Goal: Task Accomplishment & Management: Use online tool/utility

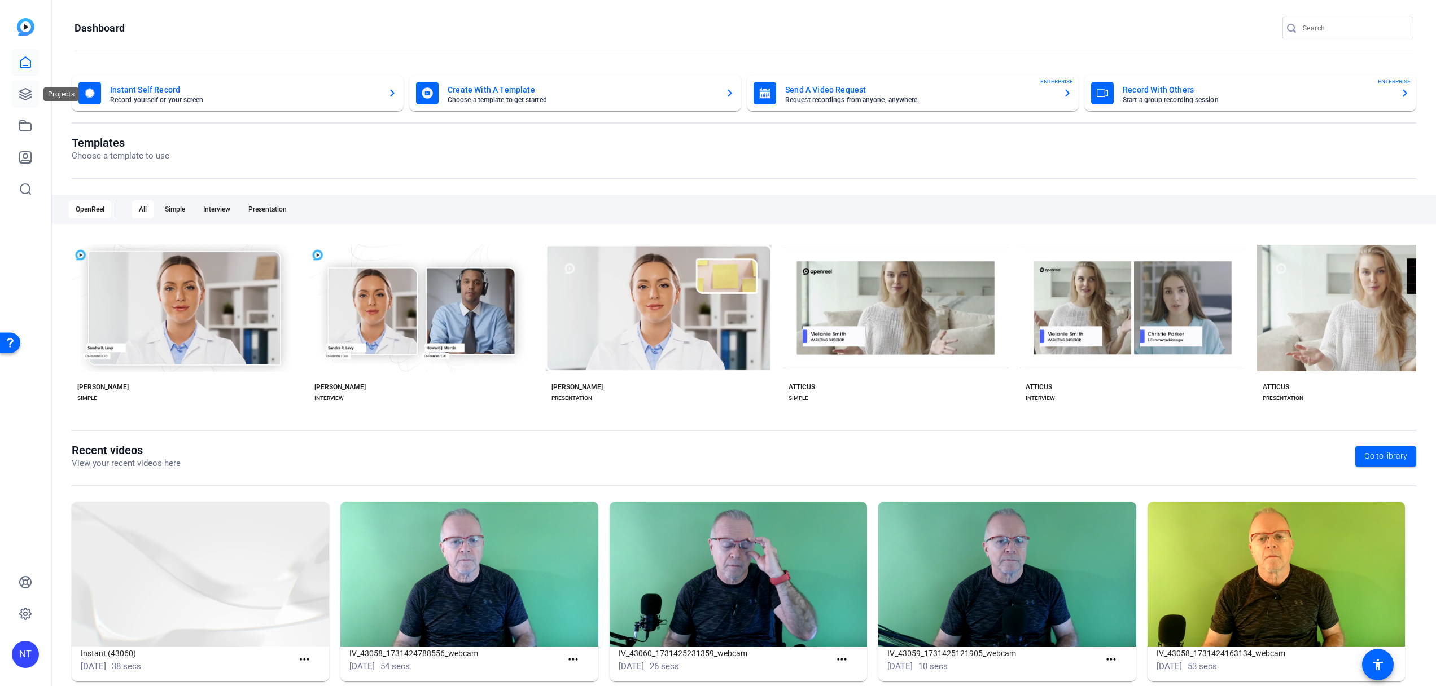
click at [31, 93] on icon at bounding box center [26, 94] width 14 height 14
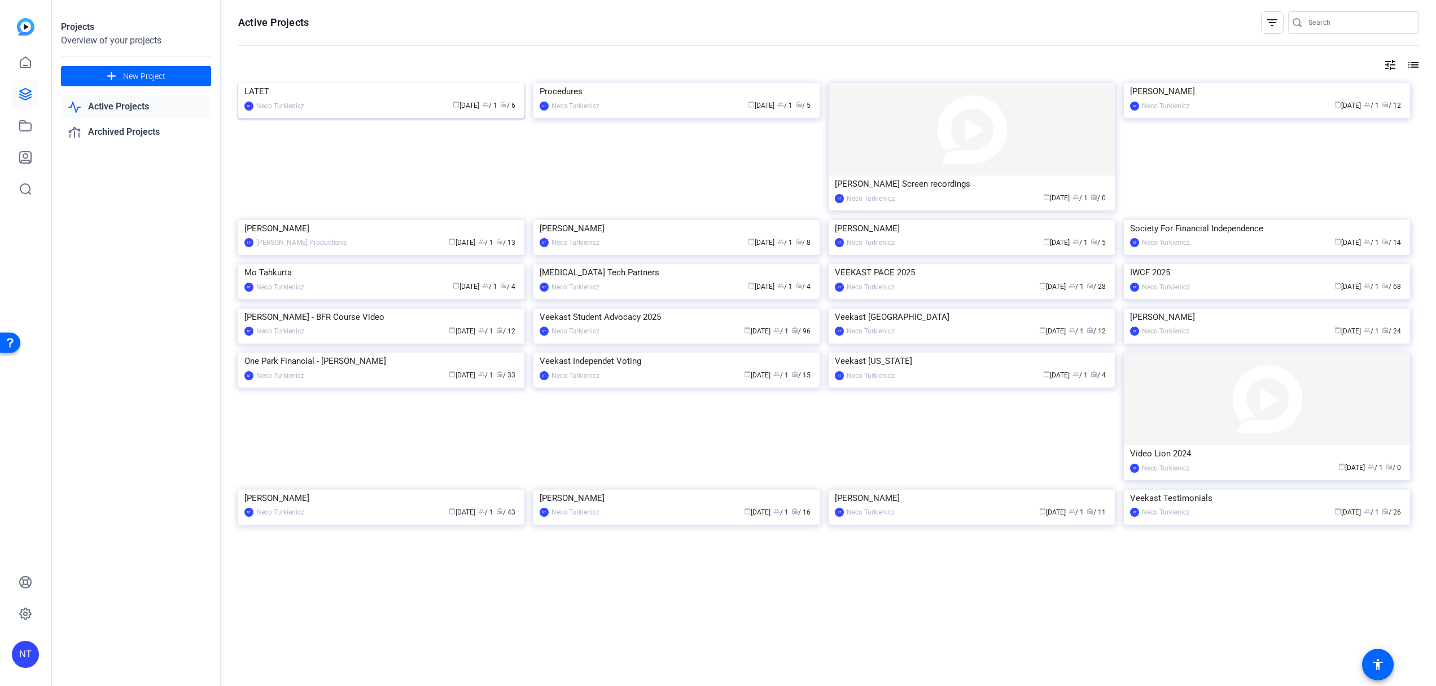
click at [362, 83] on img at bounding box center [381, 83] width 286 height 0
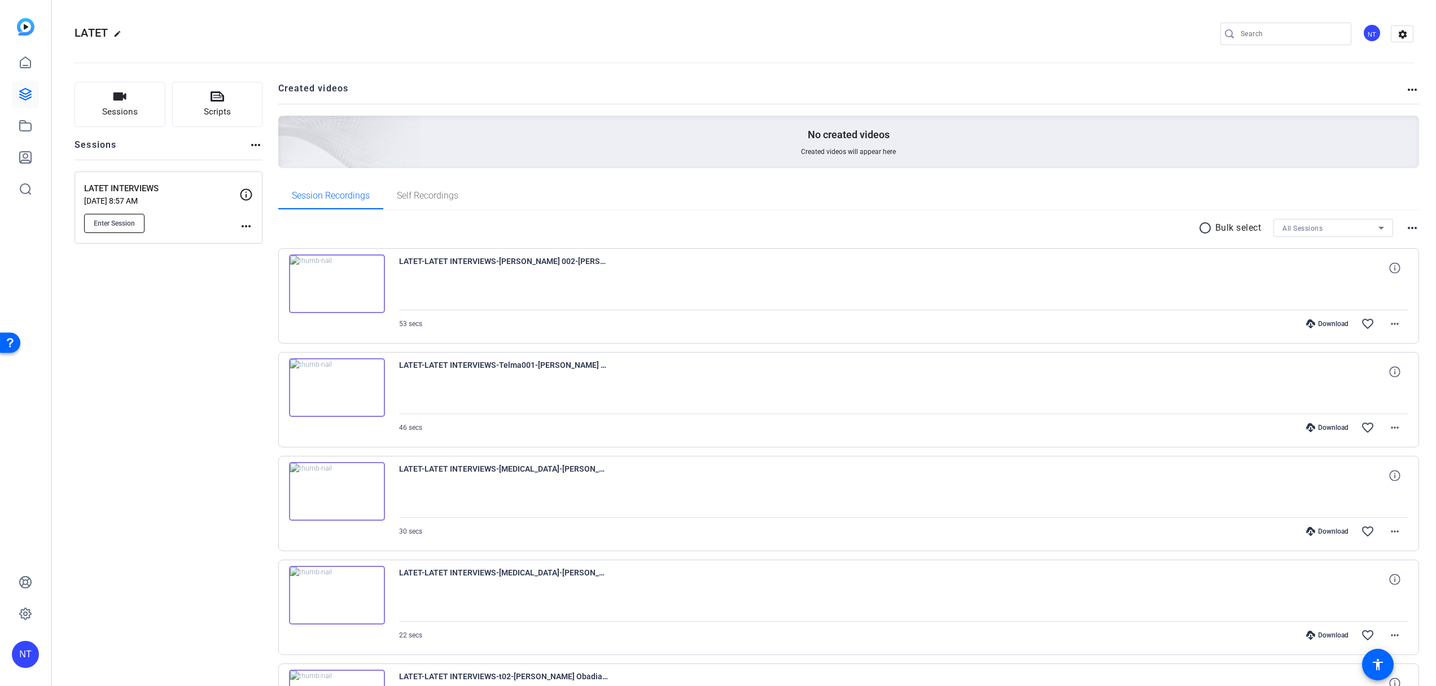
click at [118, 221] on span "Enter Session" at bounding box center [114, 223] width 41 height 9
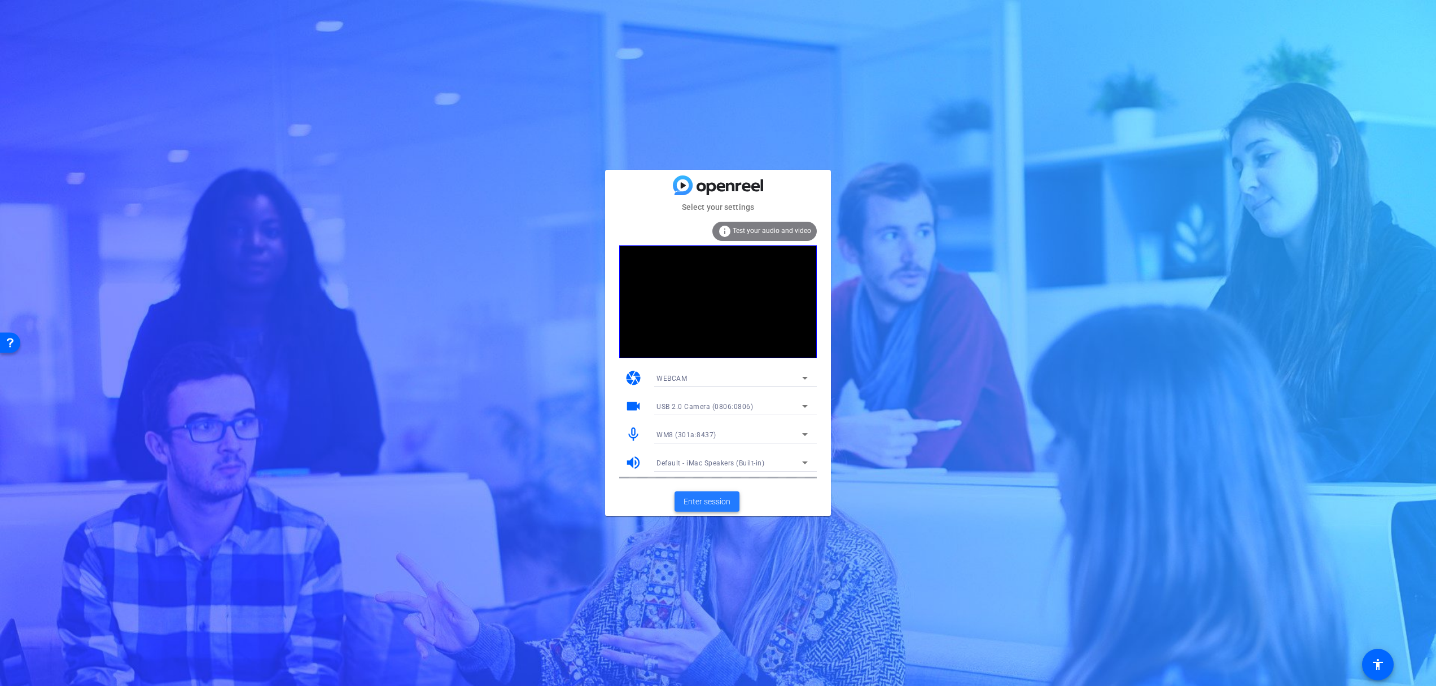
click at [719, 498] on span "Enter session" at bounding box center [706, 502] width 47 height 12
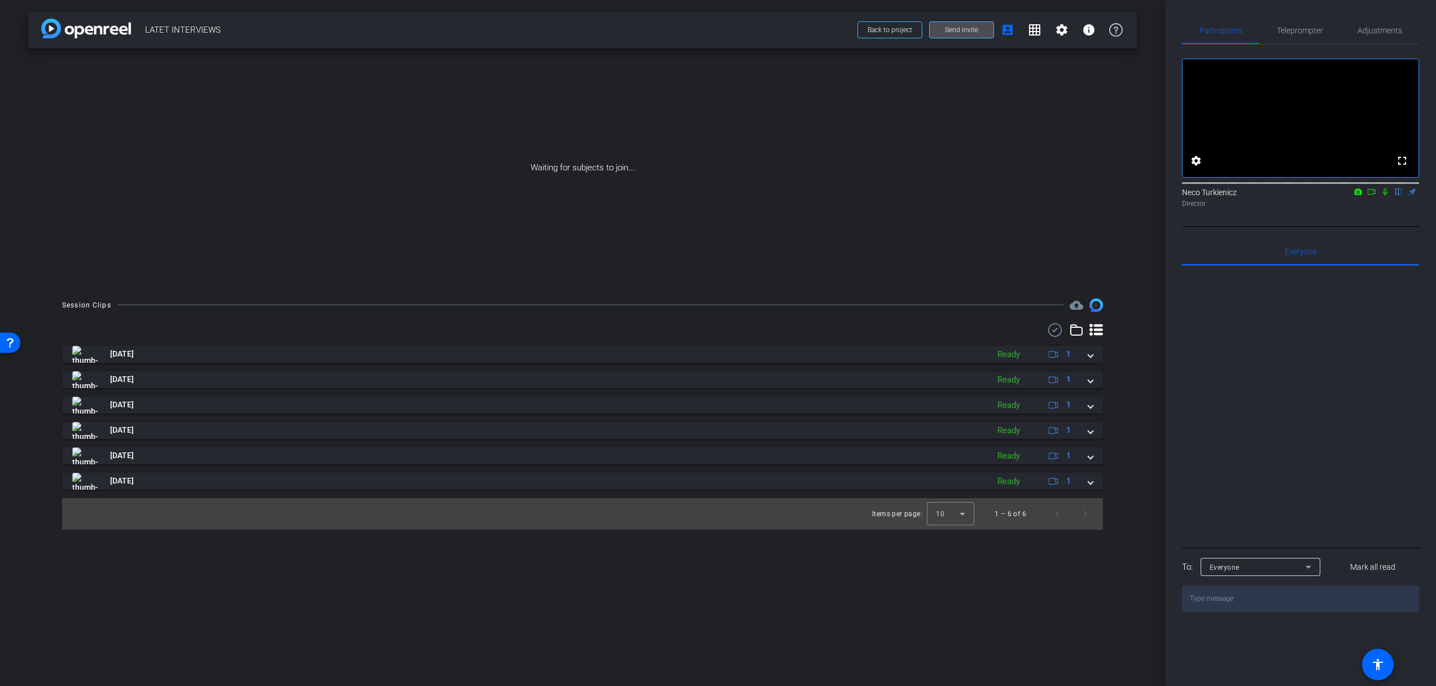
click at [967, 28] on span "Send invite" at bounding box center [961, 29] width 33 height 9
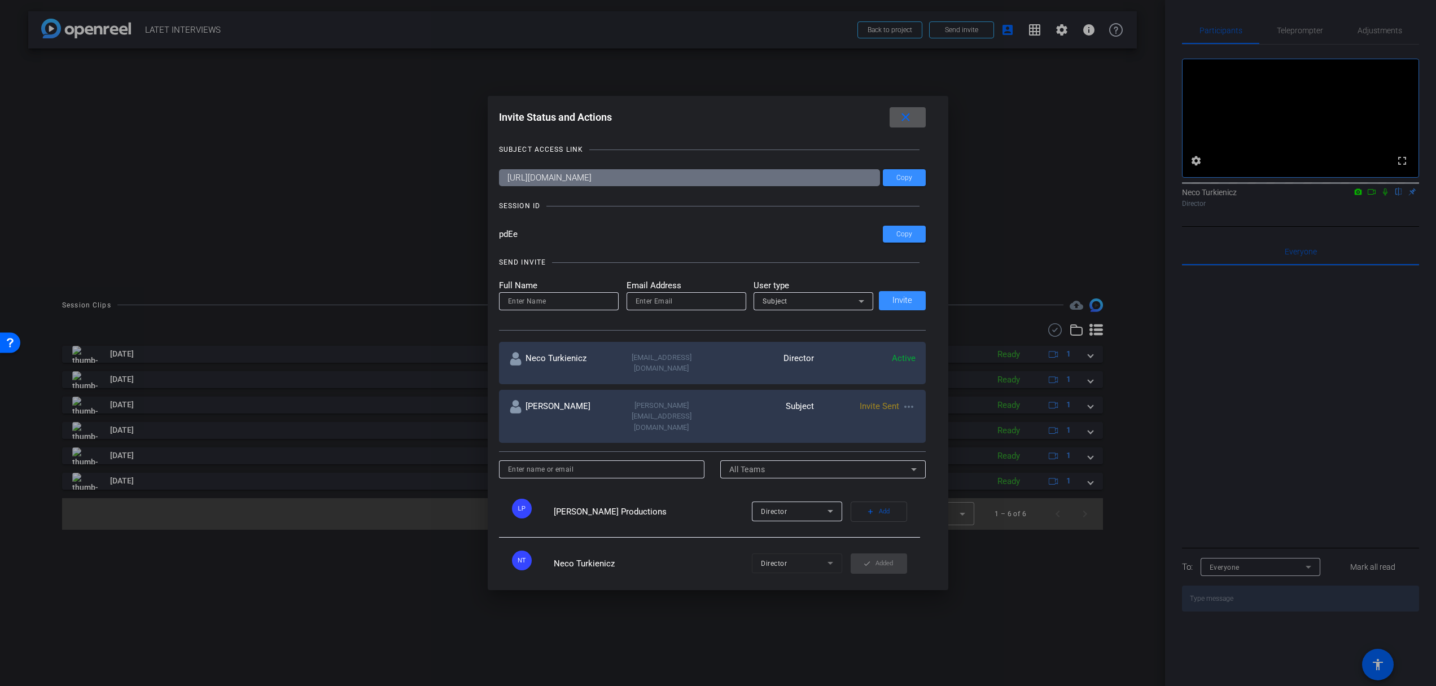
click at [910, 400] on mat-icon "more_horiz" at bounding box center [909, 407] width 14 height 14
click at [934, 441] on span "Update and Re-Send Invite" at bounding box center [953, 444] width 85 height 14
type input "[PERSON_NAME]"
type input "[PERSON_NAME][EMAIL_ADDRESS][DOMAIN_NAME]"
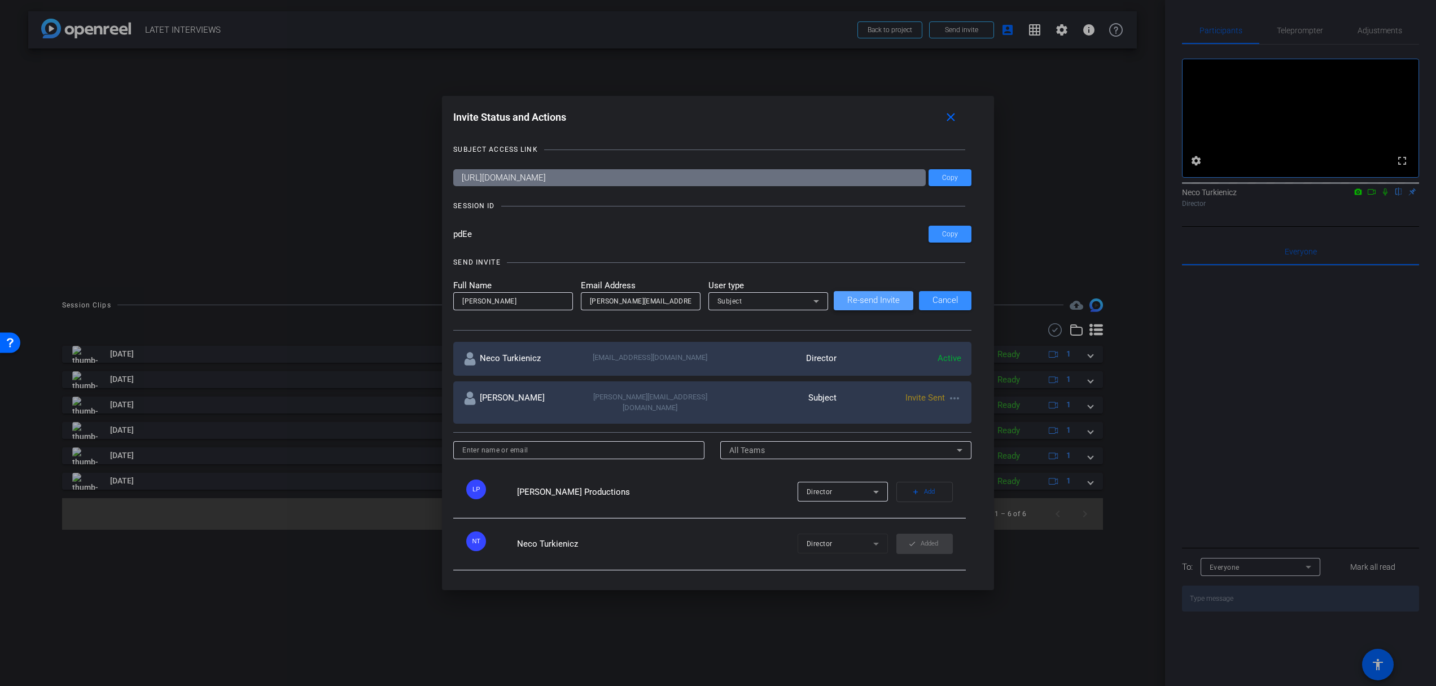
click at [887, 300] on span "Re-send Invite" at bounding box center [873, 300] width 52 height 8
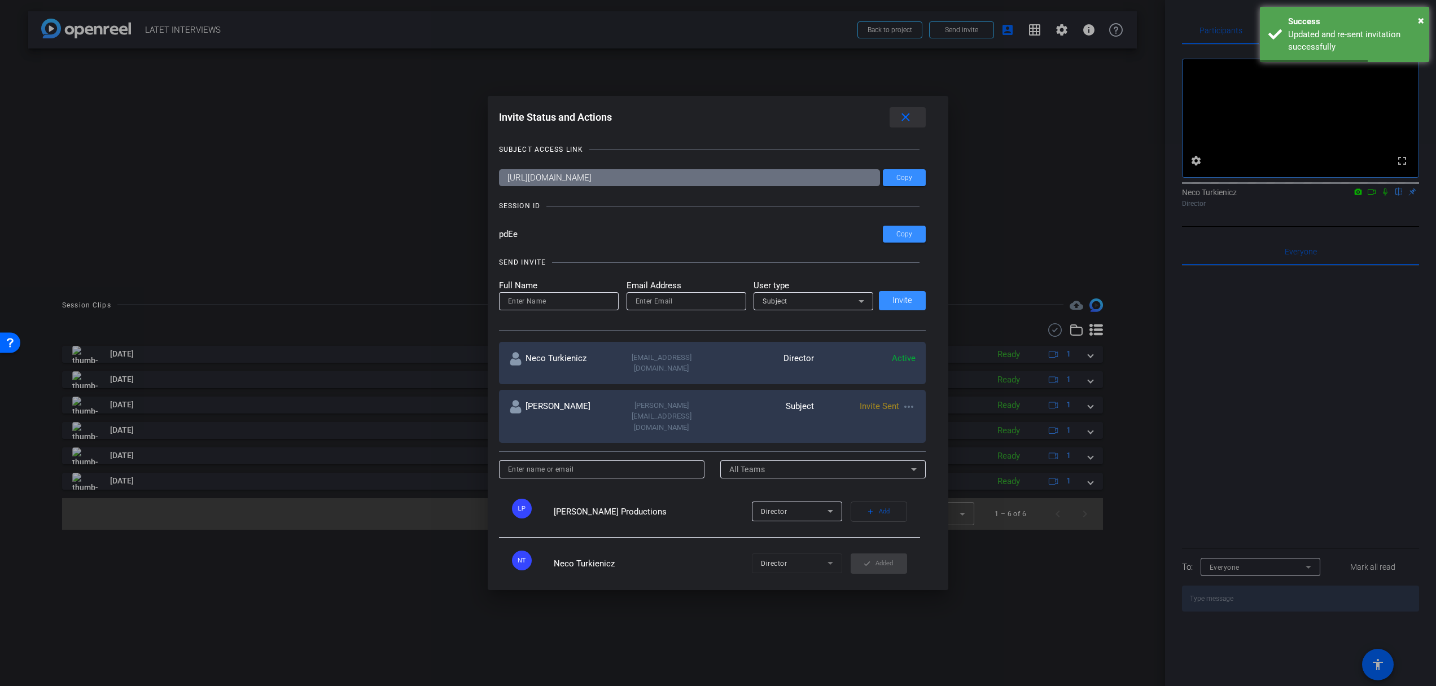
click at [905, 119] on mat-icon "close" at bounding box center [905, 118] width 14 height 14
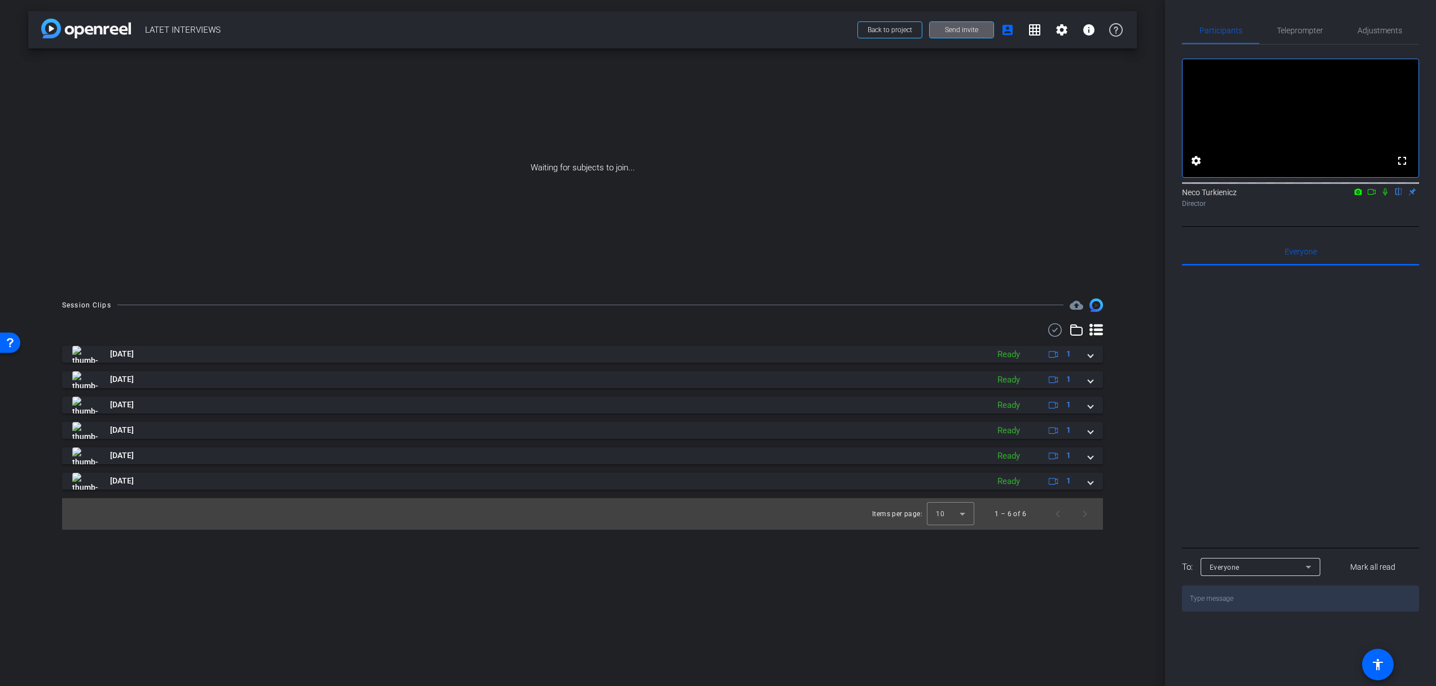
click at [962, 32] on span "Send invite" at bounding box center [961, 29] width 33 height 9
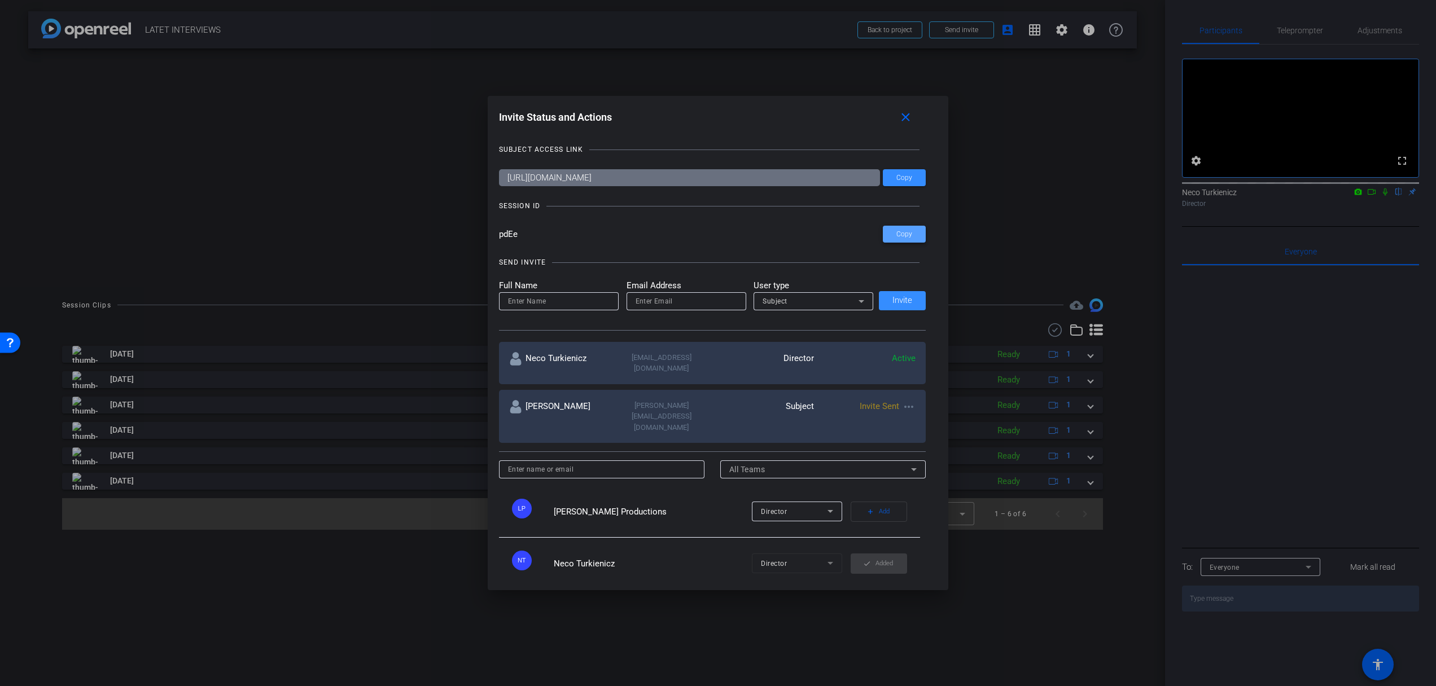
click at [905, 232] on span "Copy" at bounding box center [904, 234] width 16 height 8
click at [906, 119] on mat-icon "close" at bounding box center [905, 118] width 14 height 14
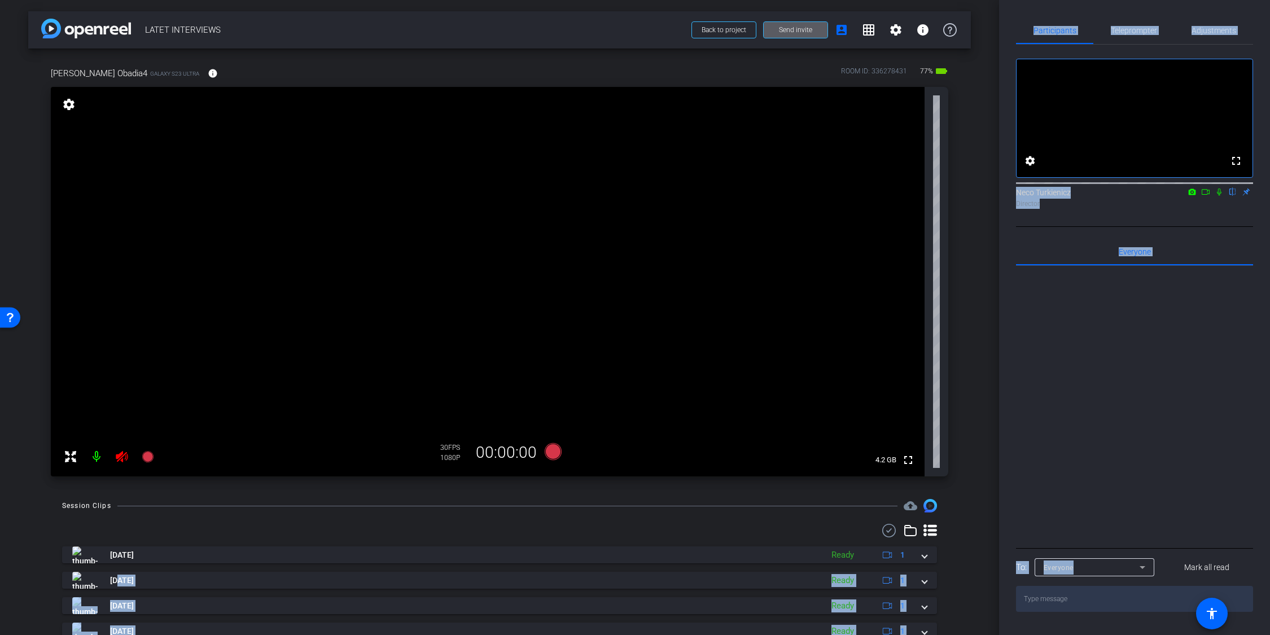
click at [358, 635] on html "Accessibility Screen-Reader Guide, Feedback, and Issue Reporting | New window m…" at bounding box center [635, 317] width 1270 height 635
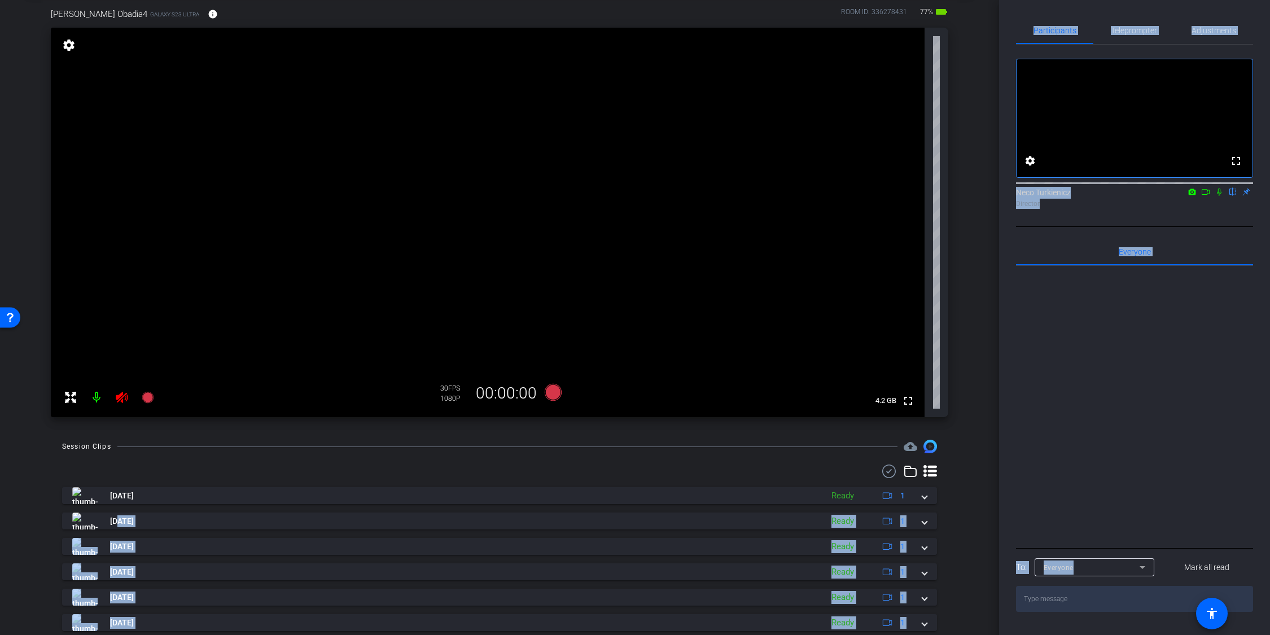
click at [119, 397] on icon at bounding box center [122, 397] width 12 height 11
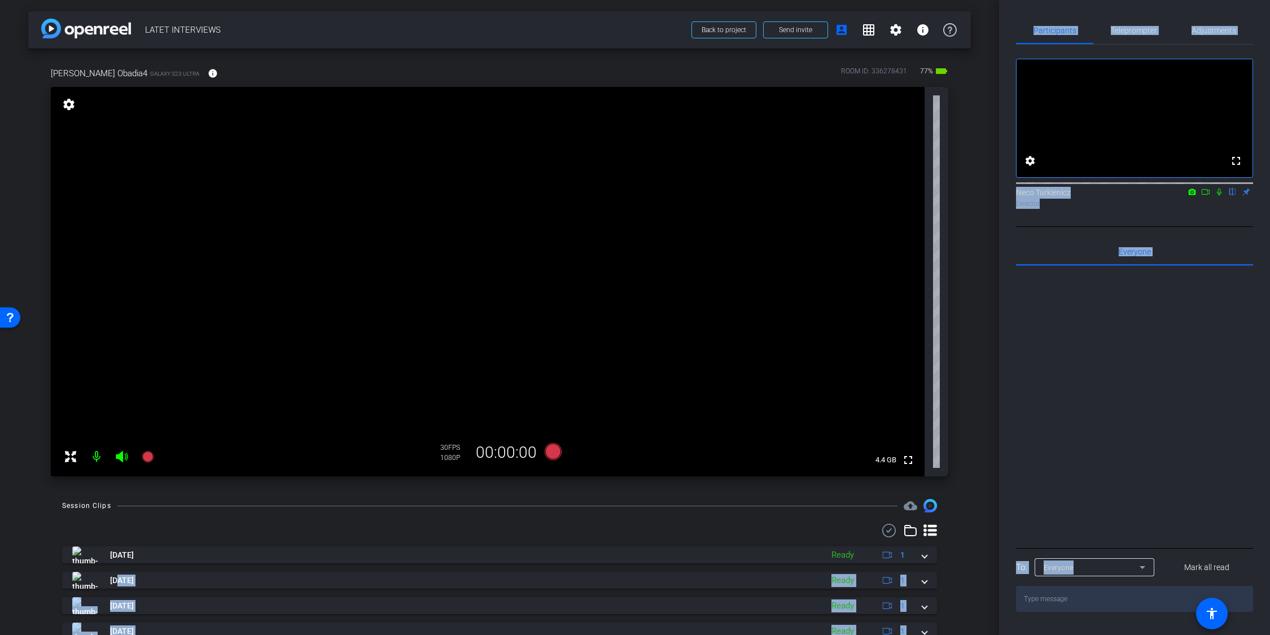
click at [1112, 11] on div "Participants Teleprompter Adjustments fullscreen settings Neco Turkienicz flip …" at bounding box center [1134, 317] width 271 height 635
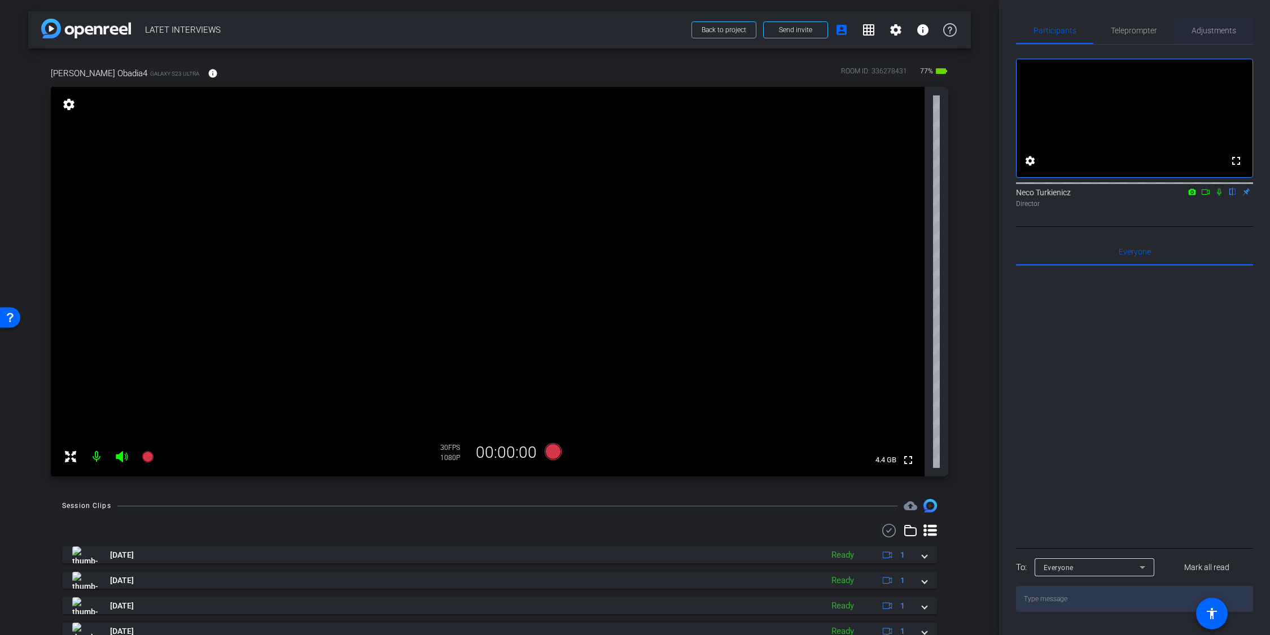
click at [1205, 31] on span "Adjustments" at bounding box center [1213, 31] width 45 height 8
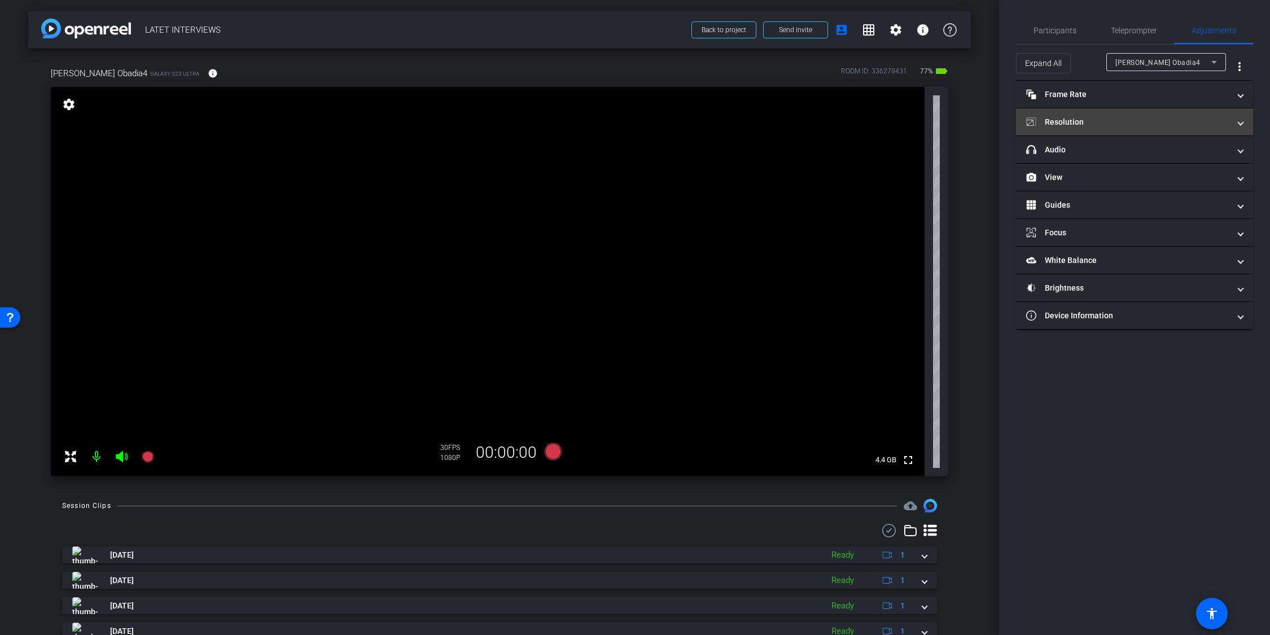
click at [1178, 124] on mat-panel-title "Resolution" at bounding box center [1127, 122] width 203 height 12
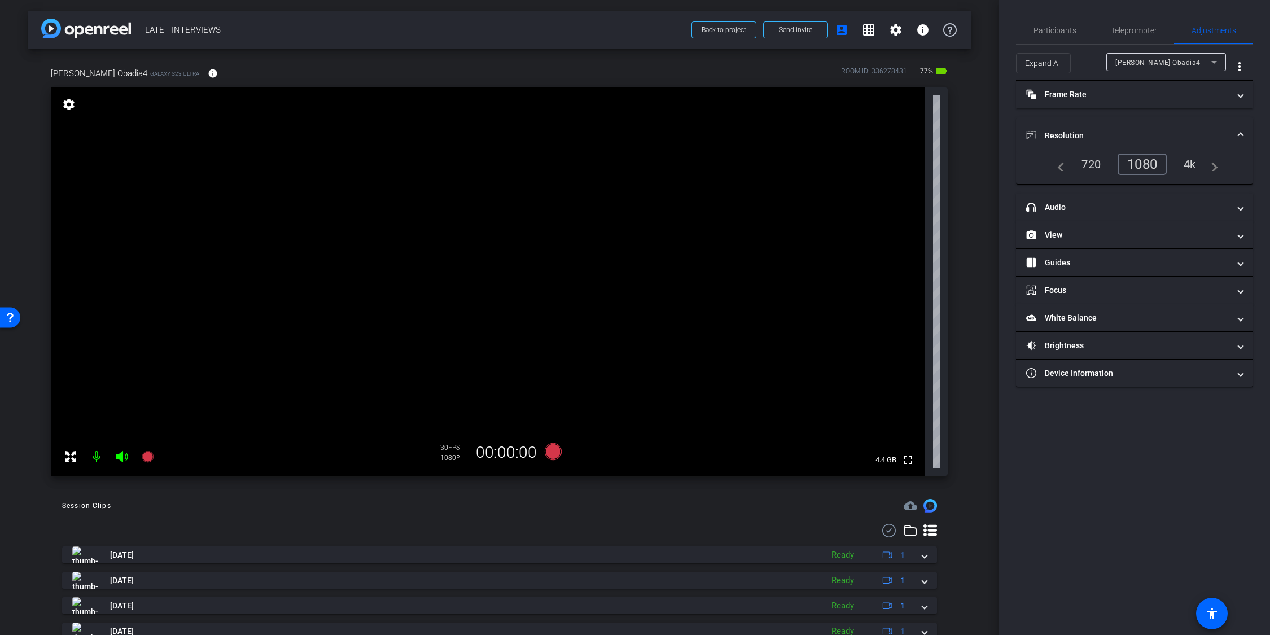
click at [1192, 164] on div "4k" at bounding box center [1189, 164] width 29 height 19
click at [555, 450] on icon at bounding box center [553, 451] width 17 height 17
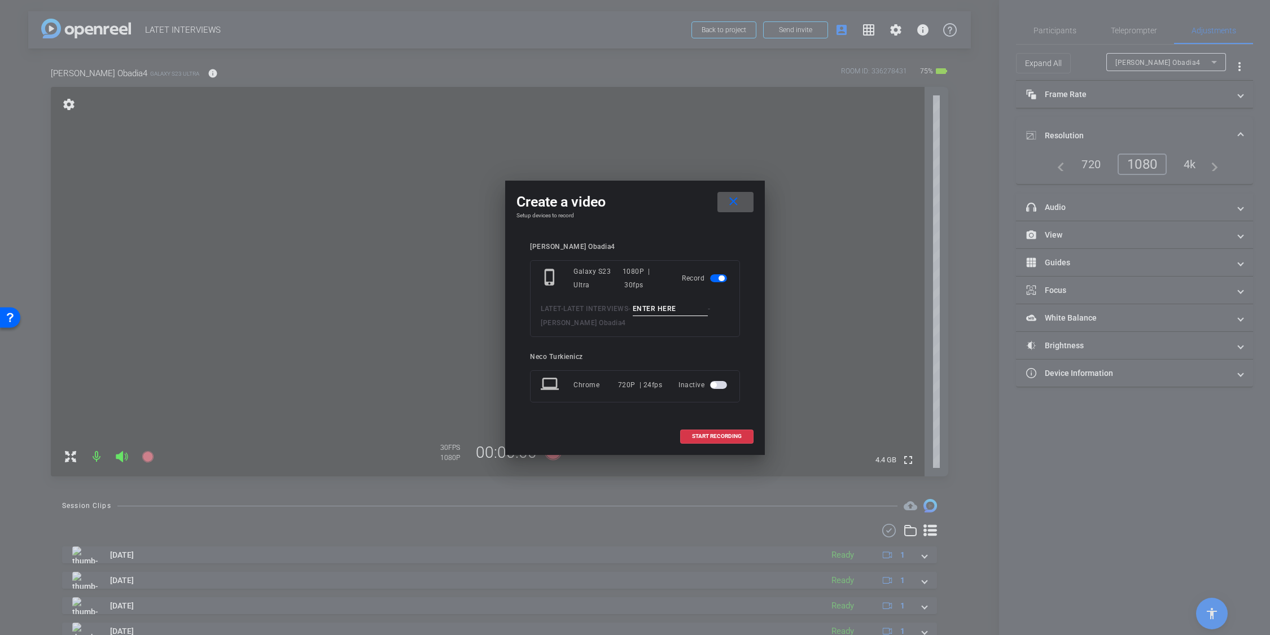
click at [668, 310] on input at bounding box center [671, 309] width 76 height 14
type input "Gtest"
click at [707, 435] on span "START RECORDING" at bounding box center [717, 436] width 50 height 6
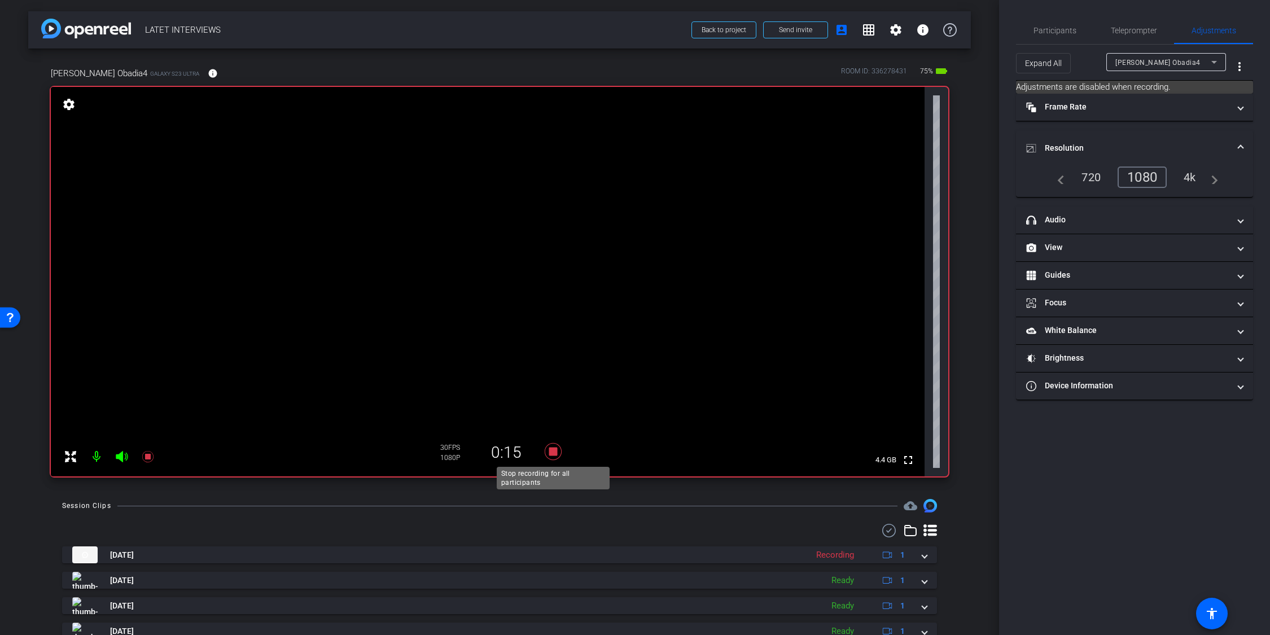
click at [555, 451] on icon at bounding box center [553, 451] width 17 height 17
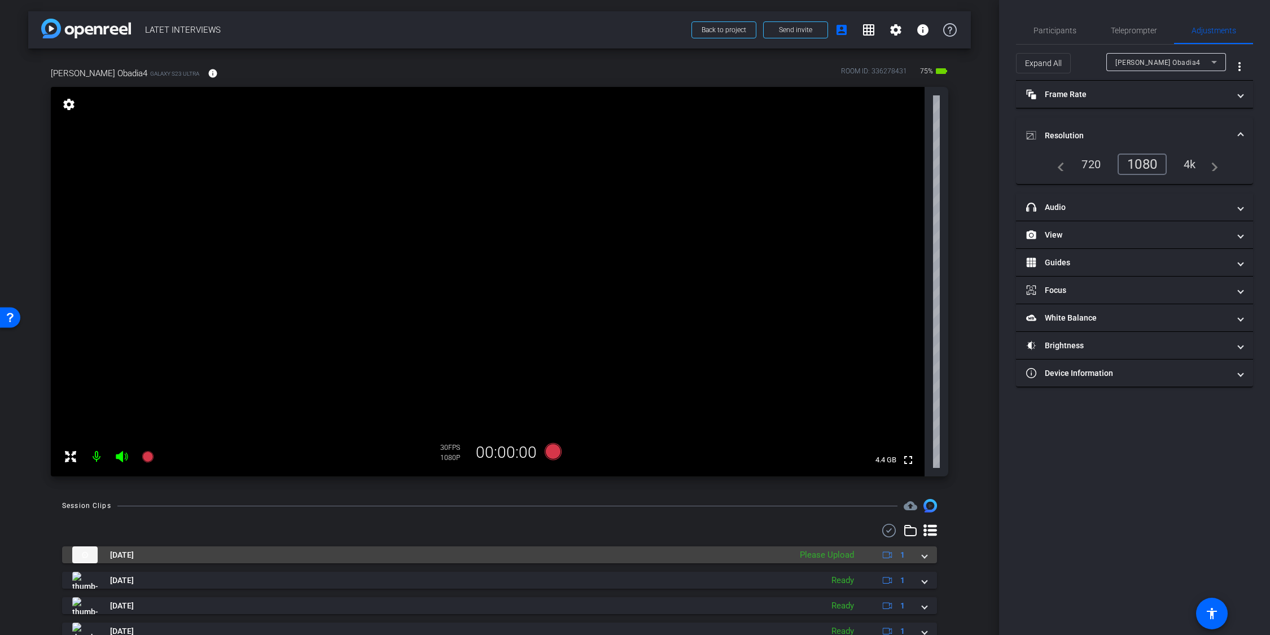
click at [919, 554] on div "[DATE] Please Upload 1" at bounding box center [497, 554] width 850 height 17
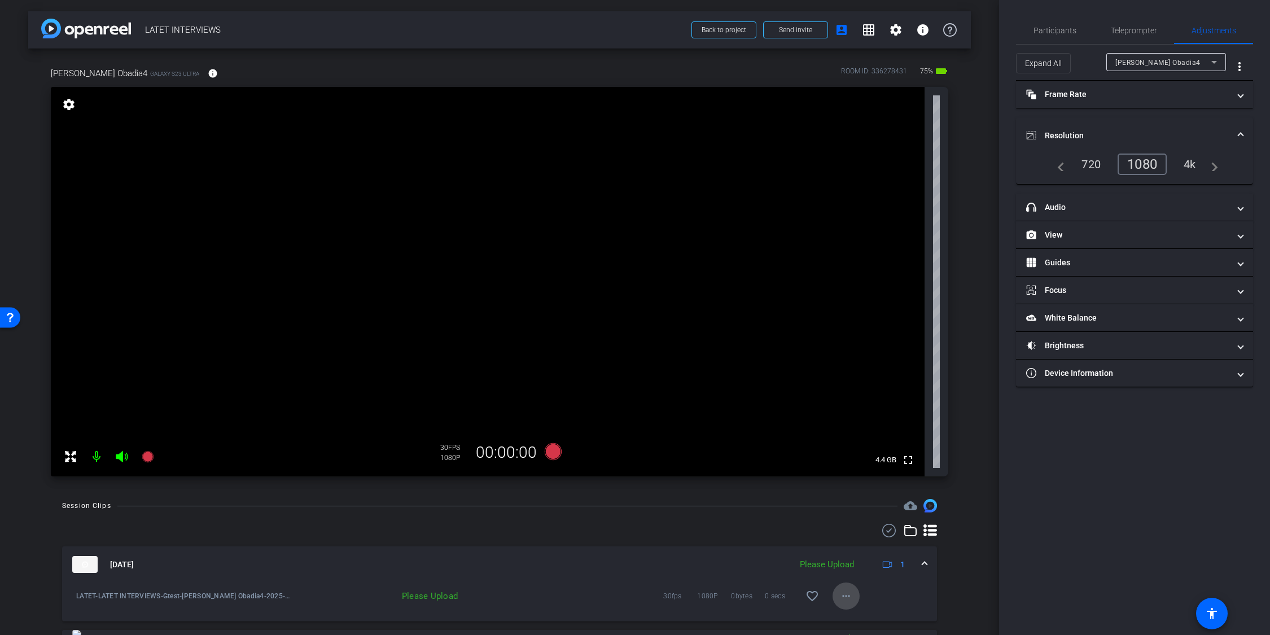
click at [848, 594] on mat-icon "more_horiz" at bounding box center [846, 596] width 14 height 14
click at [858, 538] on span "Upload" at bounding box center [863, 545] width 45 height 14
click at [846, 595] on mat-icon "more_horiz" at bounding box center [846, 596] width 14 height 14
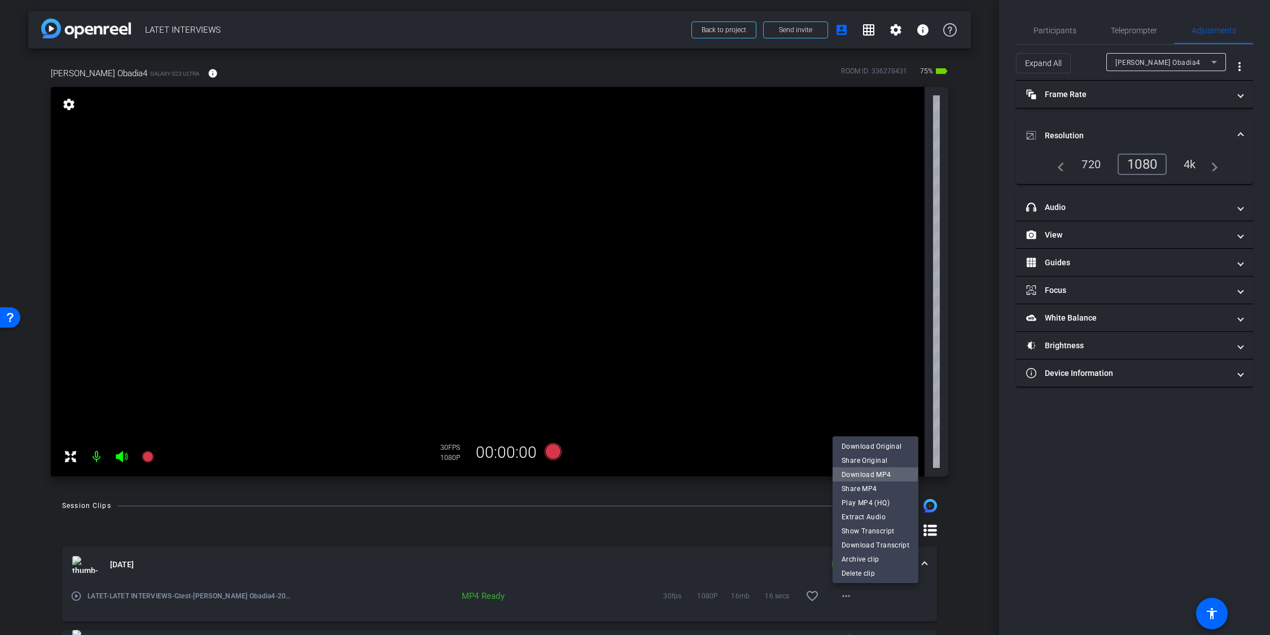
click at [871, 472] on span "Download MP4" at bounding box center [875, 474] width 68 height 14
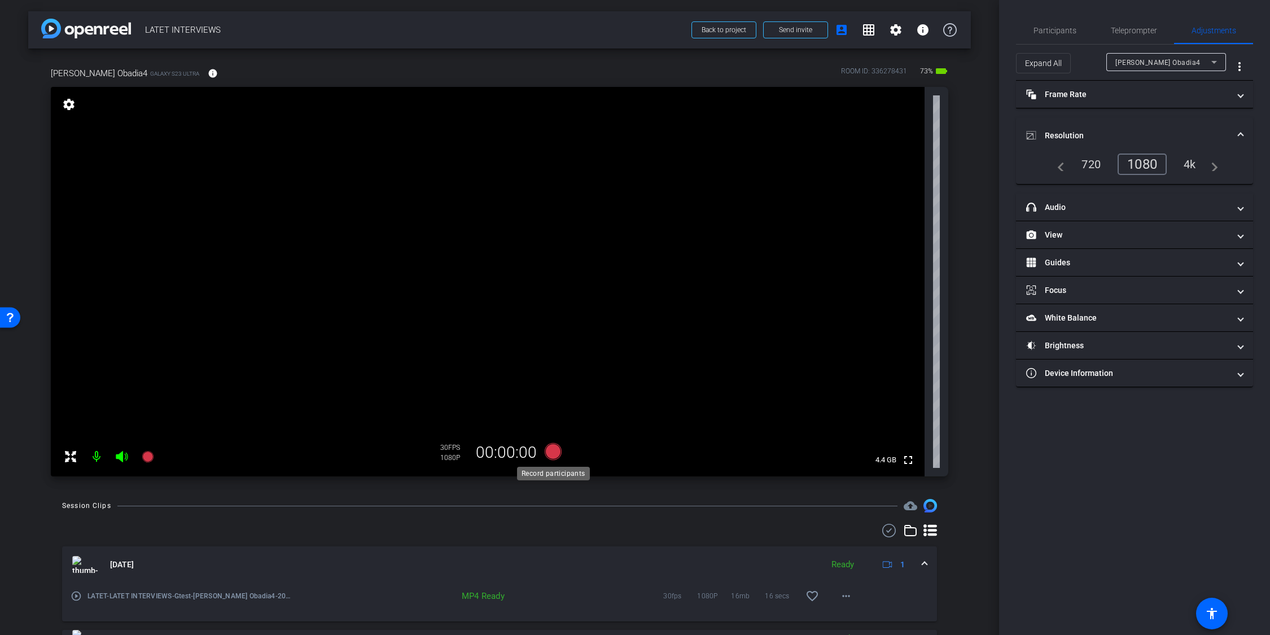
click at [551, 452] on icon at bounding box center [553, 451] width 17 height 17
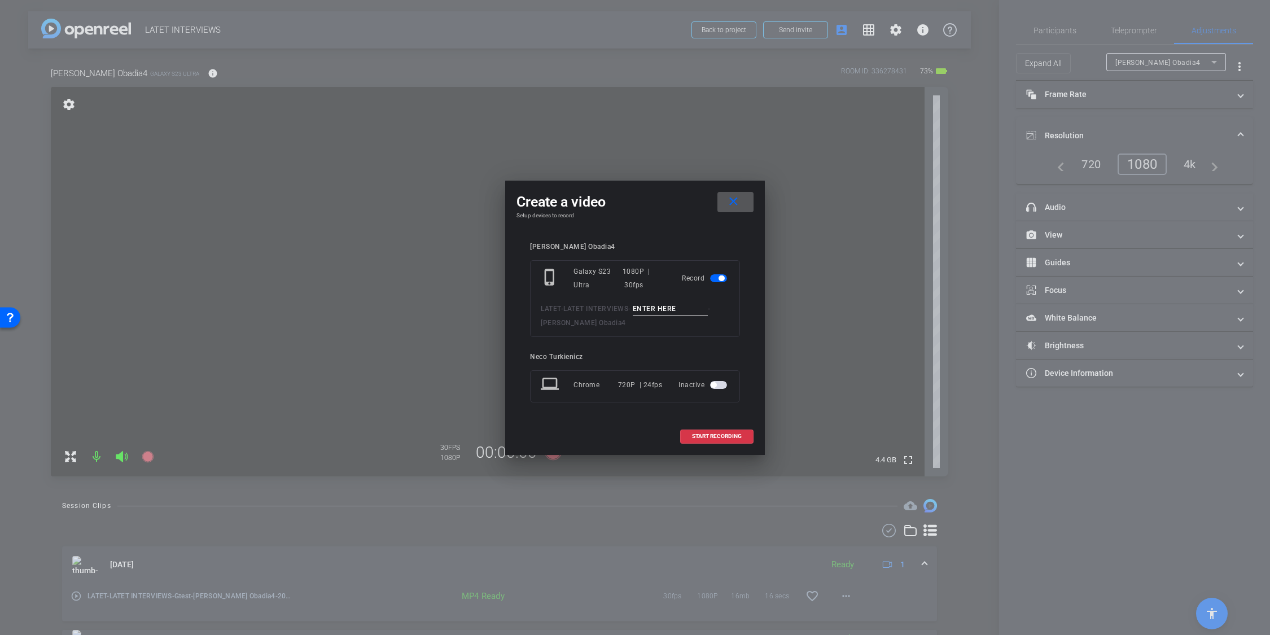
click at [672, 309] on input at bounding box center [671, 309] width 76 height 14
type input "Gtest 2"
click at [716, 437] on span "START RECORDING" at bounding box center [717, 436] width 50 height 6
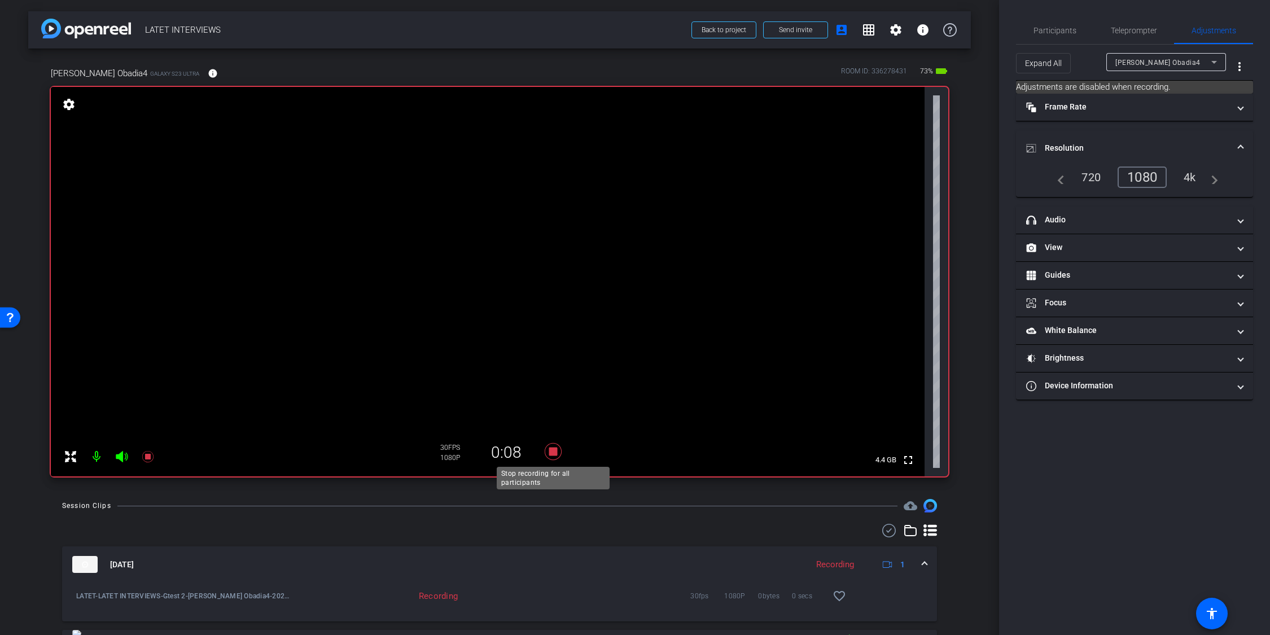
click at [555, 450] on icon at bounding box center [553, 451] width 17 height 17
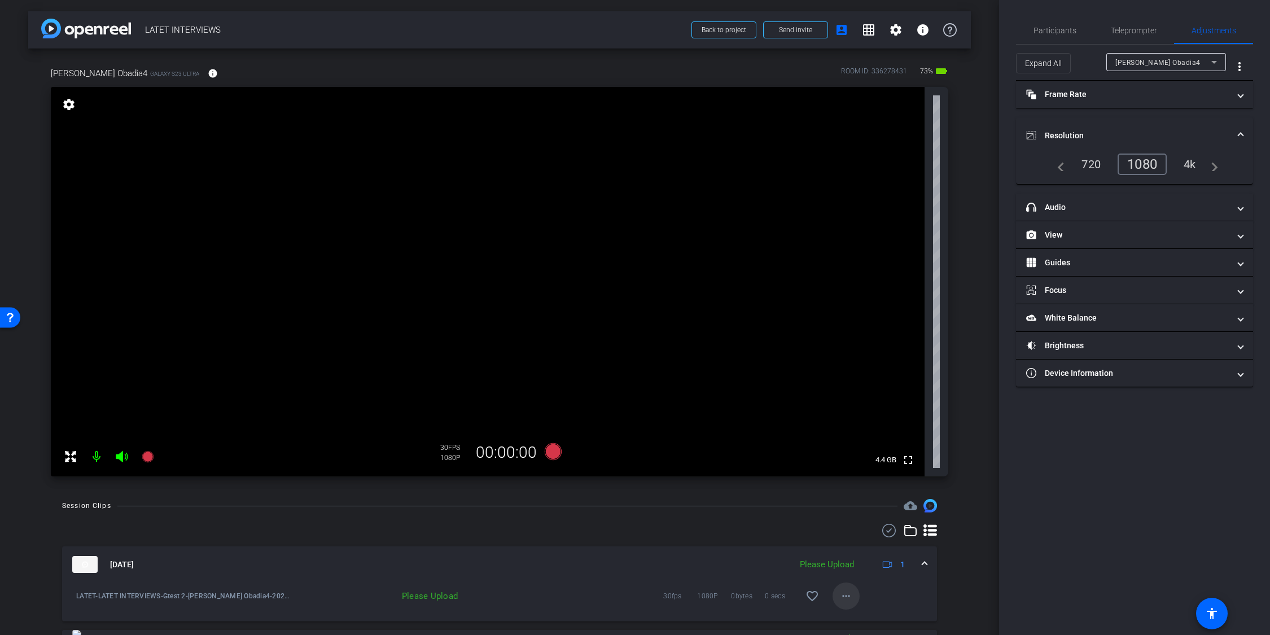
click at [845, 595] on mat-icon "more_horiz" at bounding box center [846, 596] width 14 height 14
click at [852, 541] on span "Upload" at bounding box center [863, 545] width 45 height 14
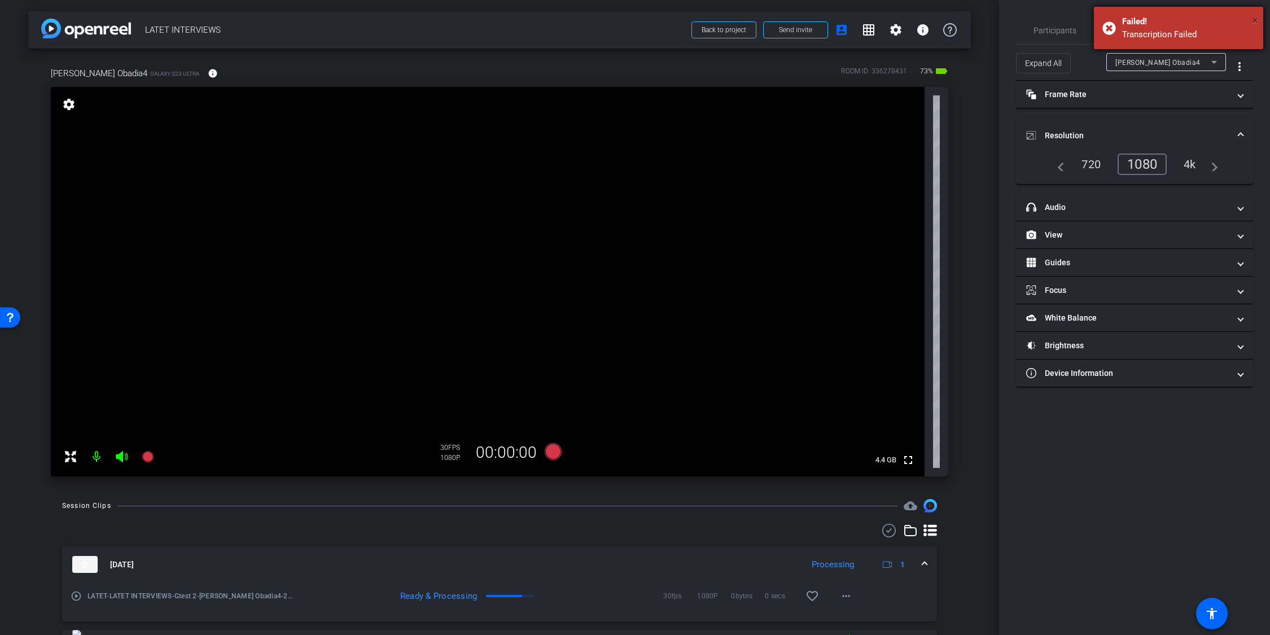
click at [1254, 18] on span "×" at bounding box center [1255, 21] width 6 height 14
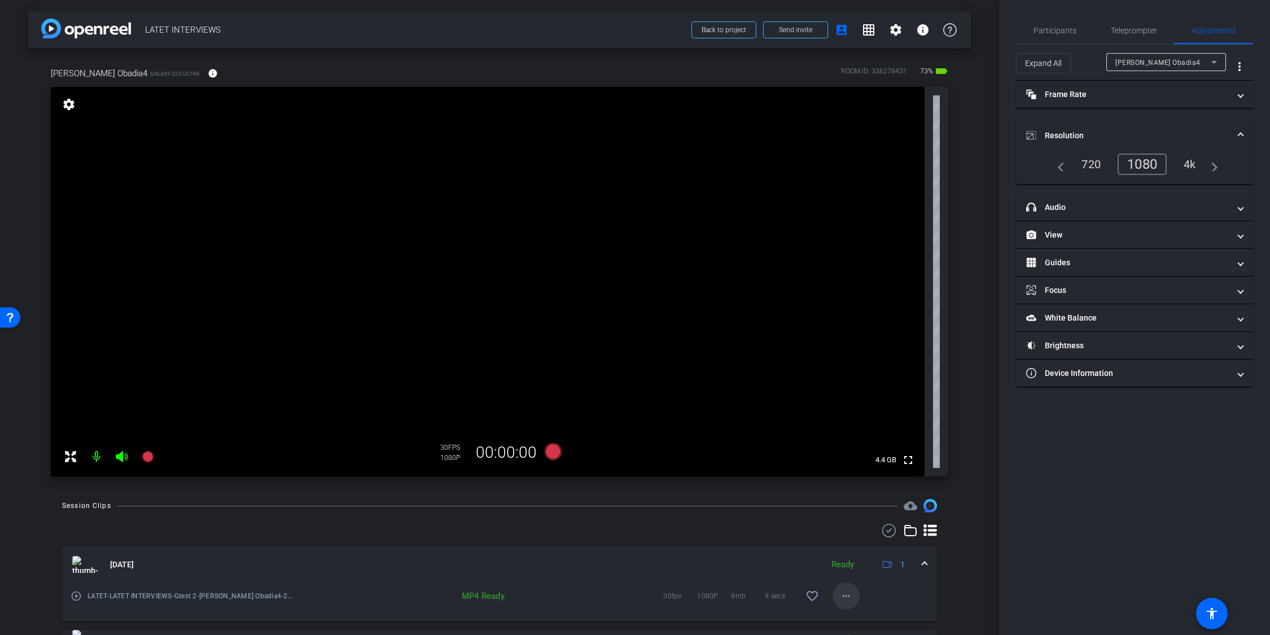
click at [849, 595] on mat-icon "more_horiz" at bounding box center [846, 596] width 14 height 14
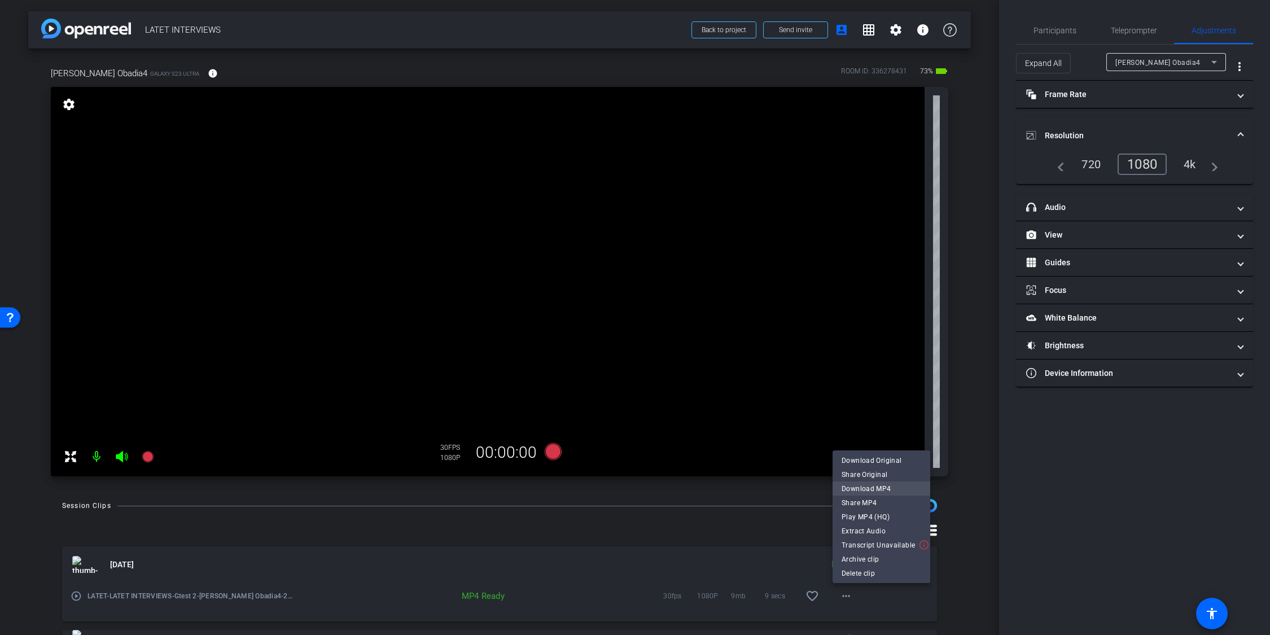
click at [870, 483] on span "Download MP4" at bounding box center [881, 488] width 80 height 14
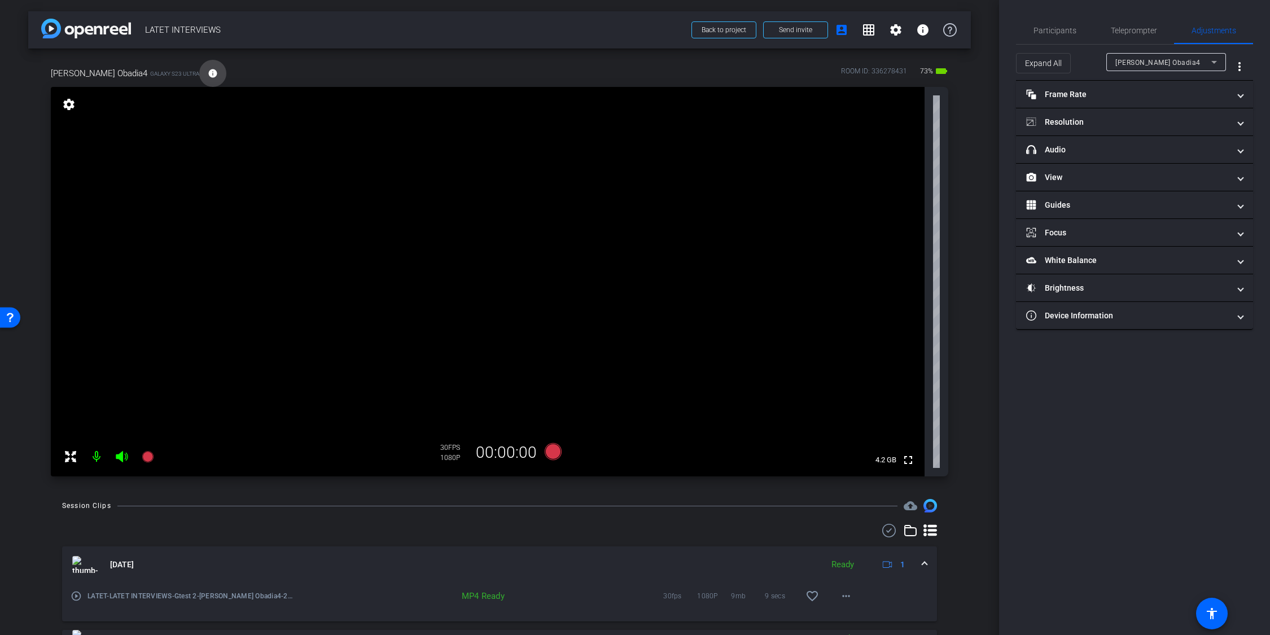
click at [208, 74] on mat-icon "info" at bounding box center [213, 73] width 10 height 10
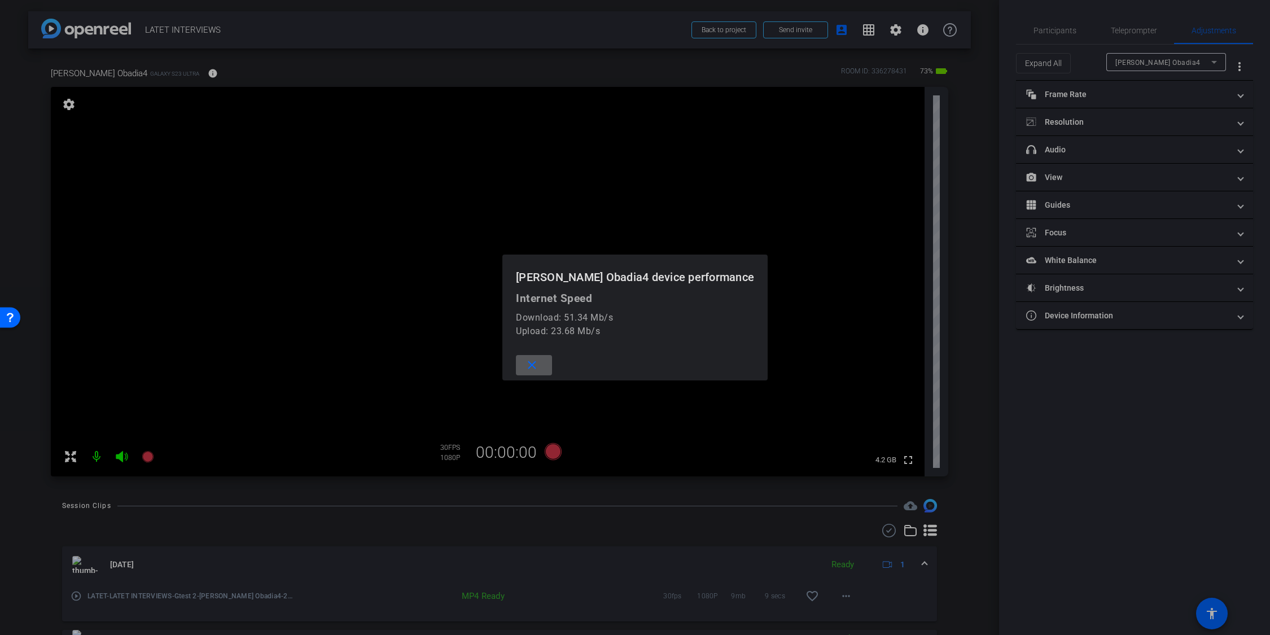
click at [539, 366] on mat-icon "close" at bounding box center [532, 365] width 14 height 14
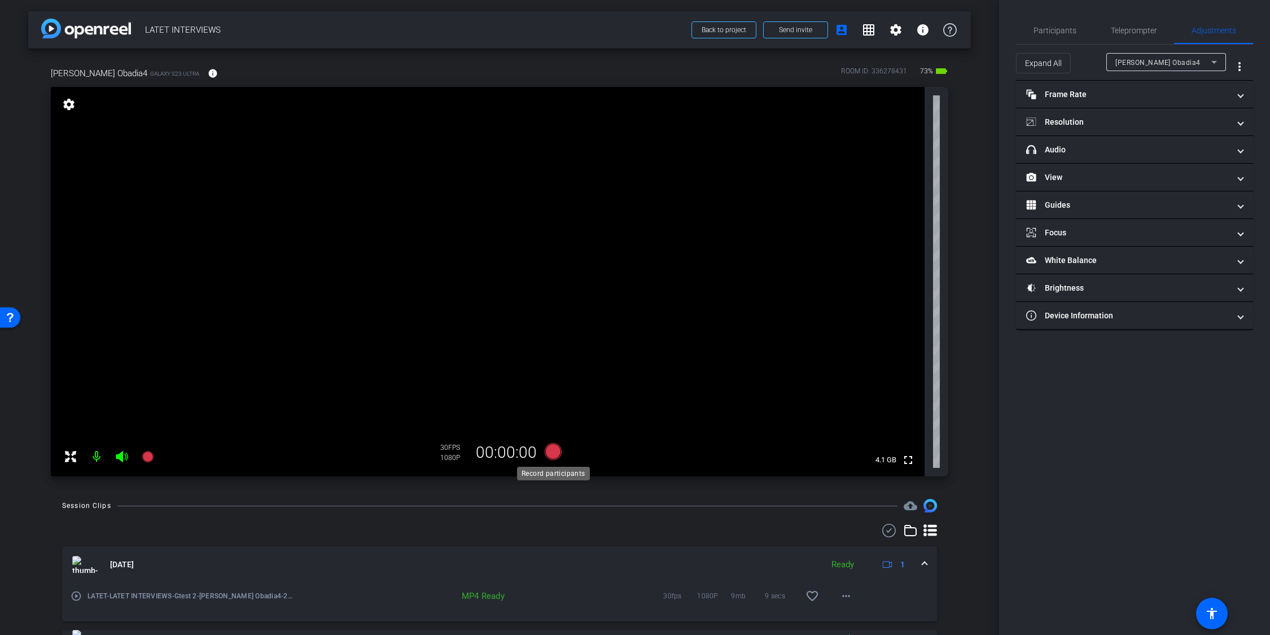
click at [555, 452] on icon at bounding box center [553, 451] width 17 height 17
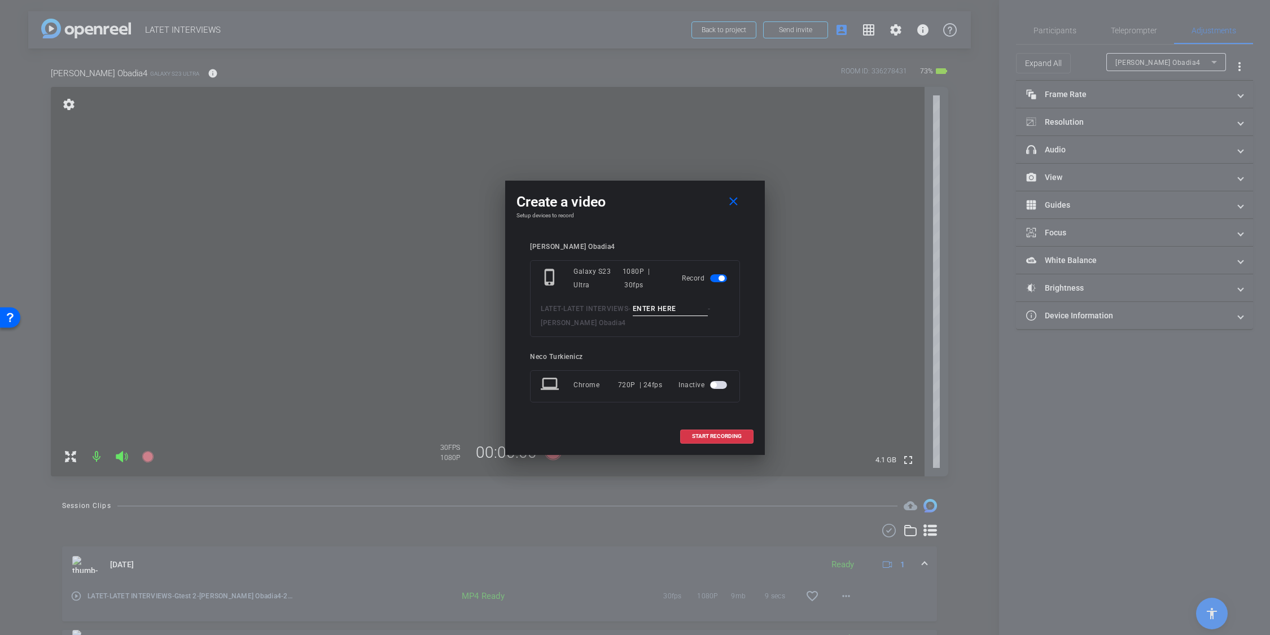
click at [664, 313] on input at bounding box center [671, 309] width 76 height 14
type input "Gtest3"
click at [706, 435] on span "START RECORDING" at bounding box center [717, 436] width 50 height 6
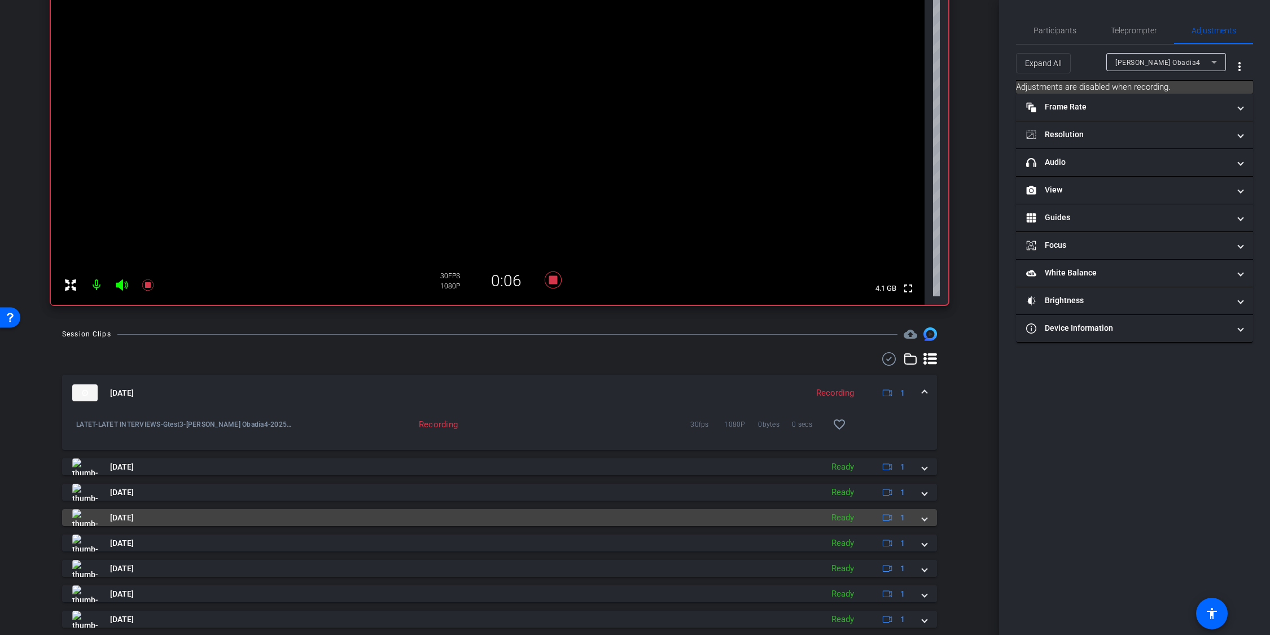
scroll to position [164, 0]
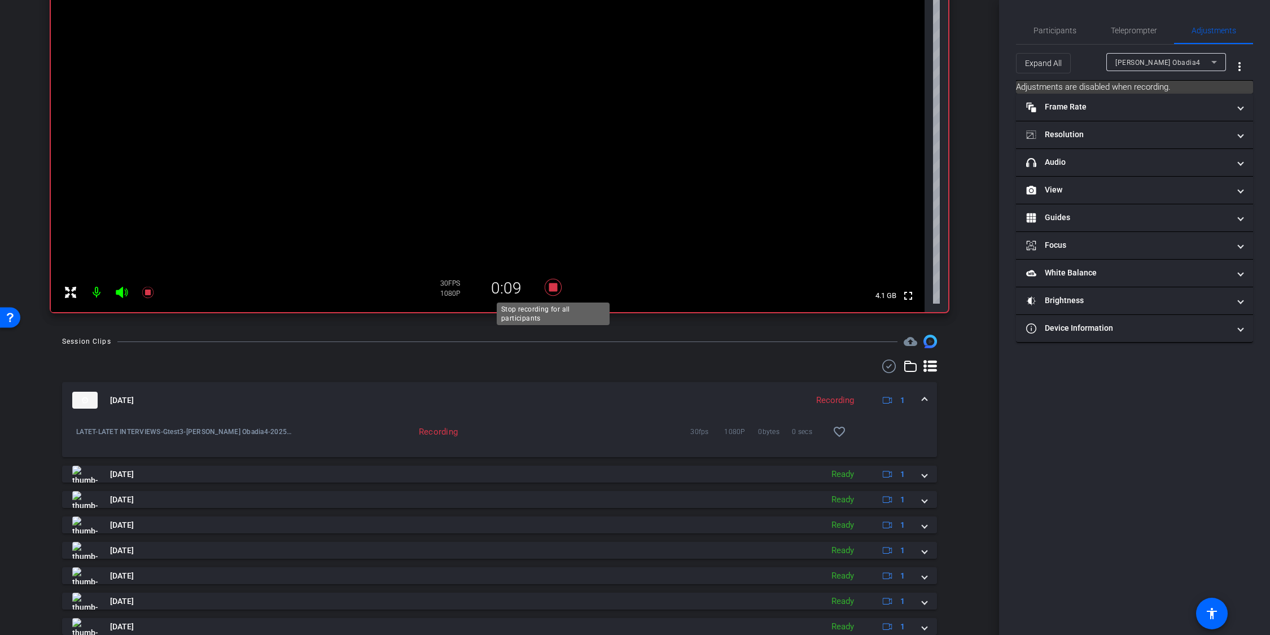
click at [553, 285] on icon at bounding box center [553, 287] width 17 height 17
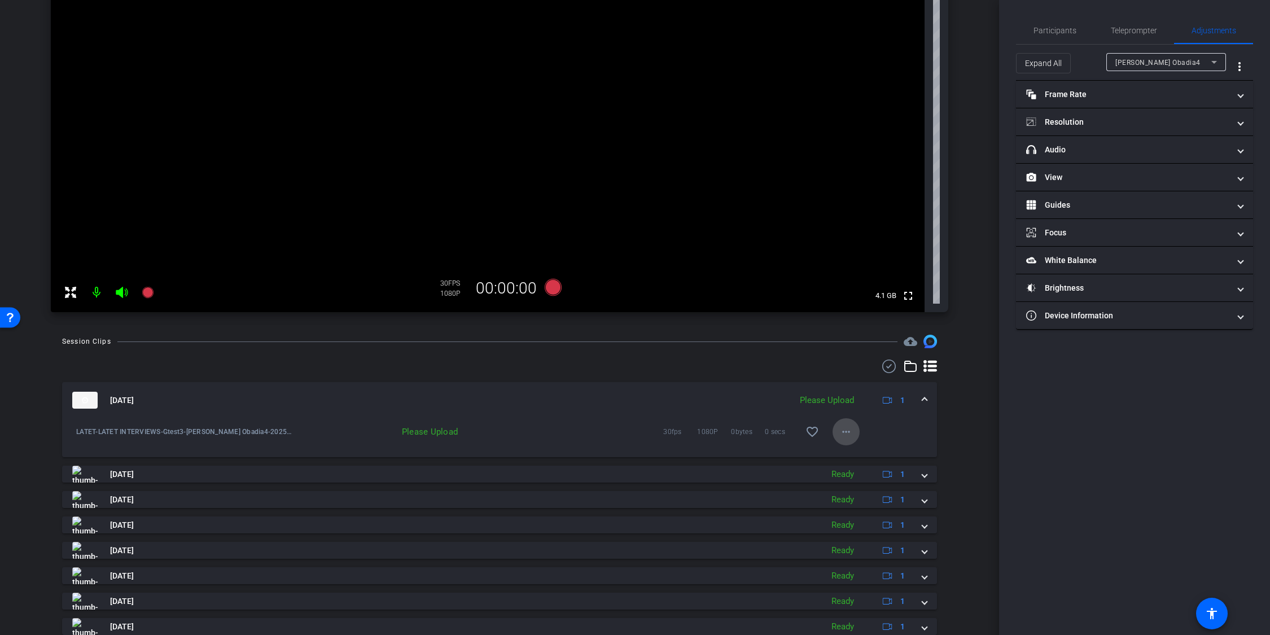
click at [848, 429] on mat-icon "more_horiz" at bounding box center [846, 432] width 14 height 14
click at [857, 455] on span "Upload" at bounding box center [863, 456] width 45 height 14
click at [846, 429] on mat-icon "more_horiz" at bounding box center [846, 432] width 14 height 14
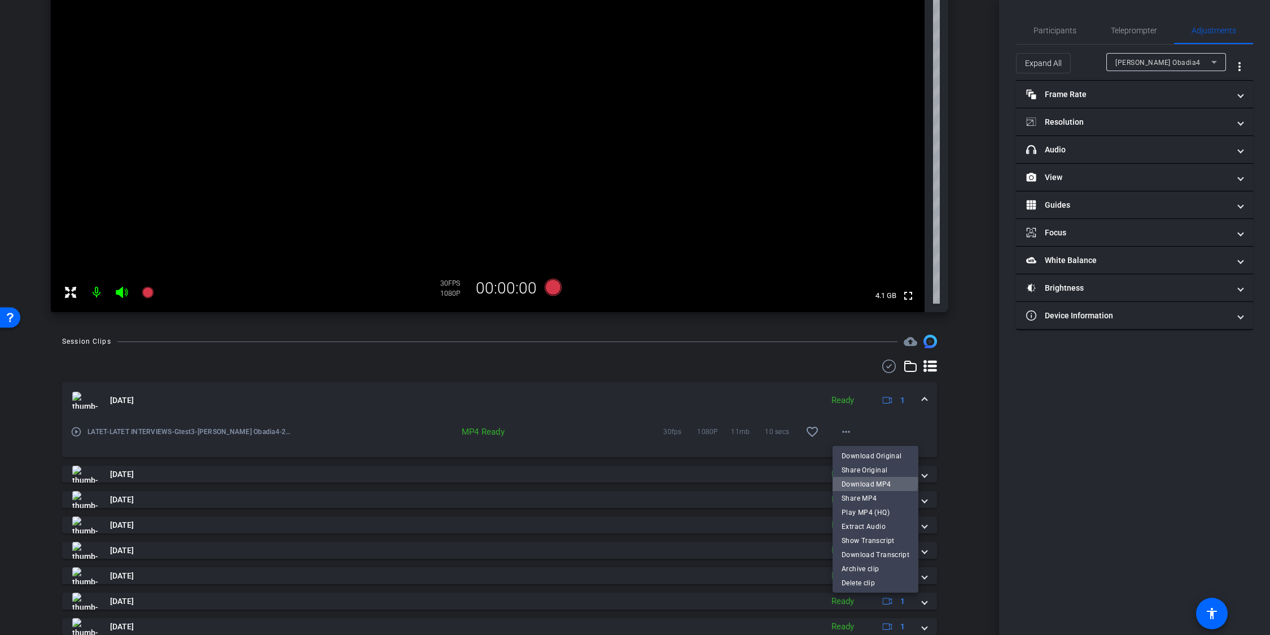
click at [859, 480] on span "Download MP4" at bounding box center [875, 484] width 68 height 14
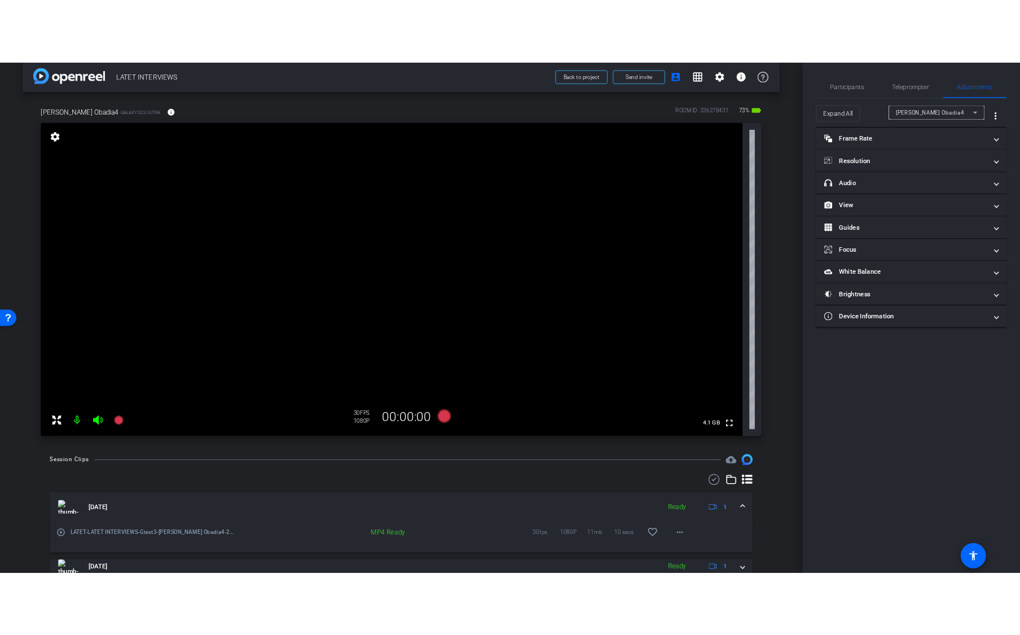
scroll to position [0, 0]
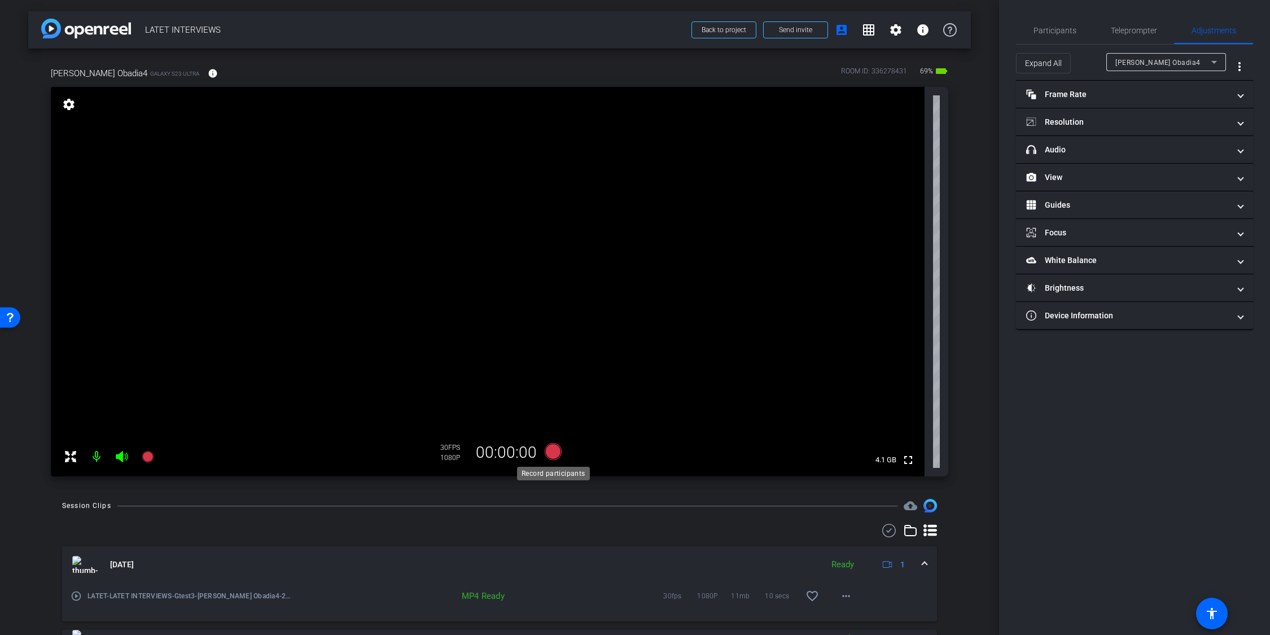
click at [551, 450] on icon at bounding box center [553, 451] width 17 height 17
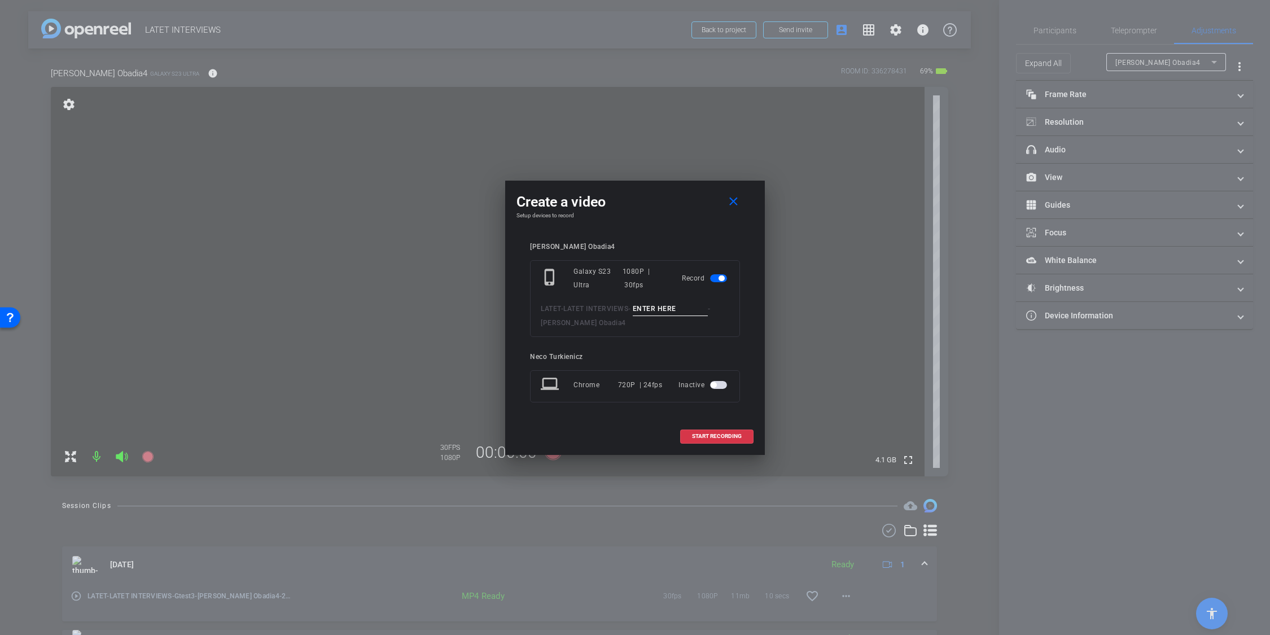
click at [655, 309] on input at bounding box center [671, 309] width 76 height 14
type input "G001"
click at [711, 437] on span "START RECORDING" at bounding box center [717, 436] width 50 height 6
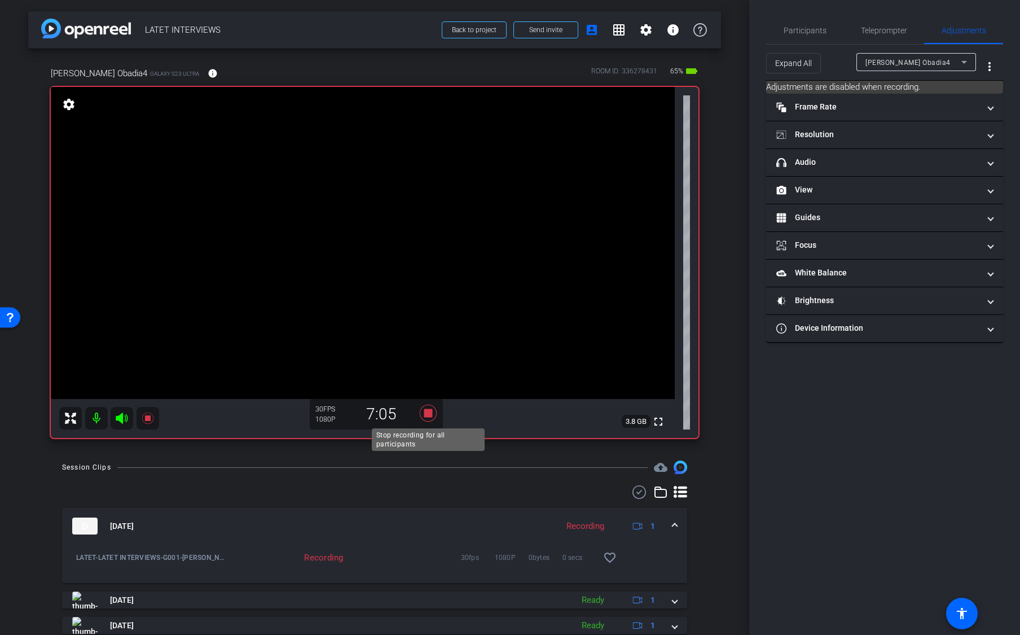
click at [429, 414] on icon at bounding box center [428, 413] width 17 height 17
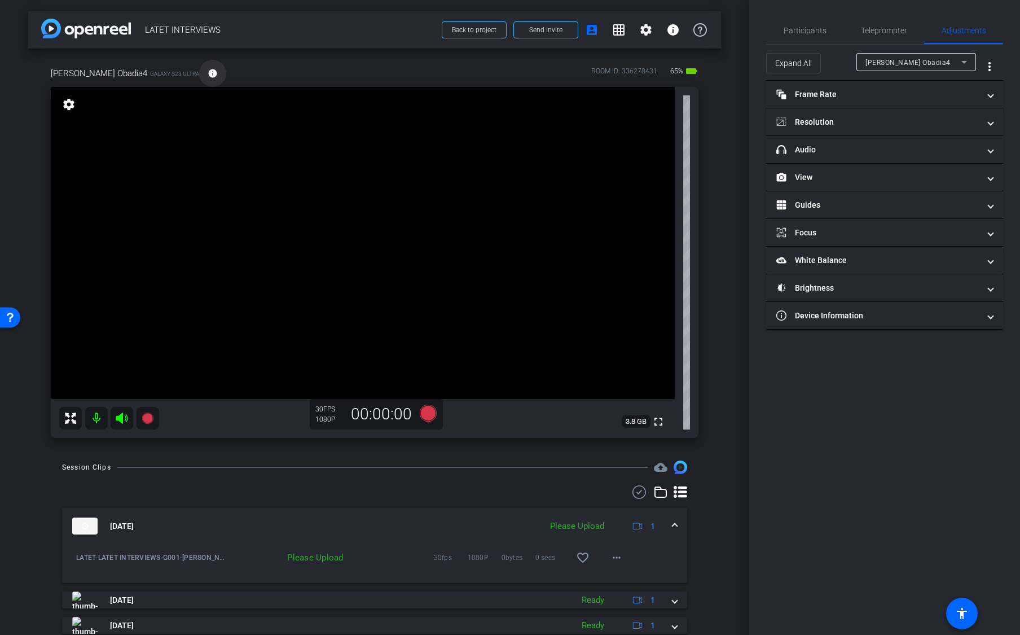
click at [208, 73] on mat-icon "info" at bounding box center [213, 73] width 10 height 10
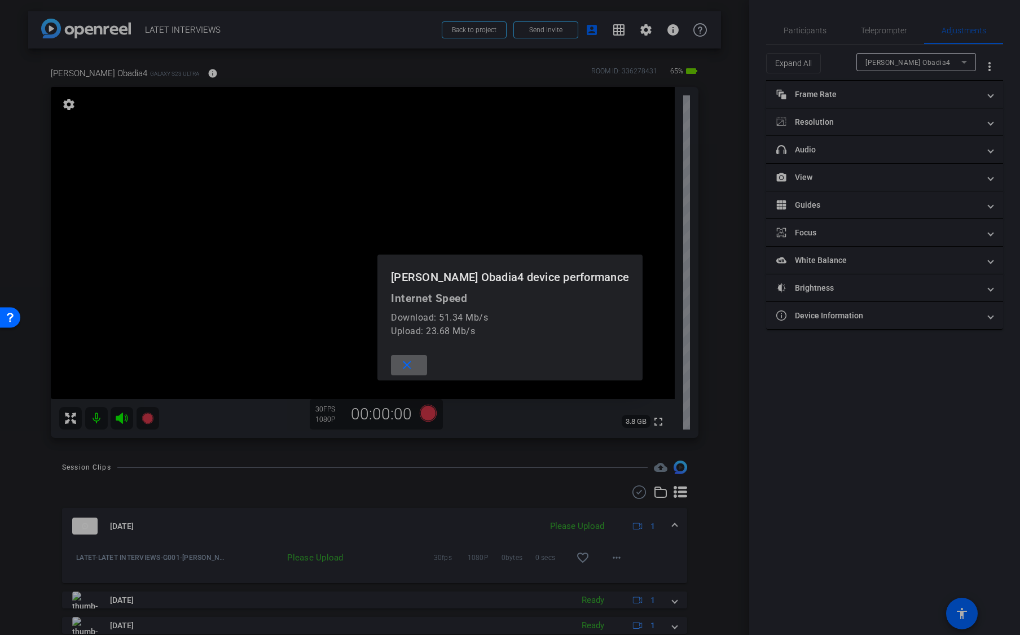
click at [414, 365] on mat-icon "close" at bounding box center [407, 365] width 14 height 14
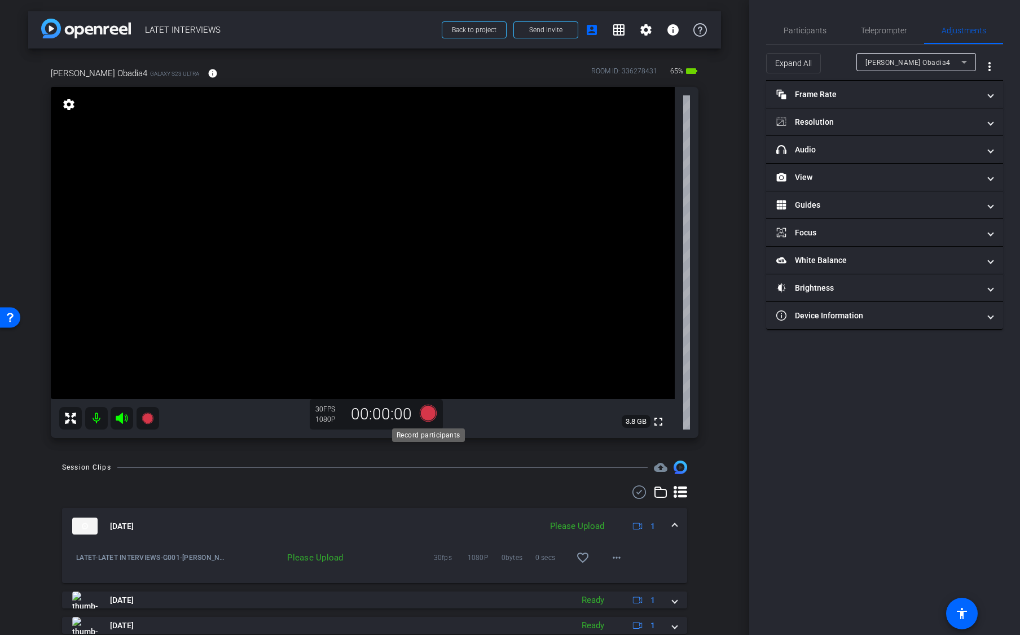
click at [429, 412] on icon at bounding box center [428, 413] width 17 height 17
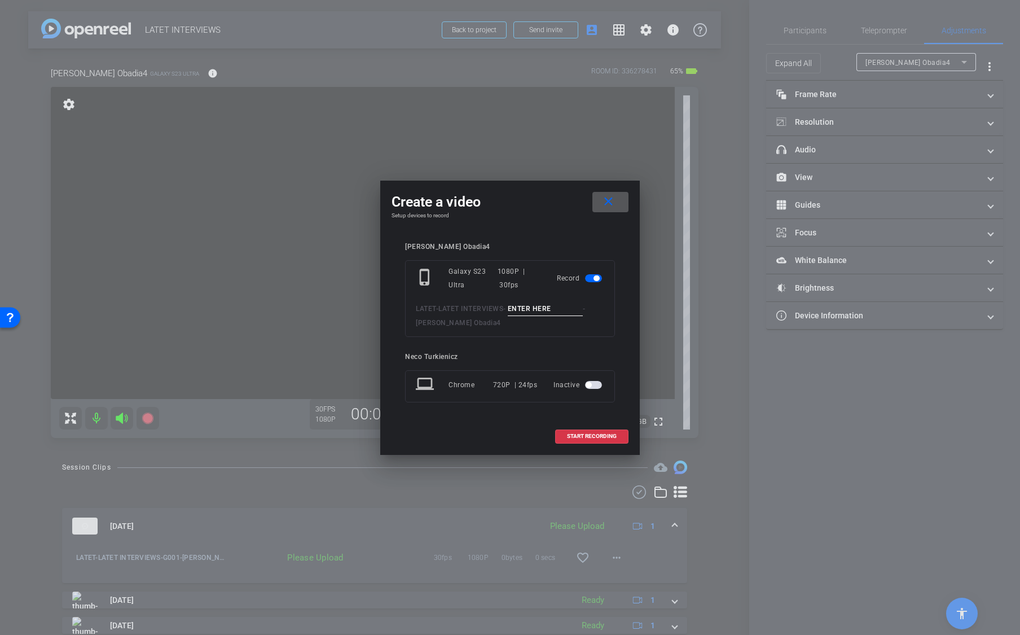
click at [536, 310] on input at bounding box center [546, 309] width 76 height 14
type input "G002"
click at [584, 434] on span "START RECORDING" at bounding box center [592, 436] width 50 height 6
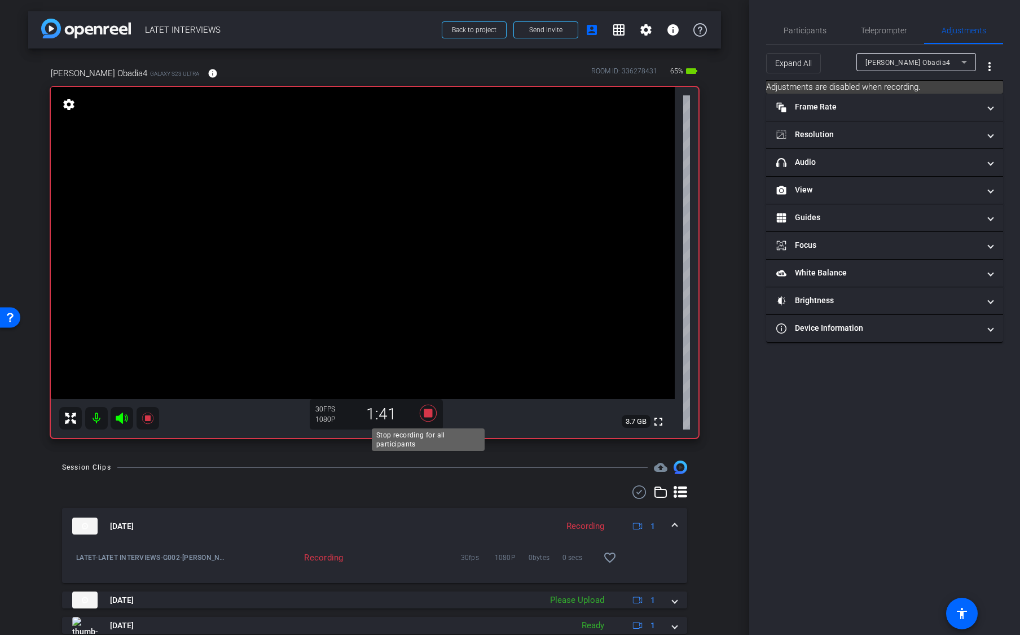
click at [429, 414] on icon at bounding box center [428, 413] width 17 height 17
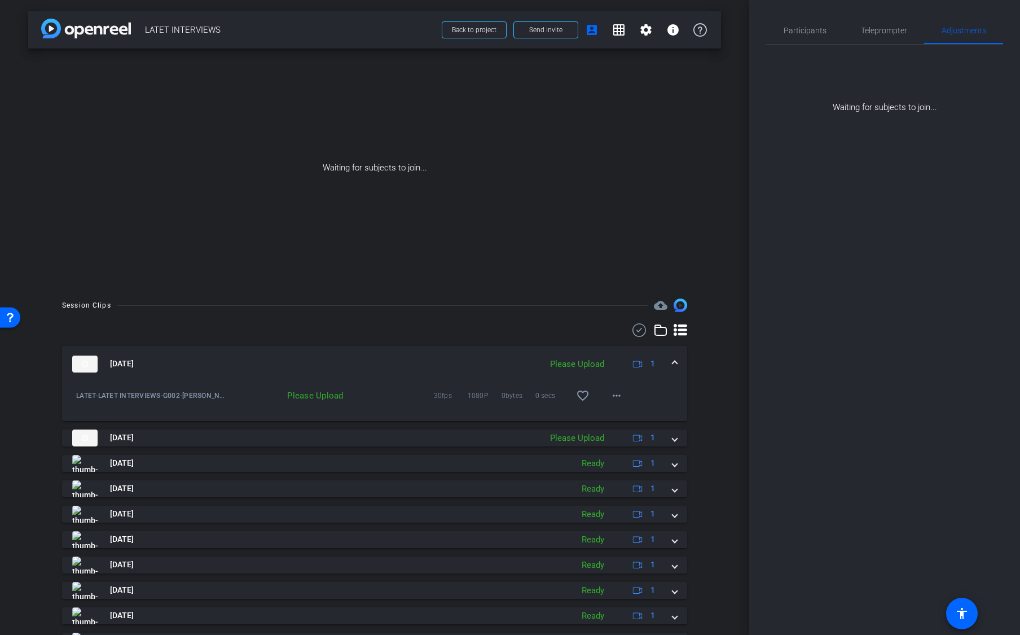
click at [673, 360] on span at bounding box center [675, 364] width 5 height 12
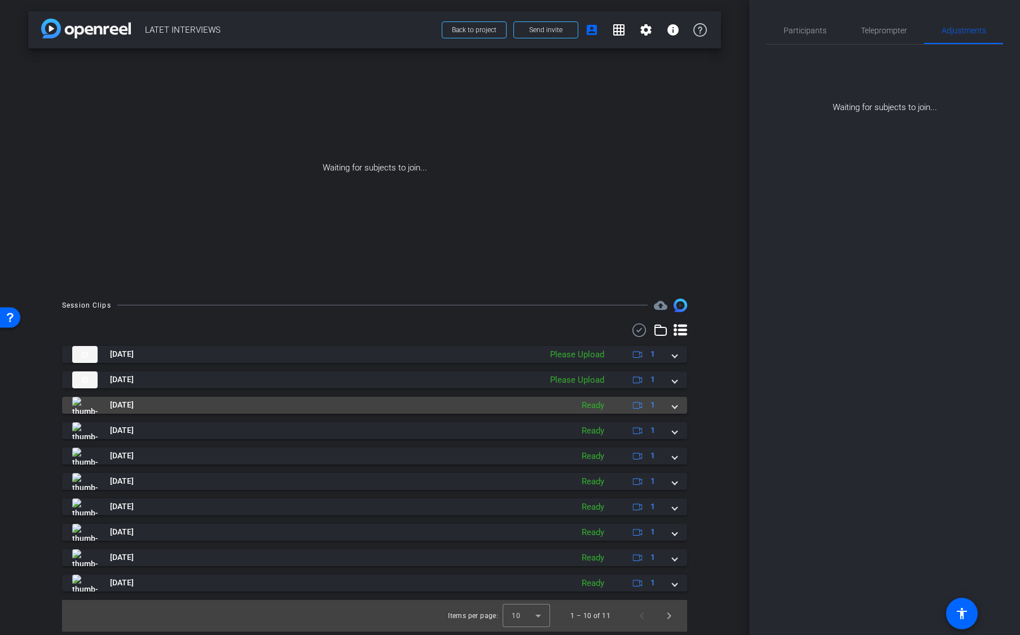
click at [673, 407] on span at bounding box center [675, 405] width 5 height 12
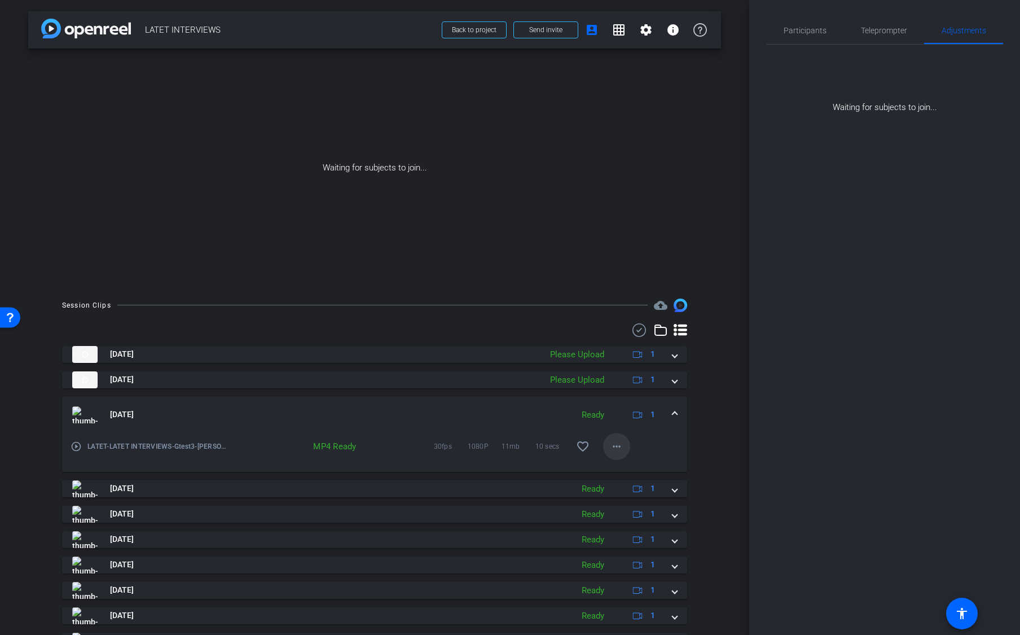
click at [616, 447] on mat-icon "more_horiz" at bounding box center [617, 447] width 14 height 14
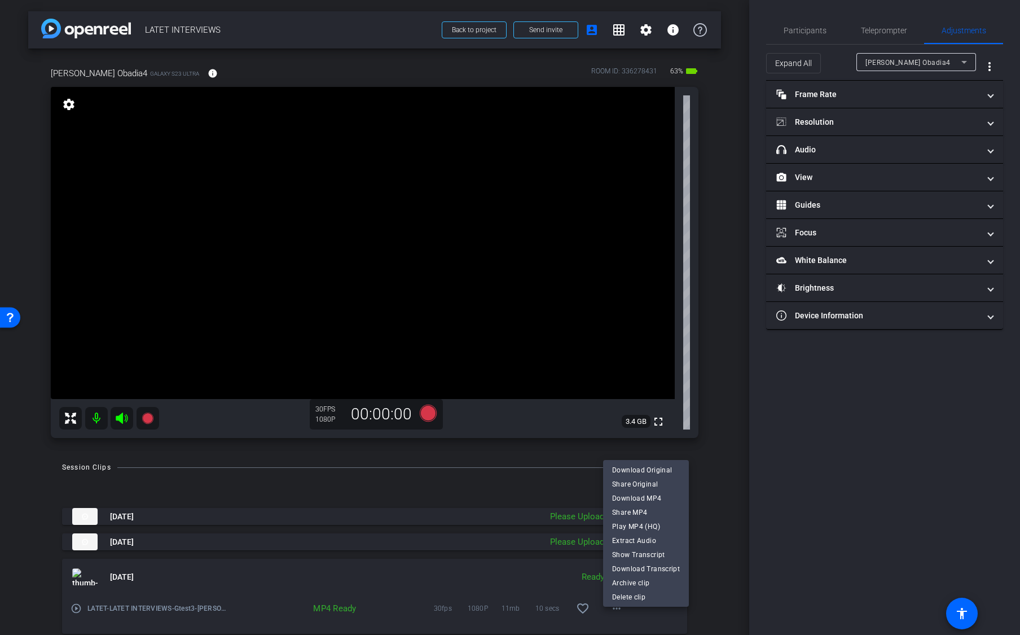
click at [612, 288] on div at bounding box center [510, 317] width 1020 height 635
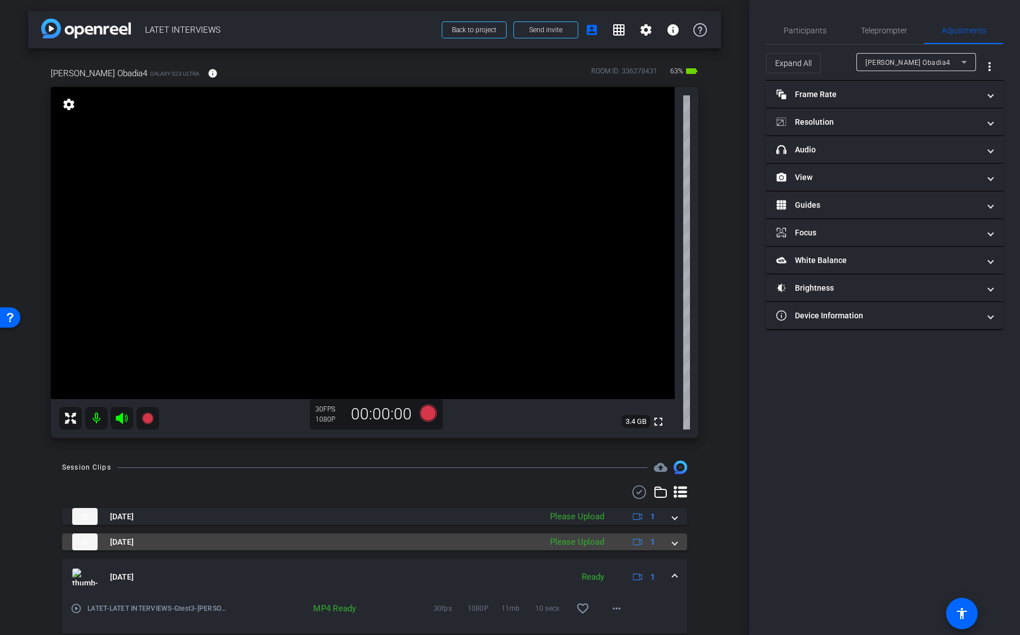
click at [675, 545] on span at bounding box center [675, 542] width 5 height 12
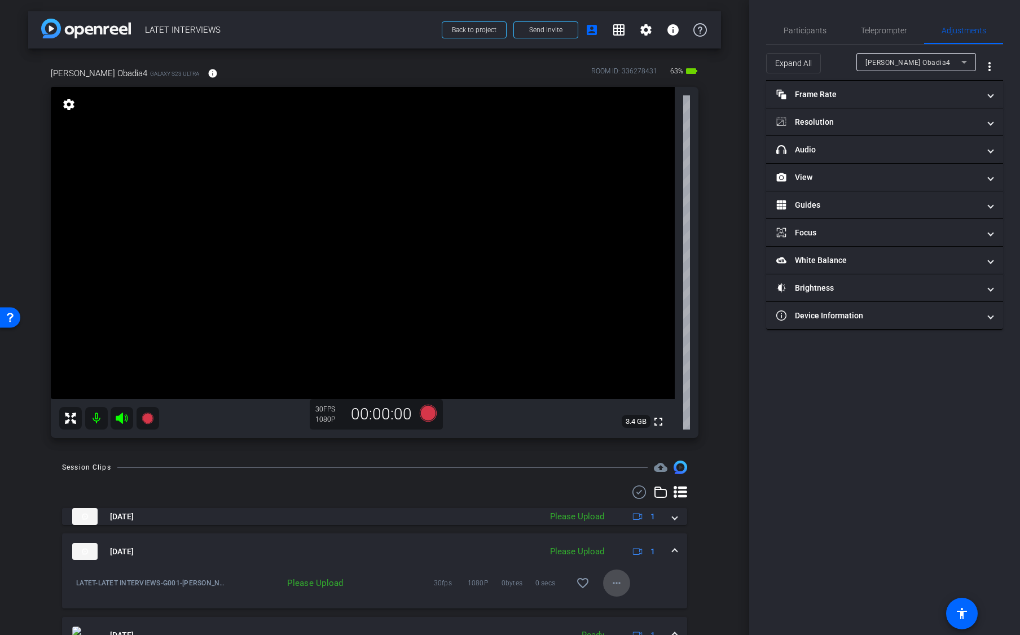
click at [615, 587] on mat-icon "more_horiz" at bounding box center [617, 583] width 14 height 14
click at [626, 529] on span "Upload" at bounding box center [634, 532] width 45 height 14
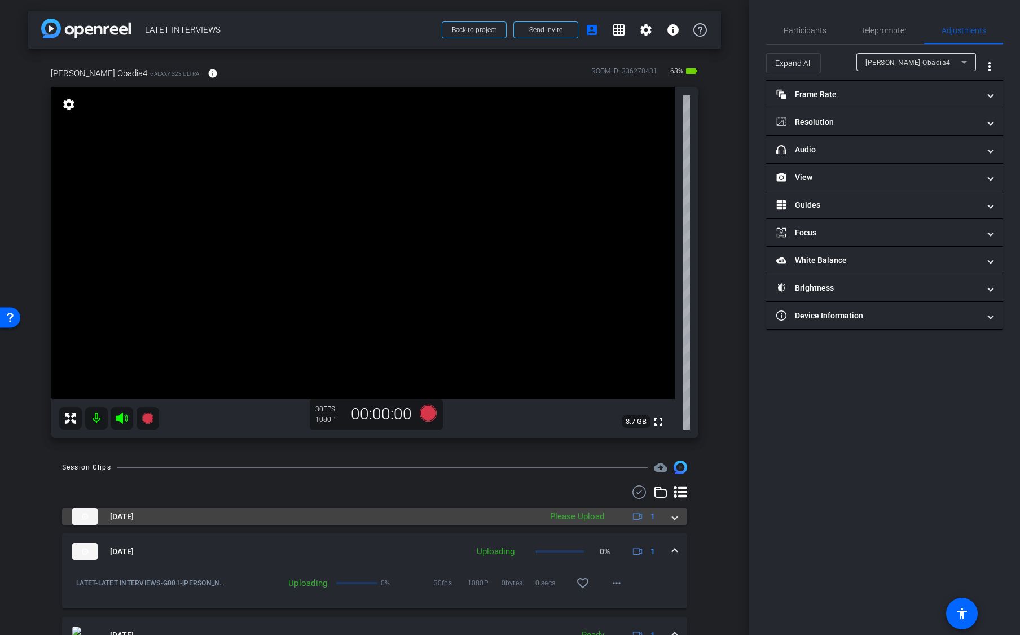
click at [675, 520] on span at bounding box center [675, 517] width 5 height 12
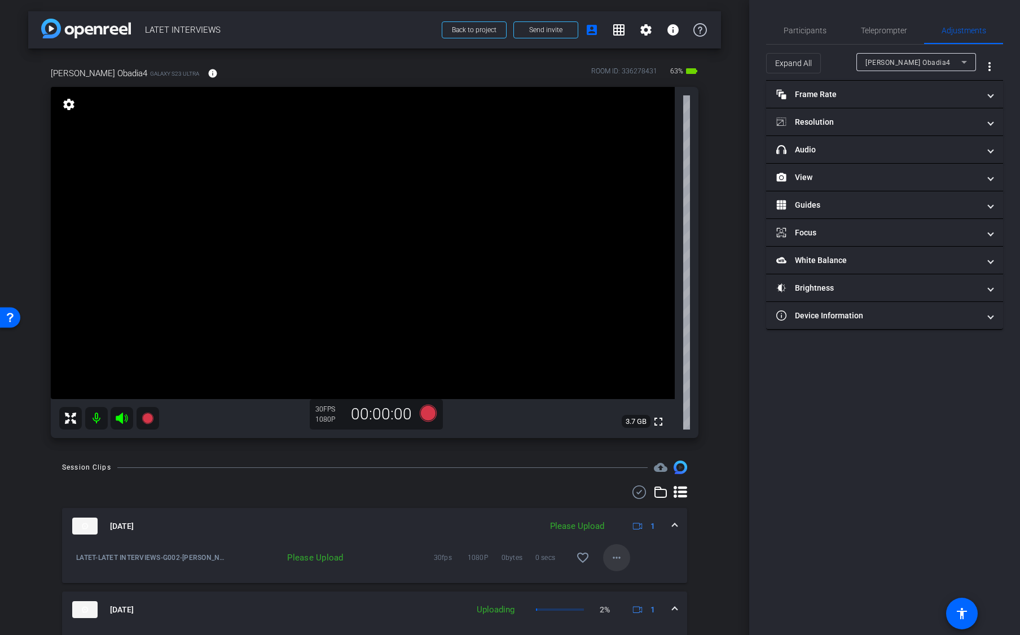
click at [615, 555] on mat-icon "more_horiz" at bounding box center [617, 558] width 14 height 14
click at [626, 580] on span "Upload" at bounding box center [634, 581] width 45 height 14
click at [428, 413] on icon at bounding box center [428, 413] width 17 height 17
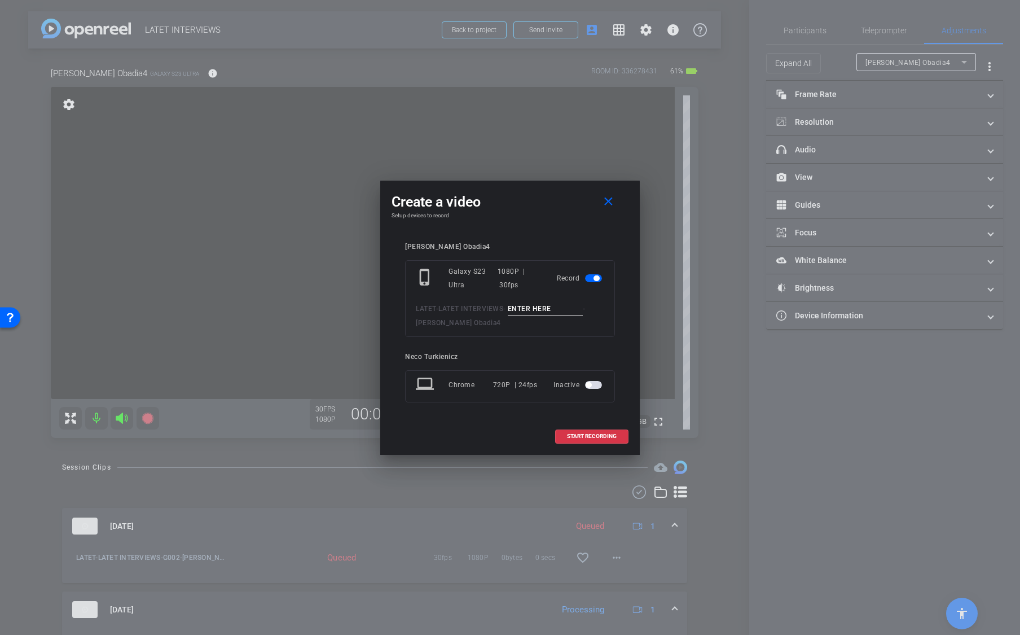
click at [535, 313] on input at bounding box center [546, 309] width 76 height 14
type input "G004"
click at [593, 433] on span "START RECORDING" at bounding box center [592, 436] width 50 height 6
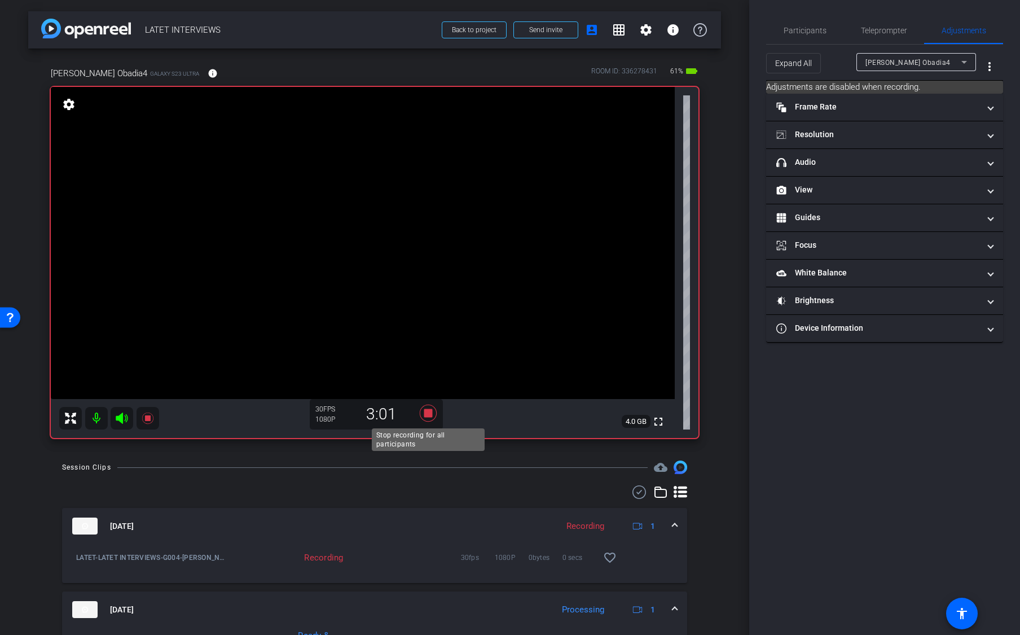
click at [429, 413] on icon at bounding box center [428, 413] width 17 height 17
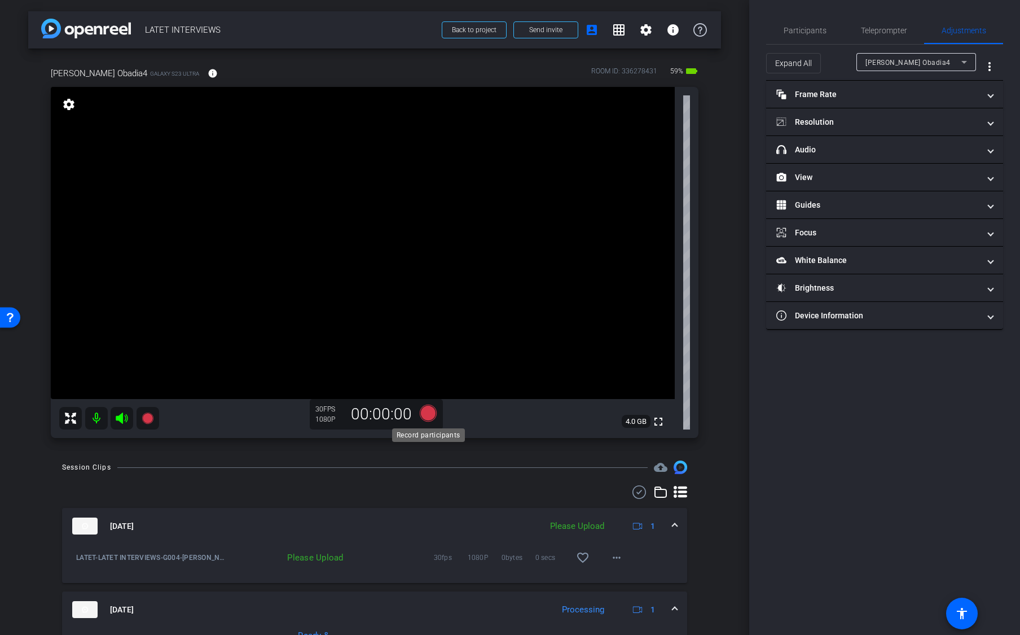
click at [428, 415] on icon at bounding box center [428, 413] width 17 height 17
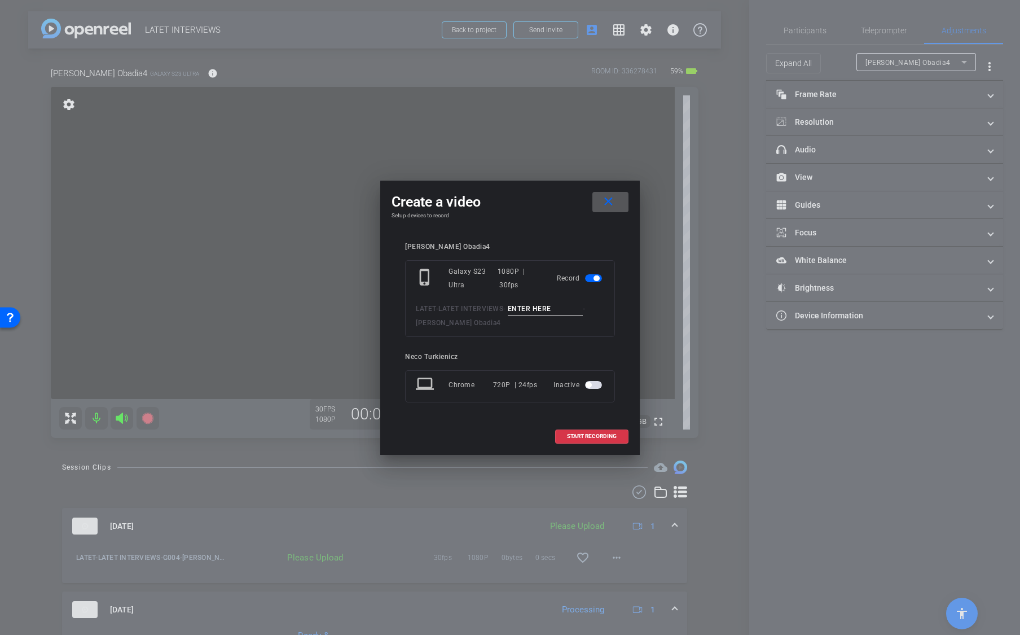
click at [538, 314] on input at bounding box center [546, 309] width 76 height 14
type input "G004"
click at [590, 436] on span "START RECORDING" at bounding box center [592, 436] width 50 height 6
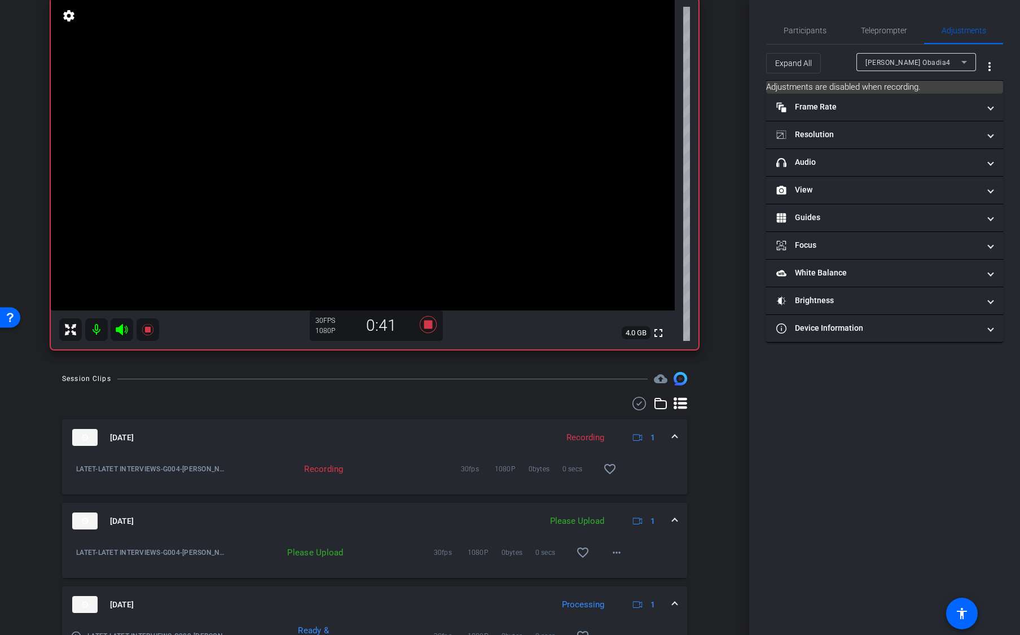
scroll to position [100, 0]
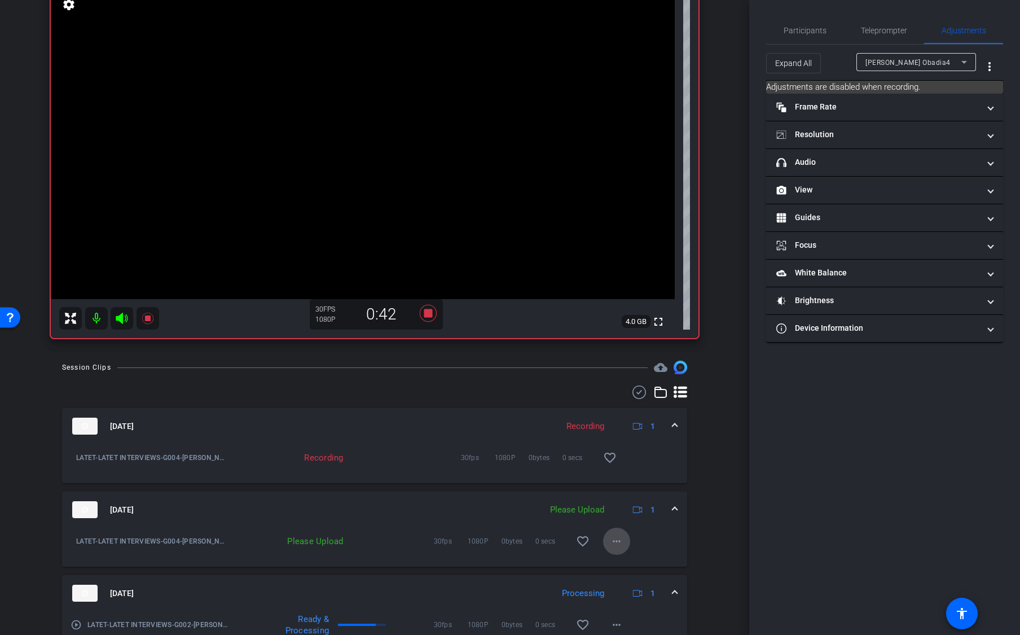
click at [621, 543] on mat-icon "more_horiz" at bounding box center [617, 541] width 14 height 14
click at [631, 565] on span "Upload" at bounding box center [634, 565] width 45 height 14
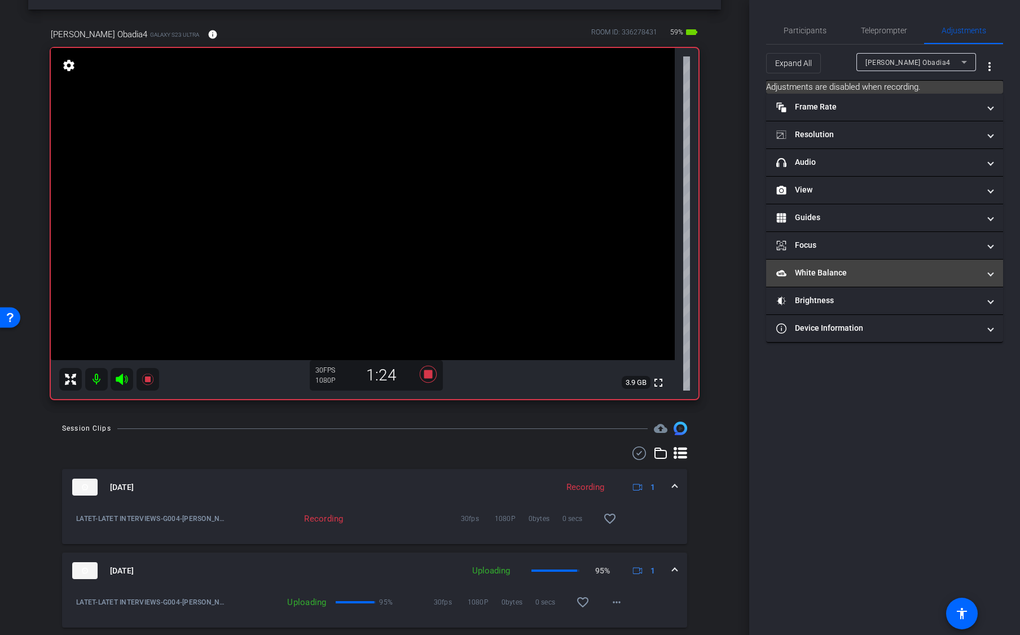
scroll to position [40, 0]
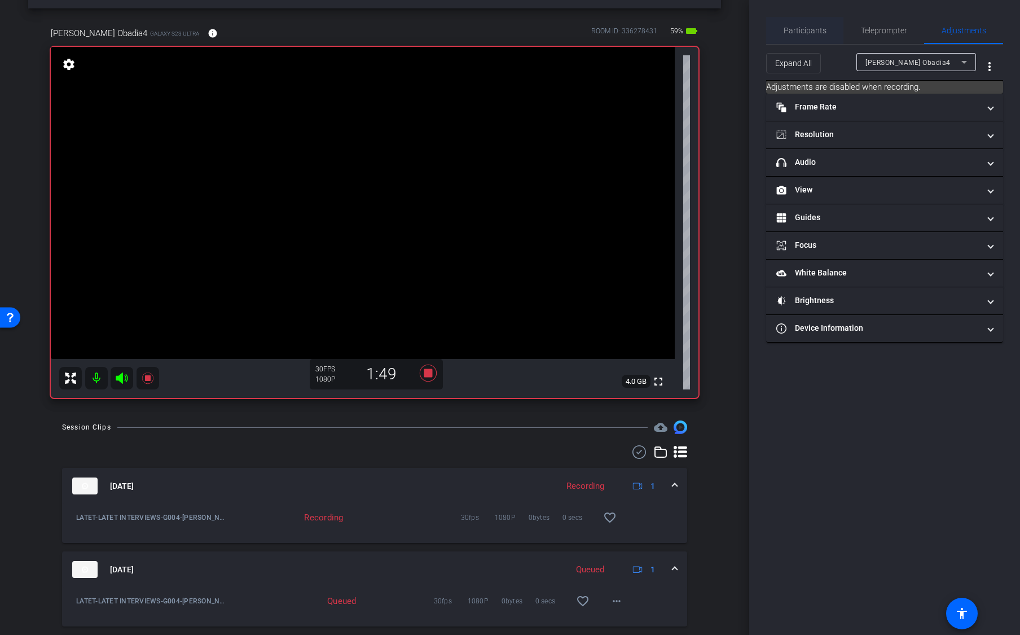
click at [814, 30] on span "Participants" at bounding box center [805, 31] width 43 height 8
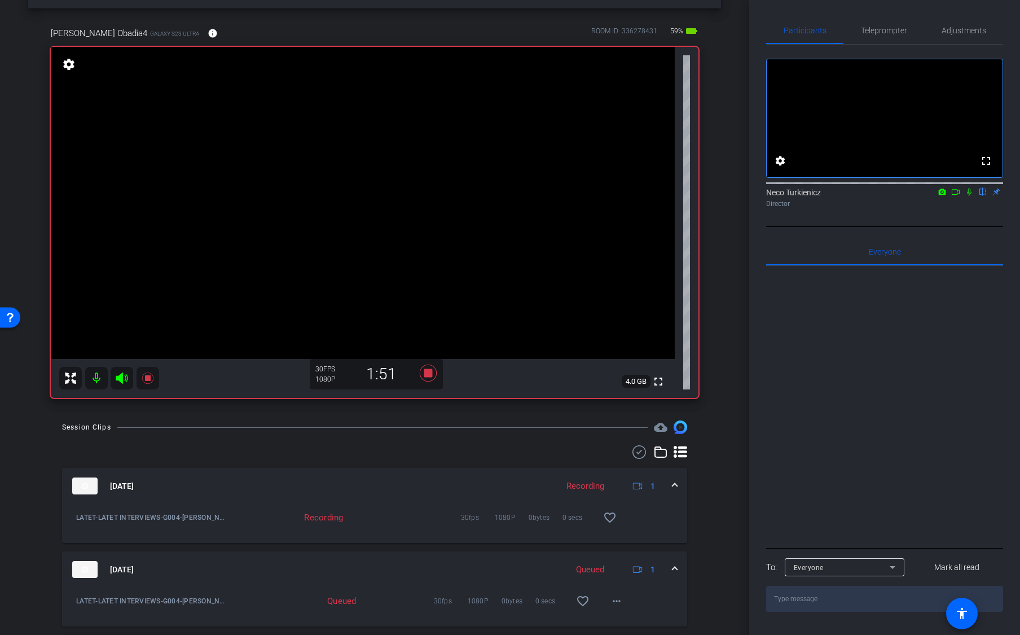
click at [969, 196] on icon at bounding box center [969, 192] width 9 height 8
click at [427, 375] on icon at bounding box center [428, 373] width 17 height 17
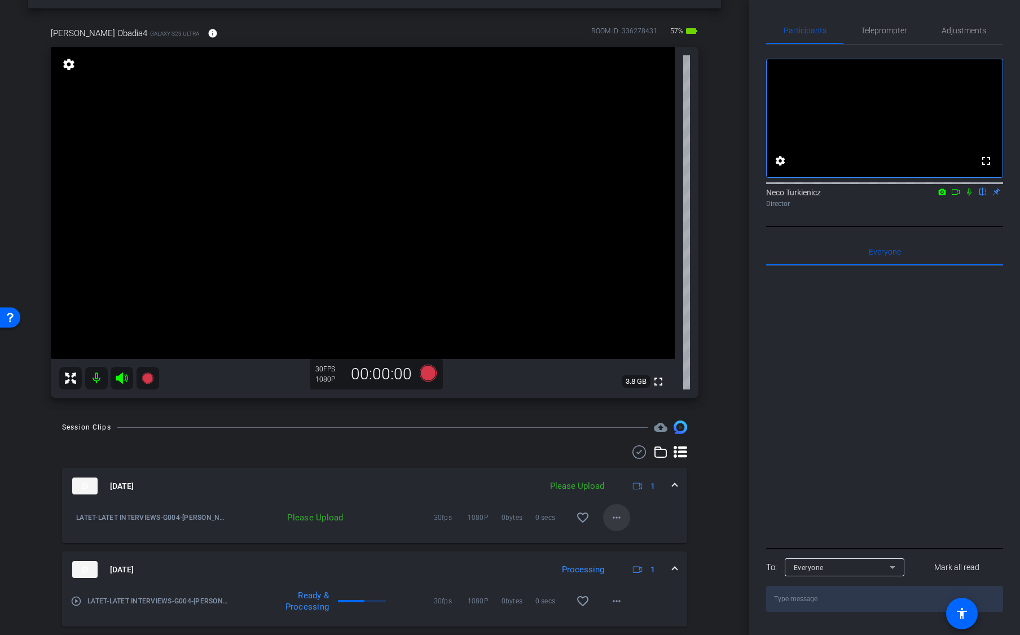
click at [616, 515] on mat-icon "more_horiz" at bounding box center [617, 518] width 14 height 14
click at [625, 539] on span "Upload" at bounding box center [634, 541] width 45 height 14
click at [427, 372] on icon at bounding box center [428, 373] width 17 height 17
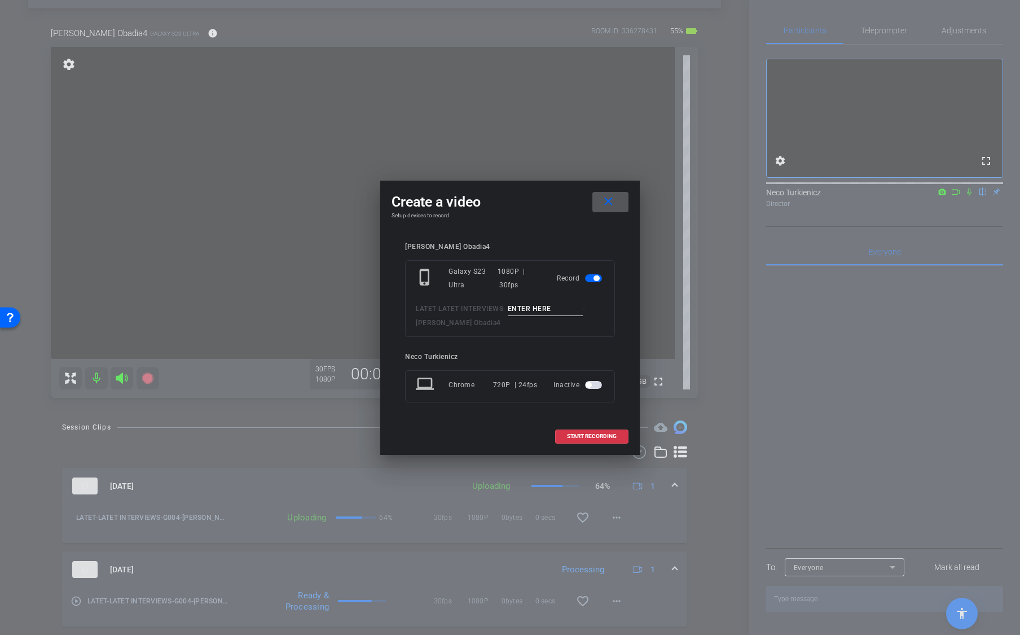
click at [538, 310] on input at bounding box center [546, 309] width 76 height 14
type input "G005"
click at [590, 438] on span "START RECORDING" at bounding box center [592, 436] width 50 height 6
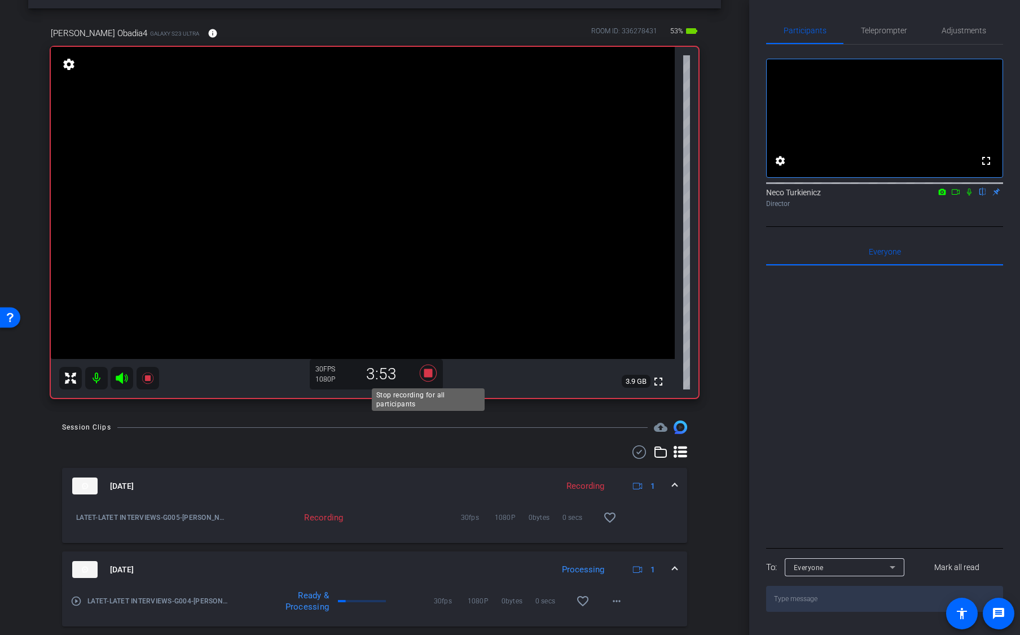
click at [428, 374] on icon at bounding box center [428, 373] width 17 height 17
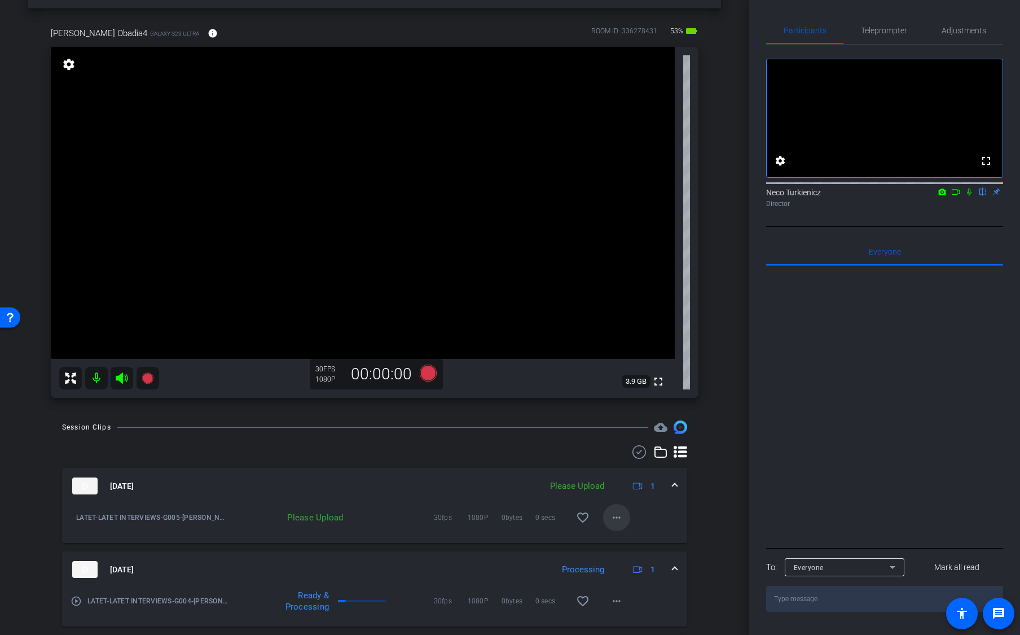
click at [617, 518] on mat-icon "more_horiz" at bounding box center [617, 518] width 14 height 14
click at [622, 538] on span "Upload" at bounding box center [634, 541] width 45 height 14
click at [967, 35] on span "Adjustments" at bounding box center [964, 30] width 45 height 27
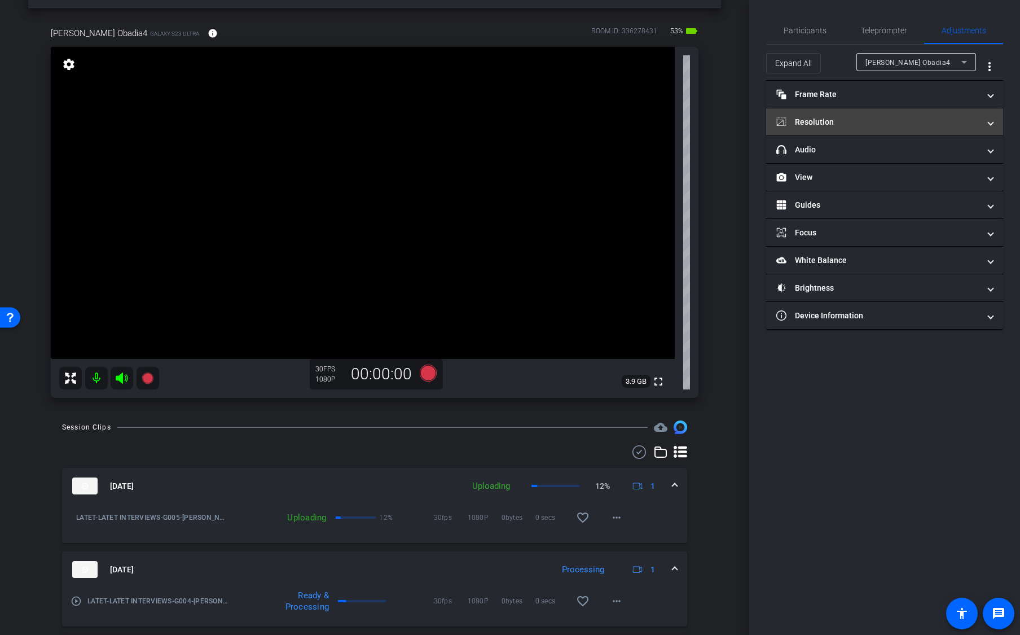
click at [987, 125] on span "Resolution" at bounding box center [882, 122] width 212 height 12
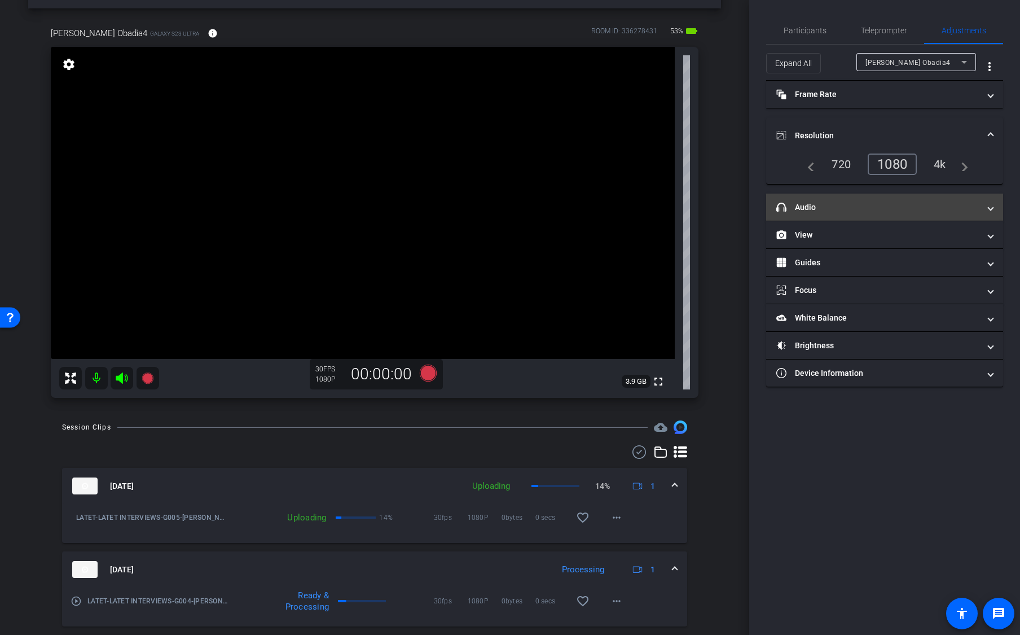
click at [920, 213] on mat-expansion-panel-header "headphone icon Audio" at bounding box center [884, 207] width 237 height 27
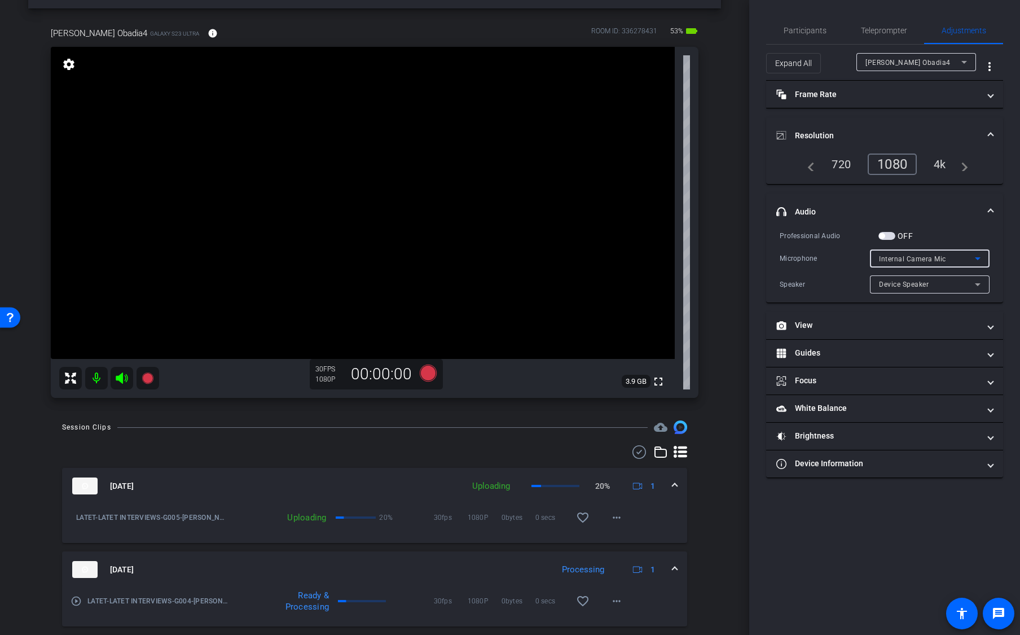
click at [975, 258] on icon at bounding box center [978, 259] width 14 height 14
click at [975, 258] on div at bounding box center [510, 317] width 1020 height 635
click at [799, 32] on span "Participants" at bounding box center [805, 31] width 43 height 8
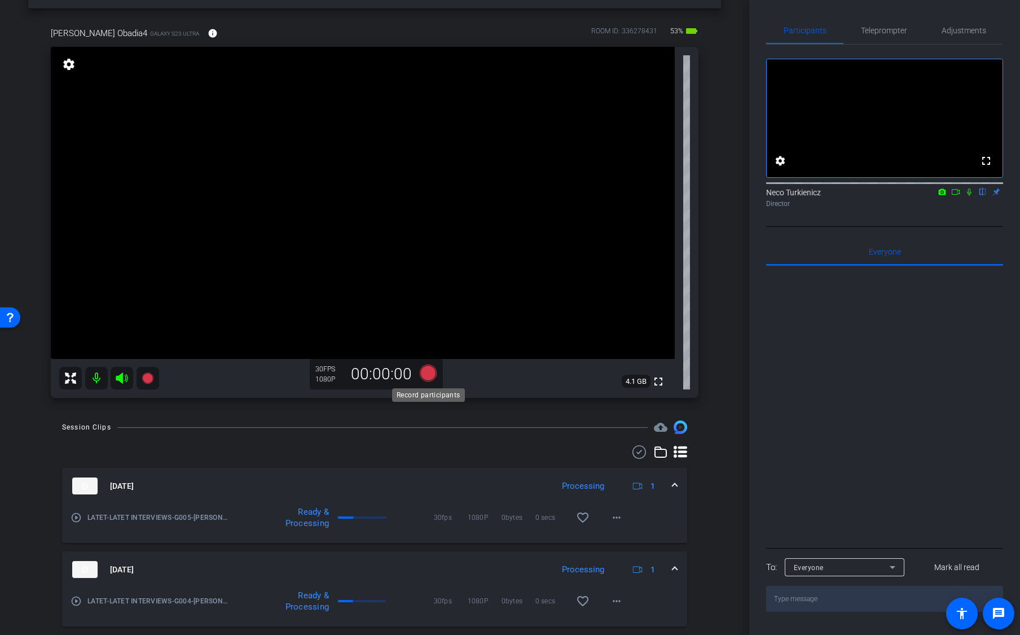
click at [432, 372] on icon at bounding box center [428, 373] width 17 height 17
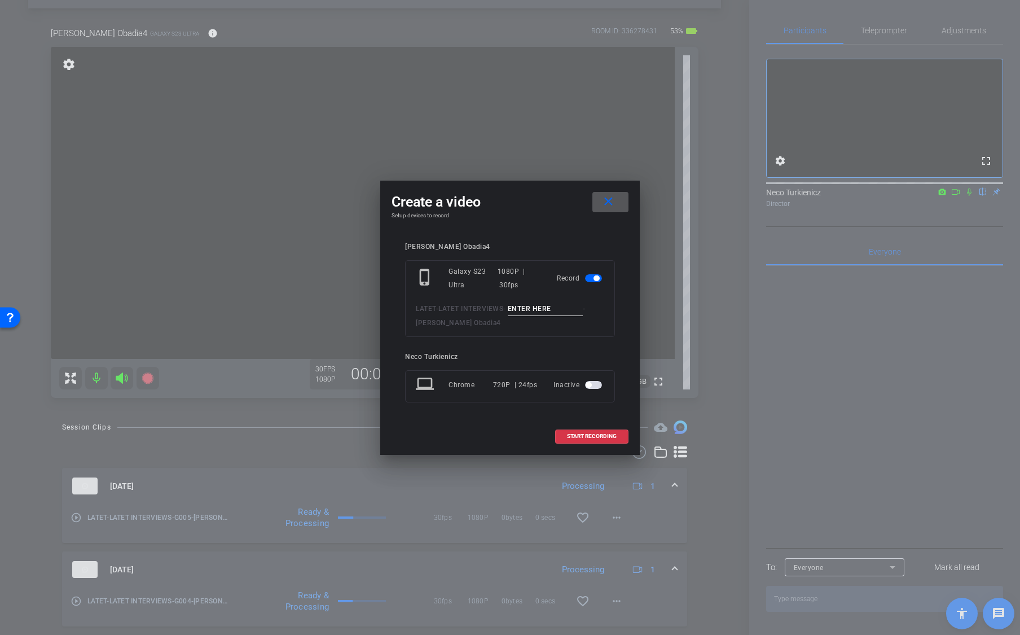
click at [544, 312] on input at bounding box center [546, 309] width 76 height 14
type input "G006"
click at [581, 433] on span "START RECORDING" at bounding box center [592, 436] width 50 height 6
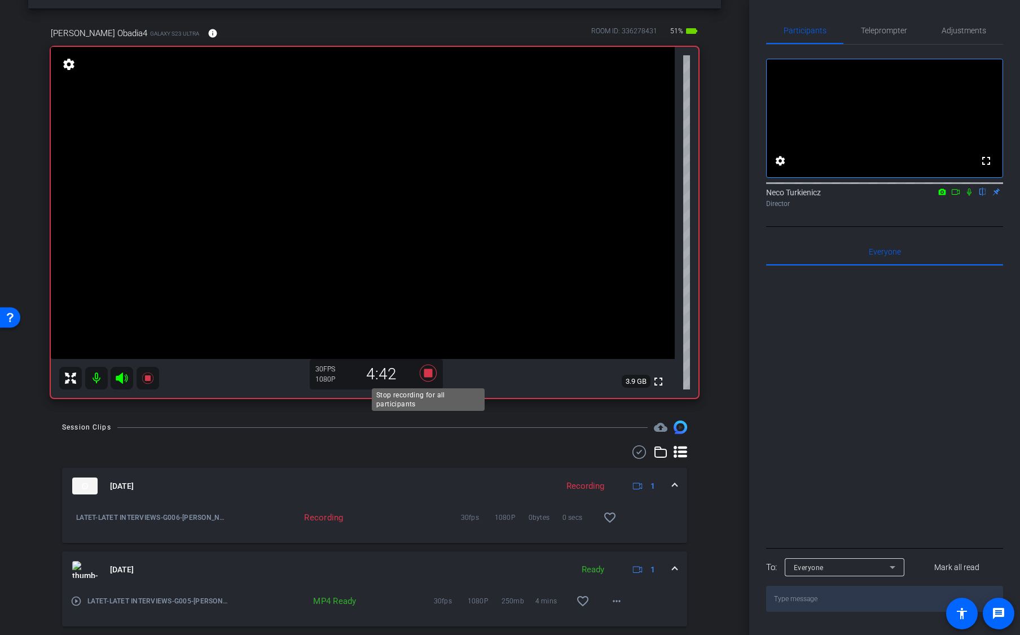
click at [430, 372] on icon at bounding box center [428, 373] width 17 height 17
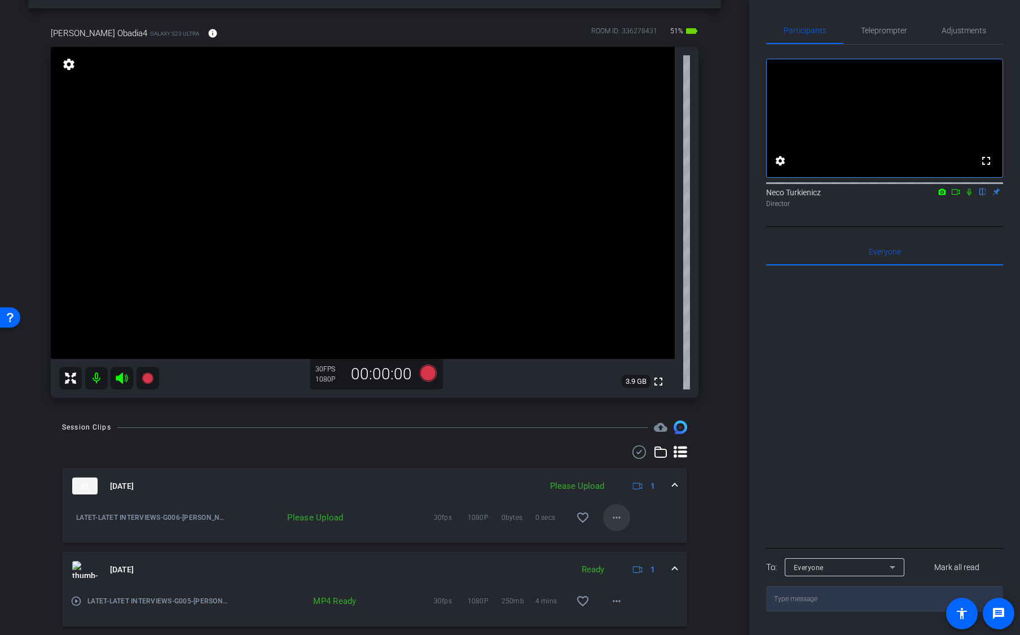
click at [617, 519] on mat-icon "more_horiz" at bounding box center [617, 518] width 14 height 14
click at [632, 543] on span "Upload" at bounding box center [634, 541] width 45 height 14
click at [428, 374] on icon at bounding box center [428, 373] width 17 height 17
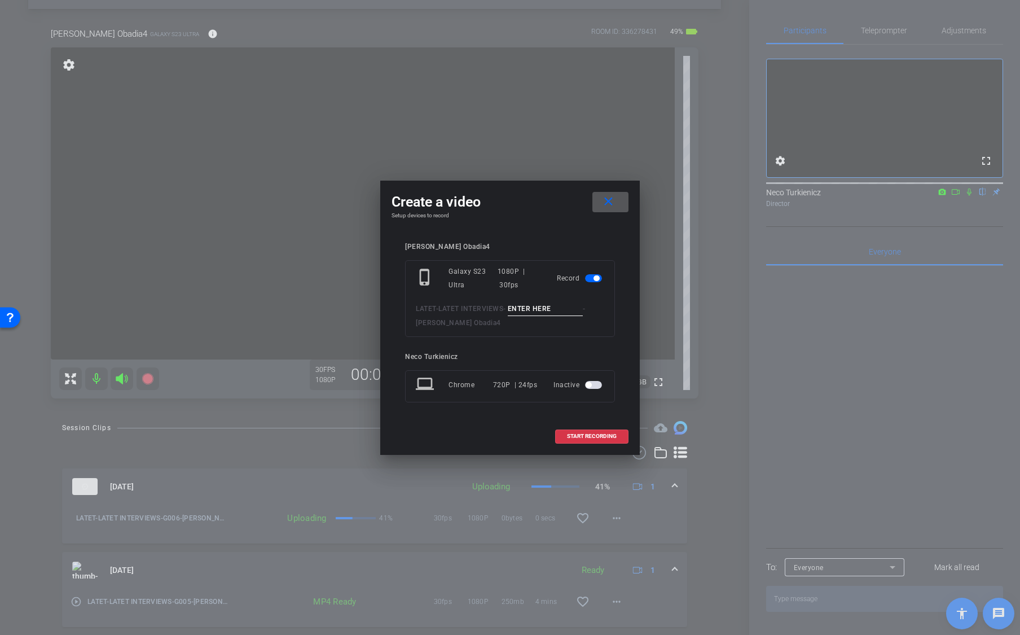
click at [538, 308] on input at bounding box center [546, 309] width 76 height 14
type input "G007"
click at [593, 431] on span at bounding box center [592, 436] width 72 height 27
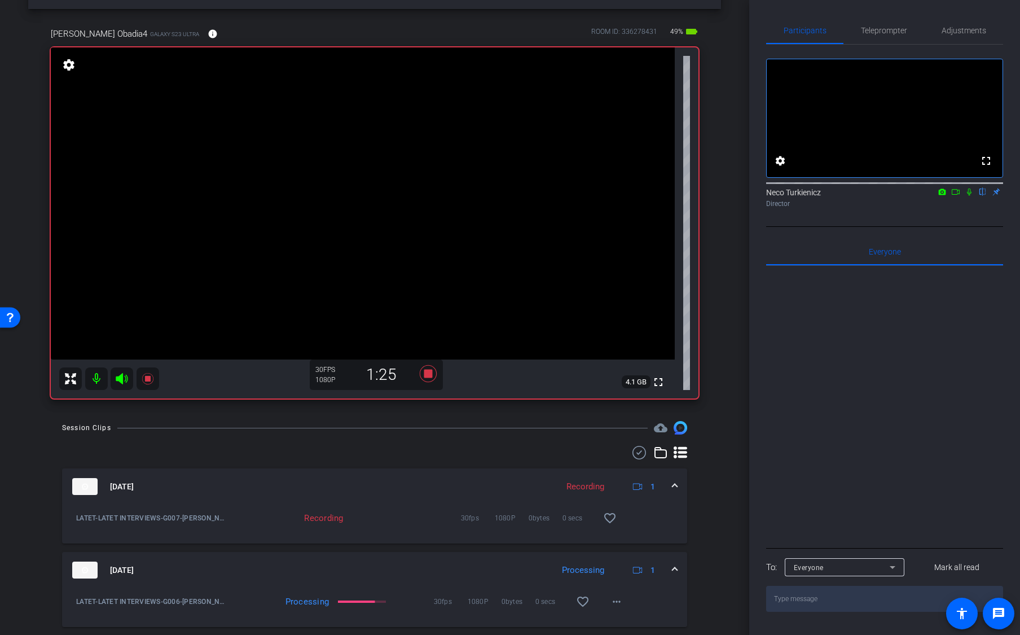
click at [972, 196] on icon at bounding box center [969, 192] width 9 height 8
click at [971, 196] on icon at bounding box center [969, 192] width 9 height 8
click at [430, 377] on icon at bounding box center [428, 373] width 17 height 17
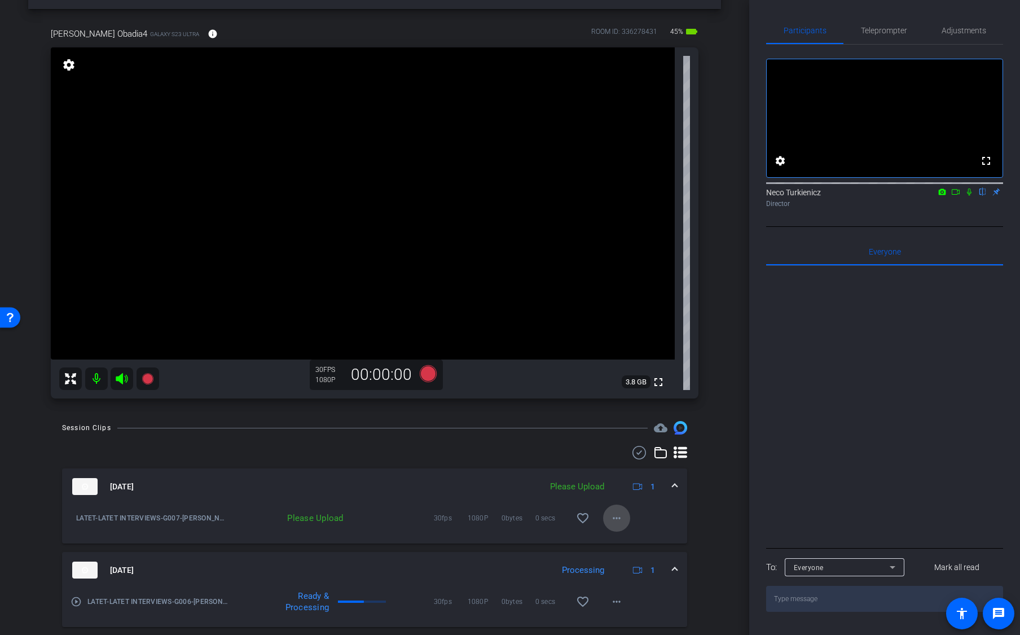
click at [617, 521] on mat-icon "more_horiz" at bounding box center [617, 518] width 14 height 14
click at [630, 541] on span "Upload" at bounding box center [634, 542] width 45 height 14
click at [428, 374] on icon at bounding box center [428, 373] width 17 height 17
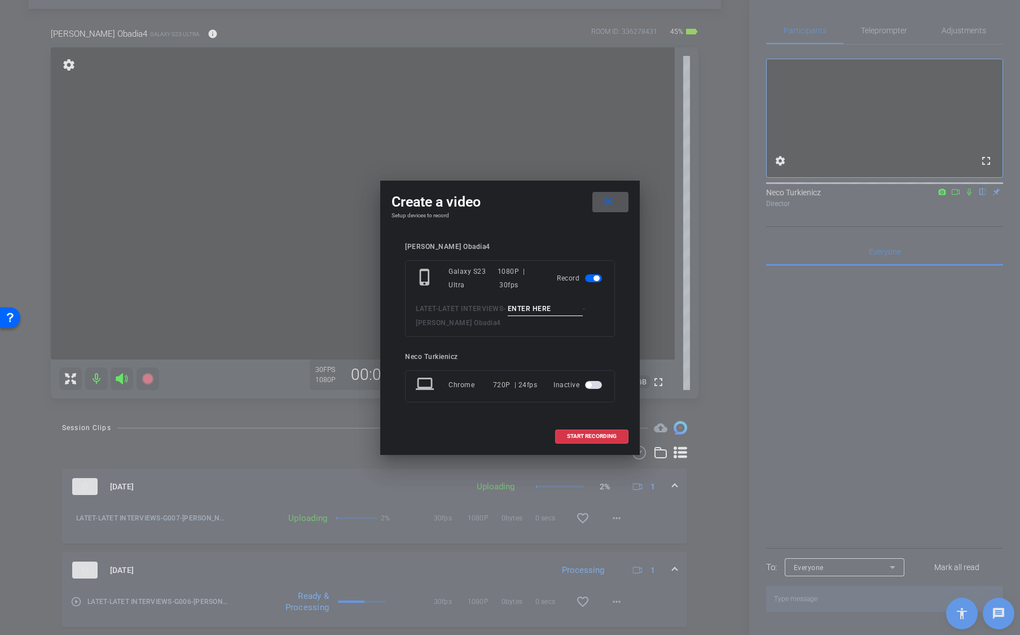
click at [533, 309] on input at bounding box center [546, 309] width 76 height 14
type input "G008"
click at [588, 435] on span "START RECORDING" at bounding box center [592, 436] width 50 height 6
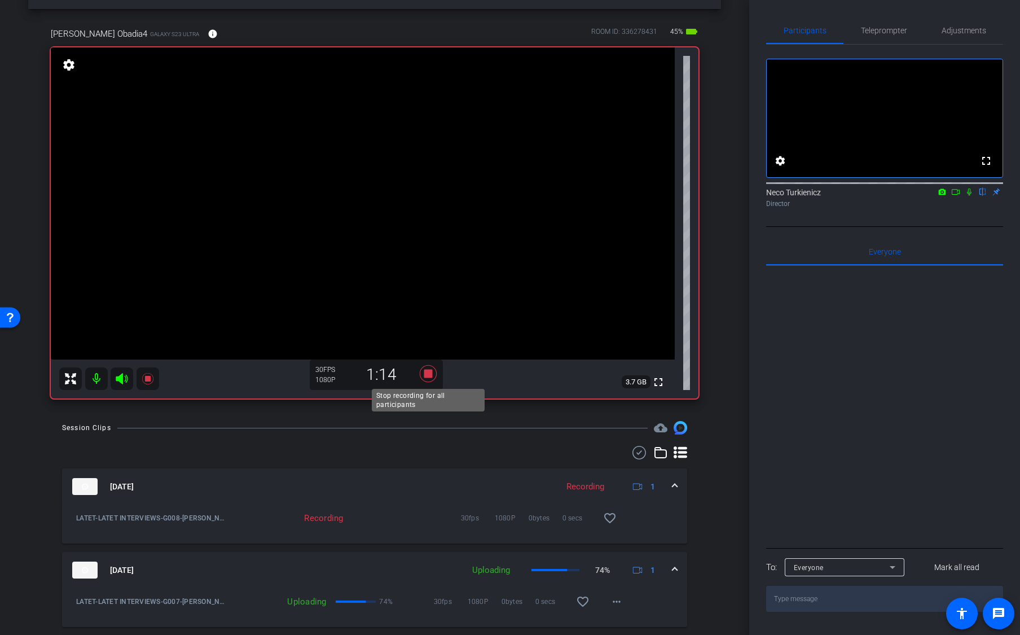
click at [429, 373] on icon at bounding box center [428, 373] width 17 height 17
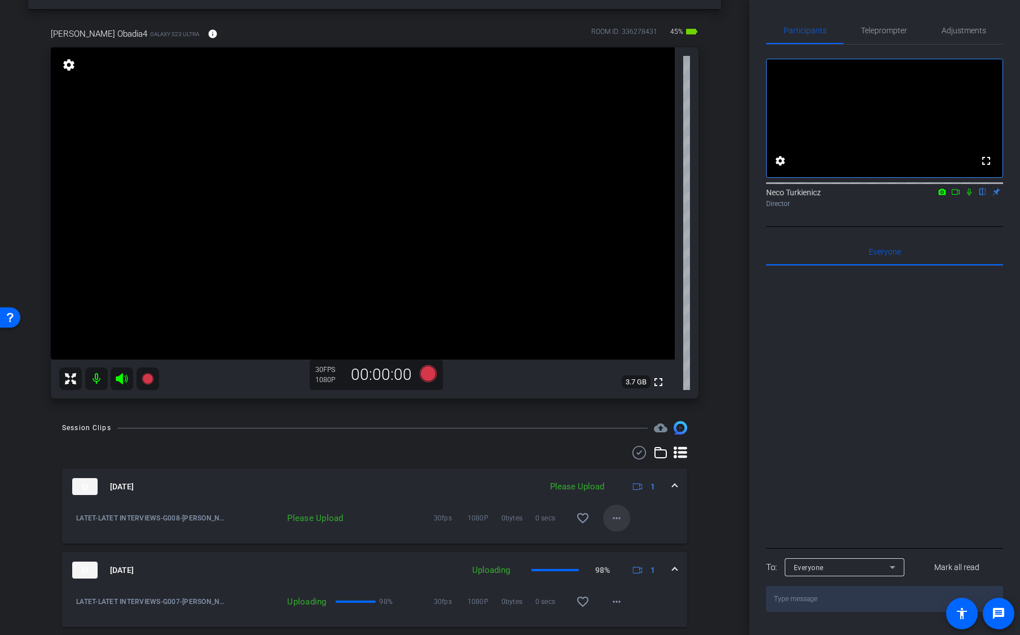
click at [621, 519] on mat-icon "more_horiz" at bounding box center [617, 518] width 14 height 14
click at [632, 540] on span "Upload" at bounding box center [634, 542] width 45 height 14
click at [430, 373] on icon at bounding box center [428, 373] width 17 height 17
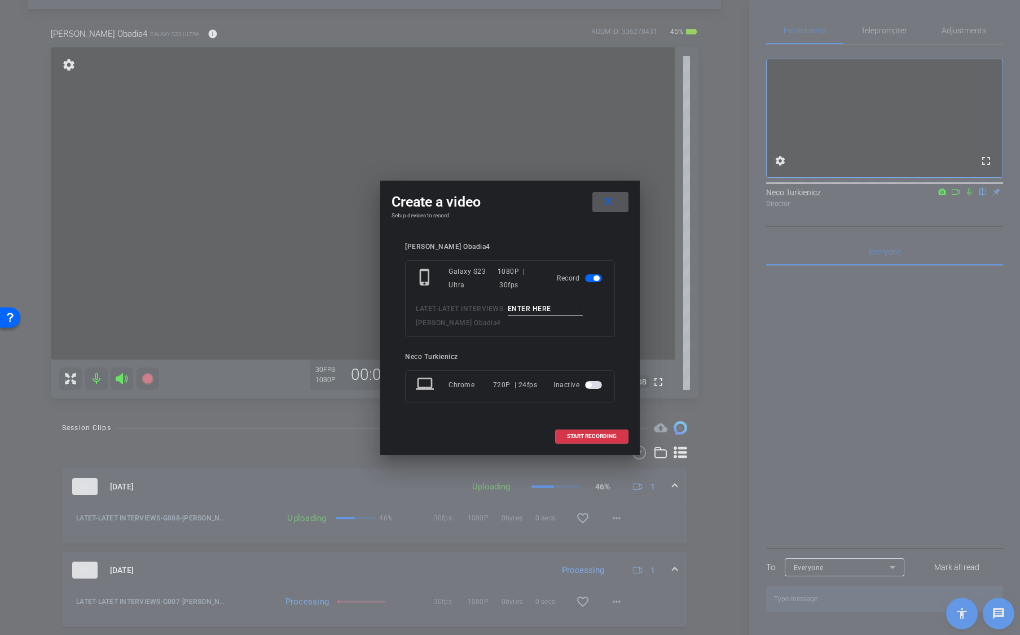
click at [537, 308] on input at bounding box center [546, 309] width 76 height 14
type input "G009"
click at [585, 433] on span "START RECORDING" at bounding box center [592, 436] width 50 height 6
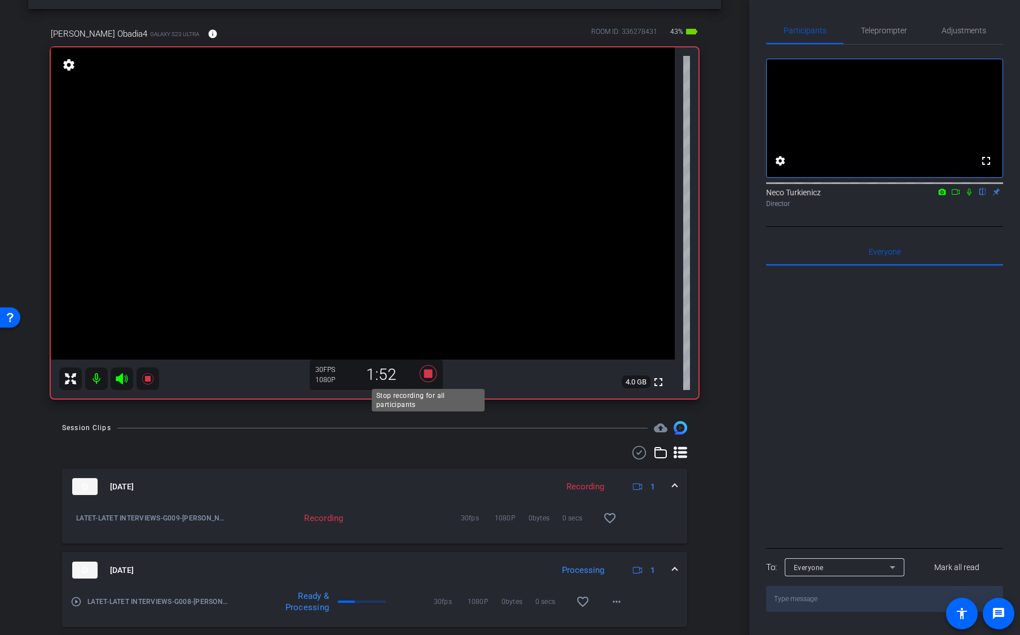
click at [429, 372] on icon at bounding box center [428, 373] width 17 height 17
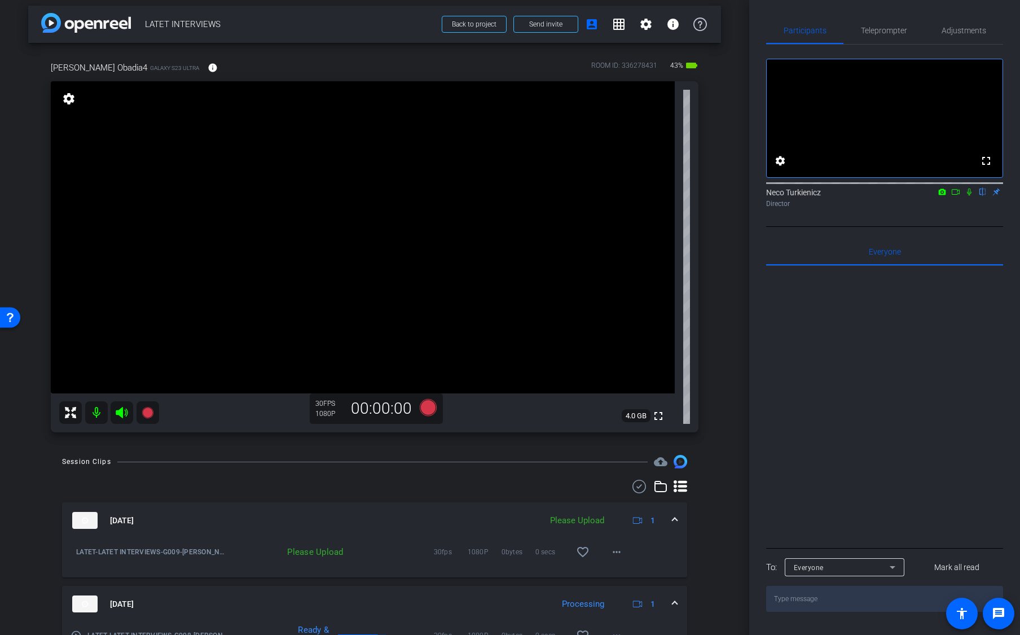
scroll to position [0, 0]
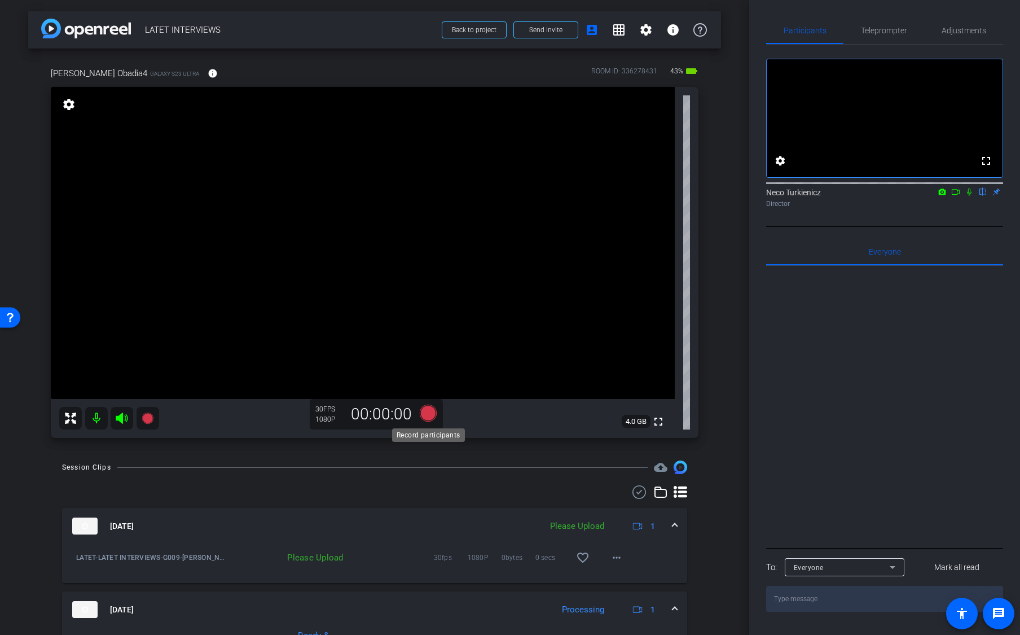
click at [429, 412] on icon at bounding box center [428, 413] width 17 height 17
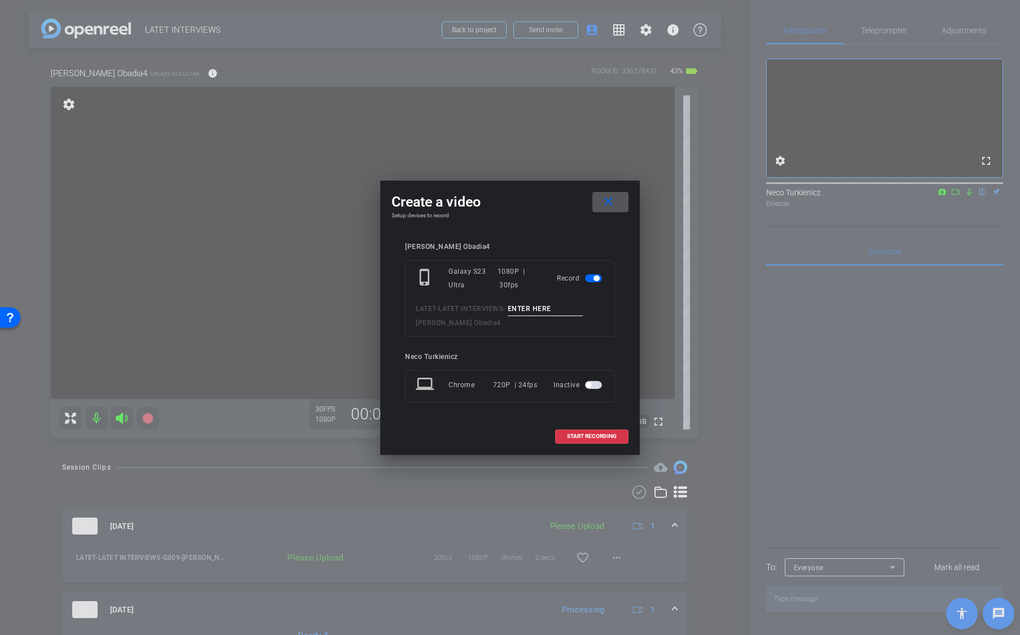
click at [548, 313] on input at bounding box center [546, 309] width 76 height 14
type input "G010"
click at [589, 435] on span "START RECORDING" at bounding box center [592, 436] width 50 height 6
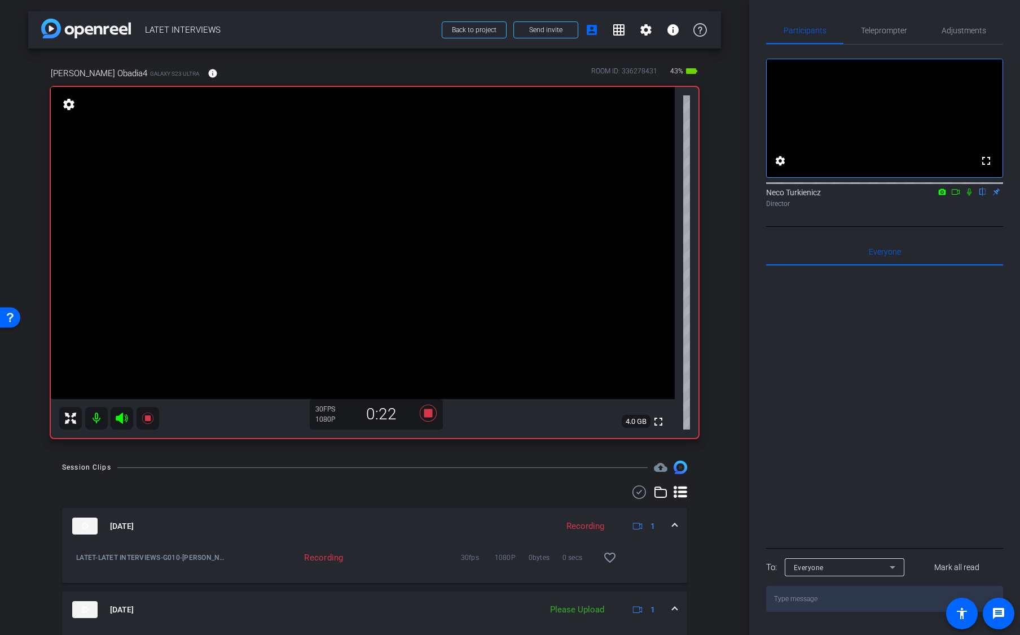
click at [970, 196] on icon at bounding box center [969, 192] width 9 height 8
click at [426, 413] on icon at bounding box center [428, 413] width 17 height 17
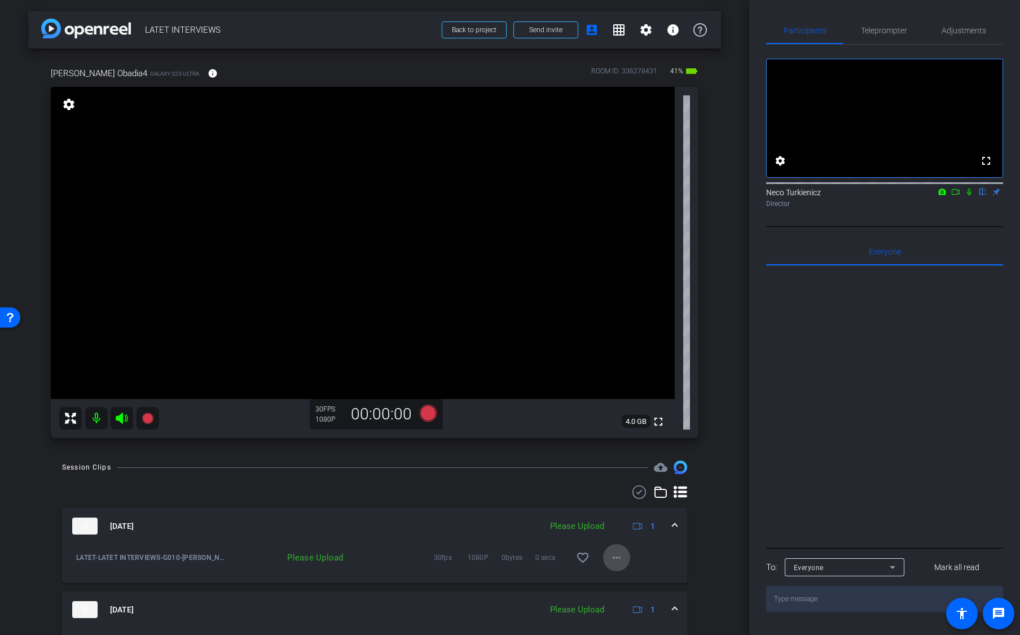
click at [620, 558] on mat-icon "more_horiz" at bounding box center [617, 558] width 14 height 14
click at [630, 580] on span "Upload" at bounding box center [634, 581] width 45 height 14
click at [431, 411] on icon at bounding box center [428, 413] width 17 height 17
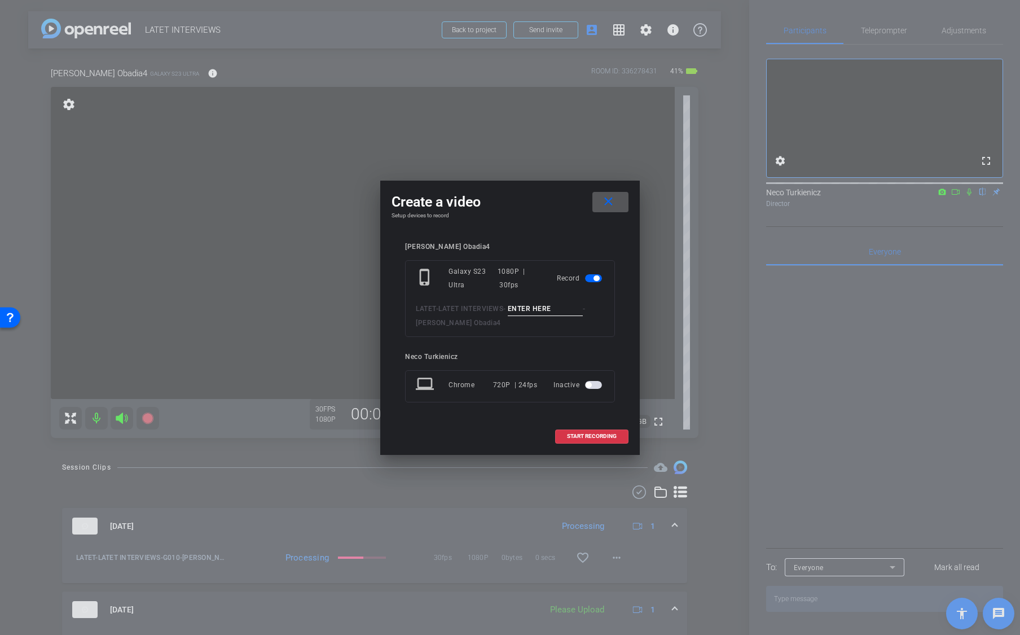
click at [555, 310] on input at bounding box center [546, 309] width 76 height 14
type input "G011"
click at [590, 435] on span "START RECORDING" at bounding box center [592, 436] width 50 height 6
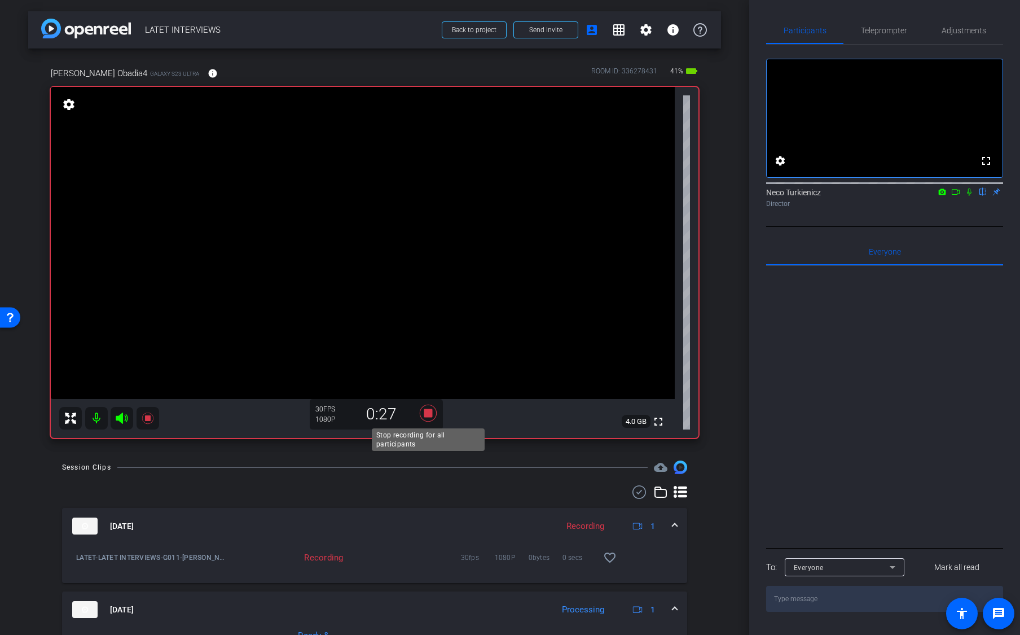
click at [428, 412] on icon at bounding box center [428, 413] width 17 height 17
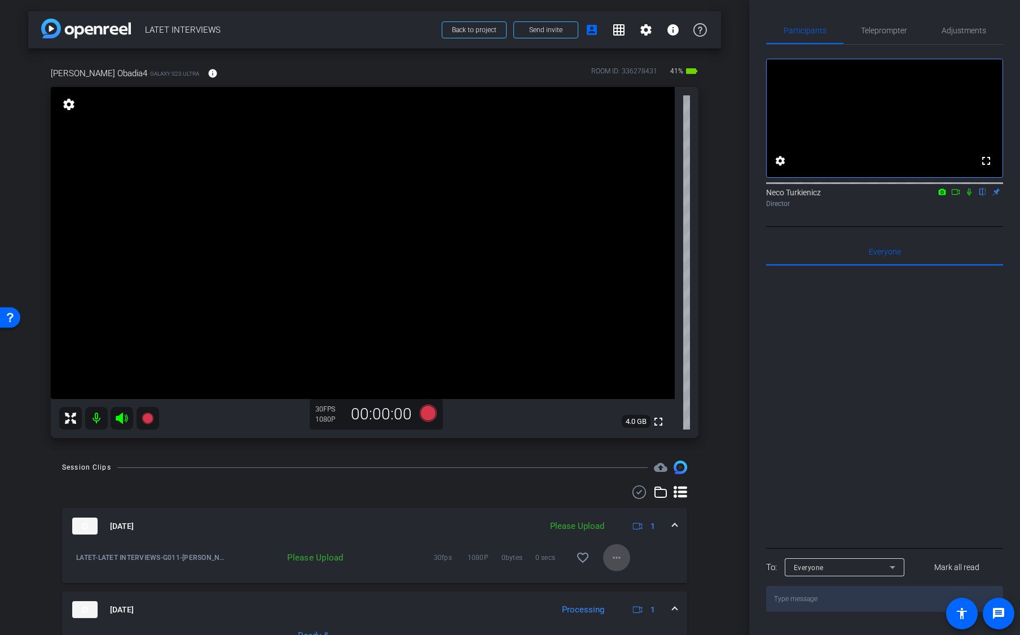
click at [615, 551] on mat-icon "more_horiz" at bounding box center [617, 558] width 14 height 14
click at [625, 581] on span "Upload" at bounding box center [634, 581] width 45 height 14
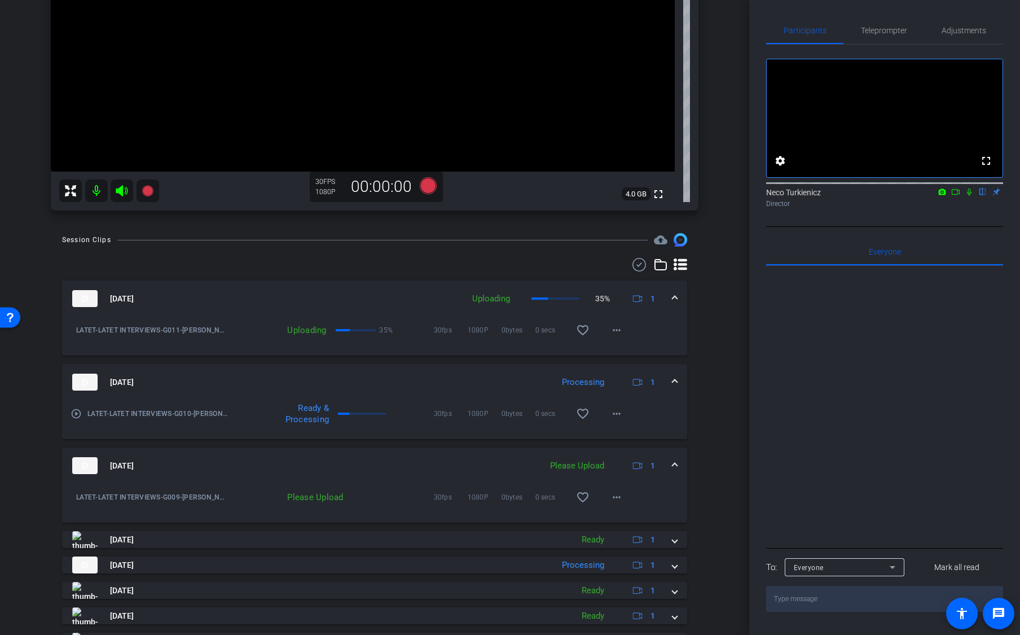
scroll to position [242, 0]
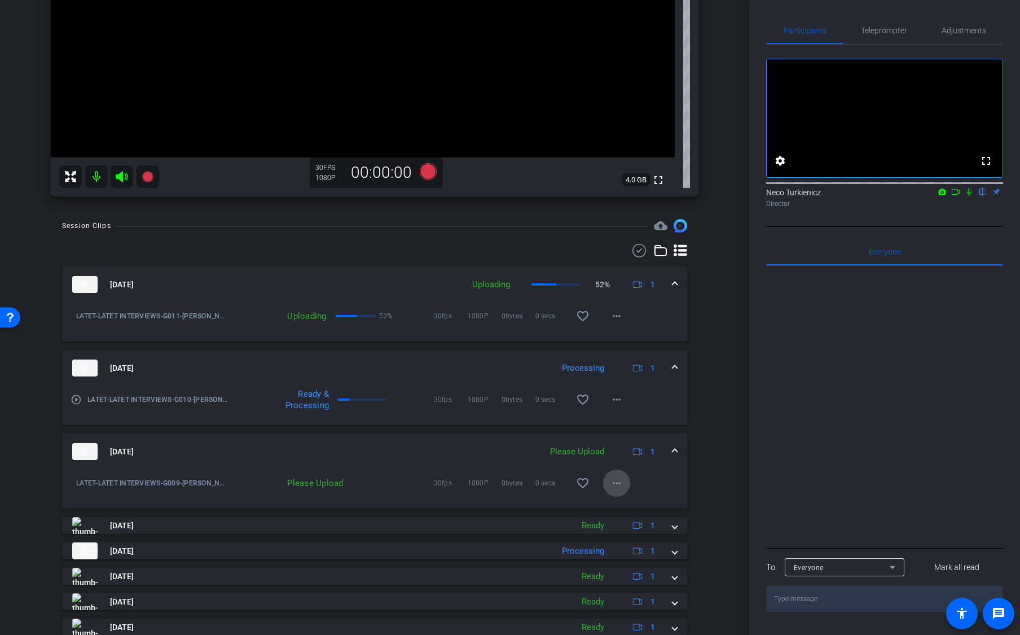
click at [619, 484] on mat-icon "more_horiz" at bounding box center [617, 483] width 14 height 14
click at [626, 504] on span "Upload" at bounding box center [634, 507] width 45 height 14
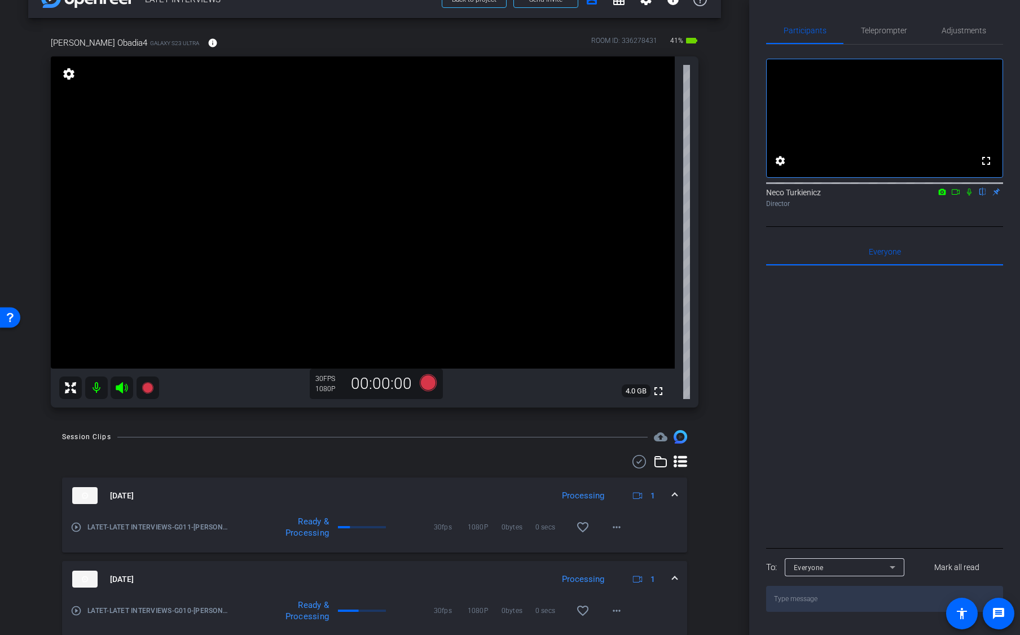
scroll to position [28, 0]
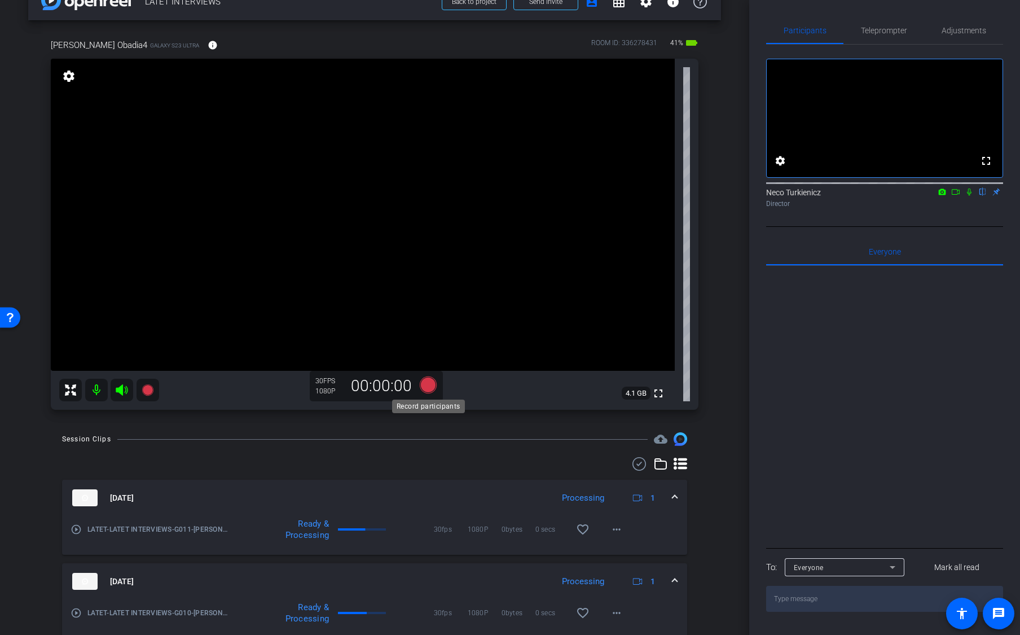
click at [428, 384] on icon at bounding box center [428, 384] width 17 height 17
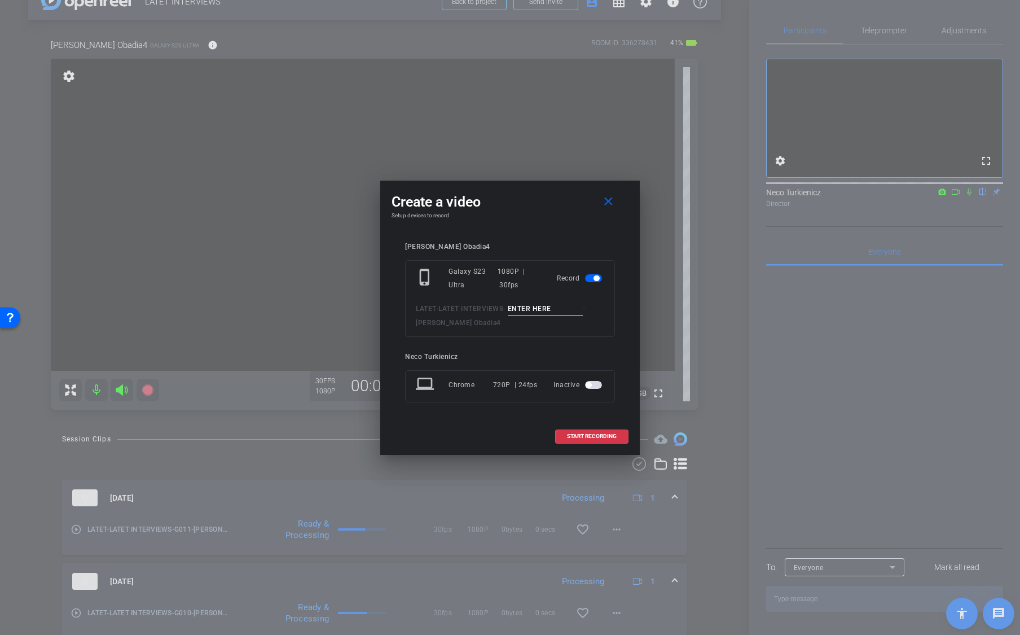
click at [530, 304] on input at bounding box center [546, 309] width 76 height 14
type input "G012"
click at [589, 433] on span "START RECORDING" at bounding box center [592, 436] width 50 height 6
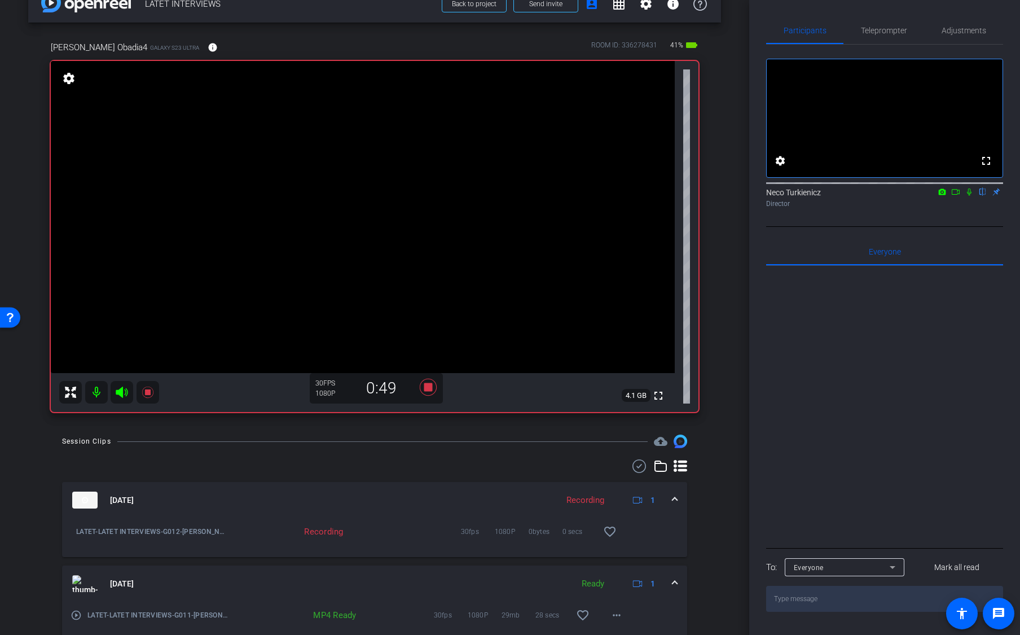
scroll to position [0, 0]
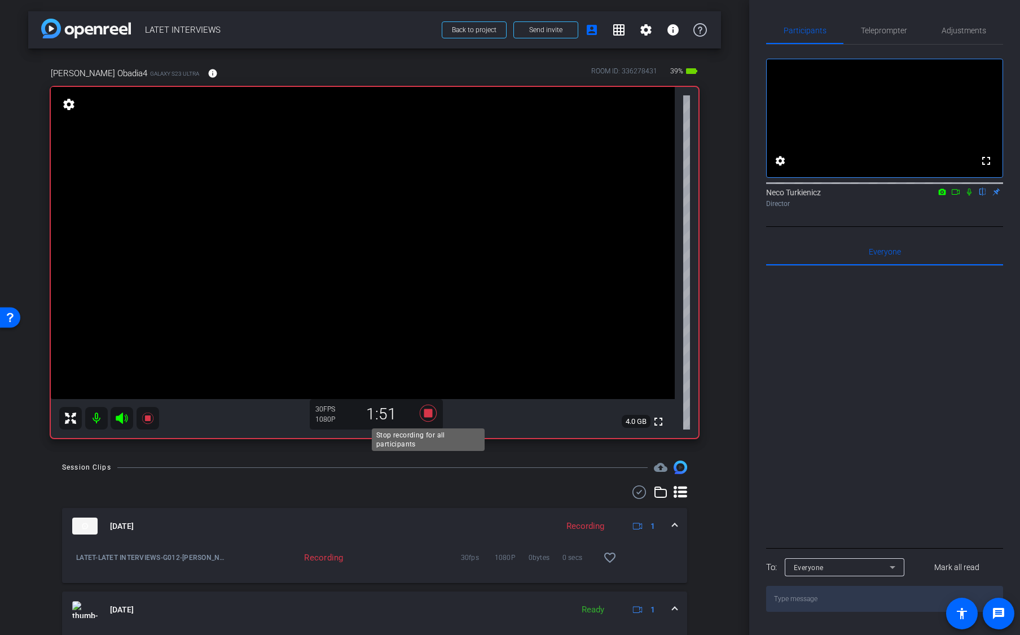
click at [428, 411] on icon at bounding box center [428, 413] width 17 height 17
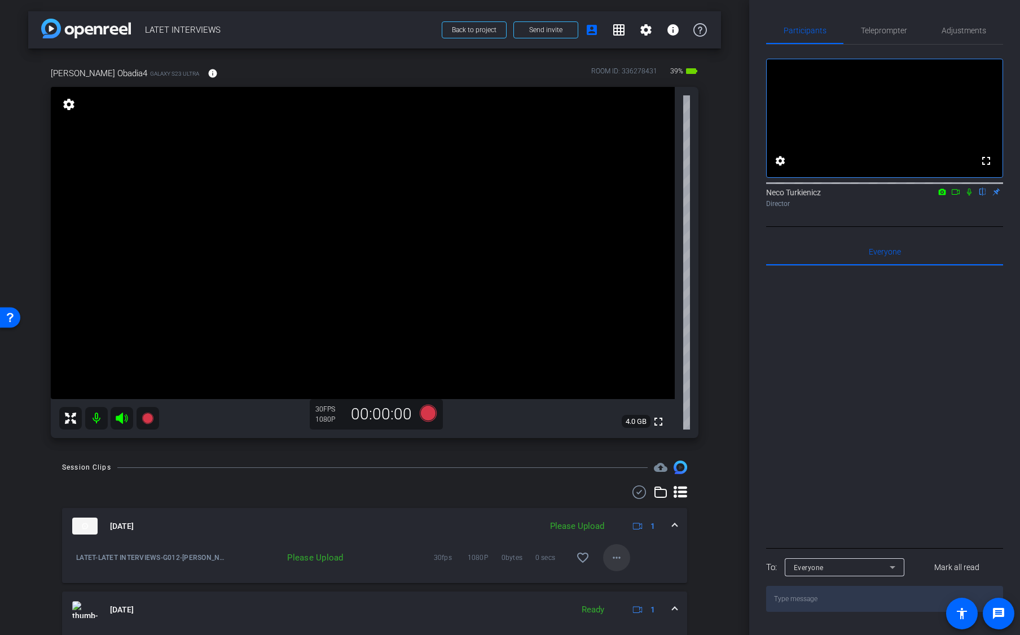
click at [617, 558] on mat-icon "more_horiz" at bounding box center [617, 558] width 14 height 14
click at [632, 580] on span "Upload" at bounding box center [634, 581] width 45 height 14
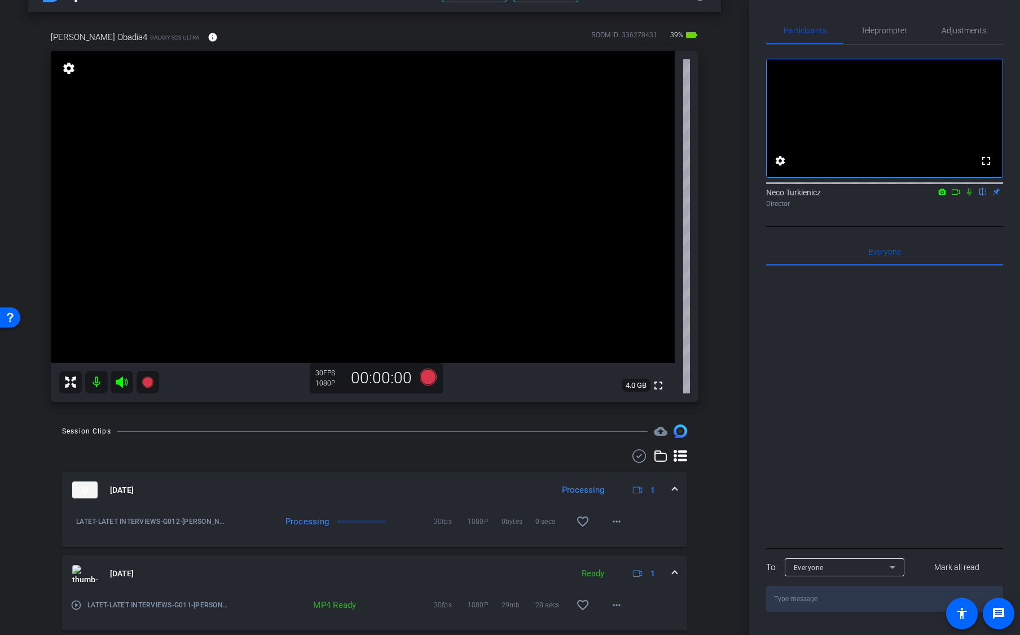
scroll to position [25, 0]
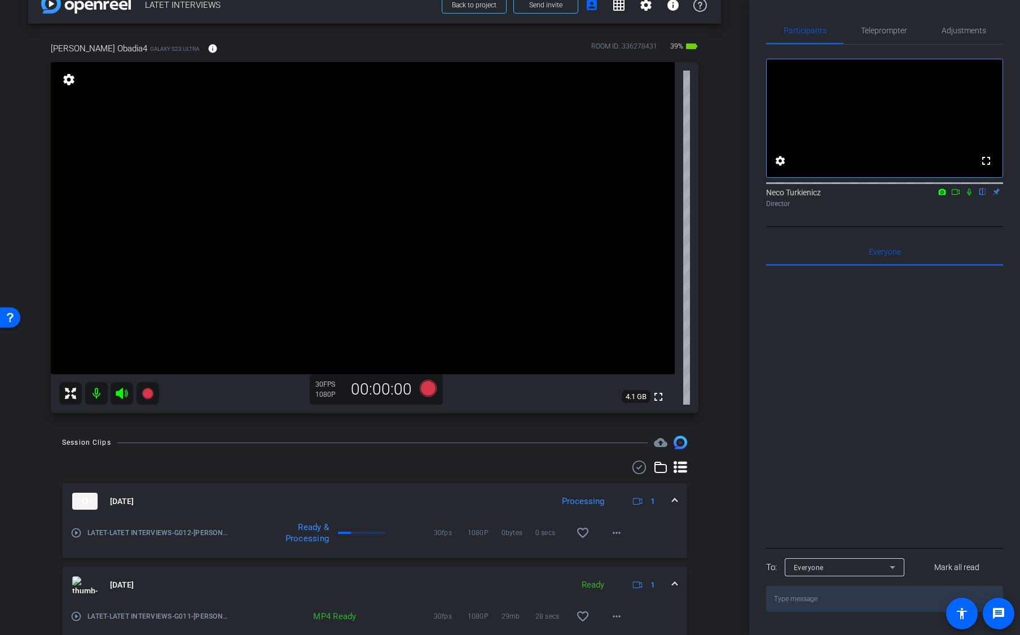
click at [674, 581] on span at bounding box center [675, 585] width 5 height 12
click at [674, 499] on span at bounding box center [675, 501] width 5 height 12
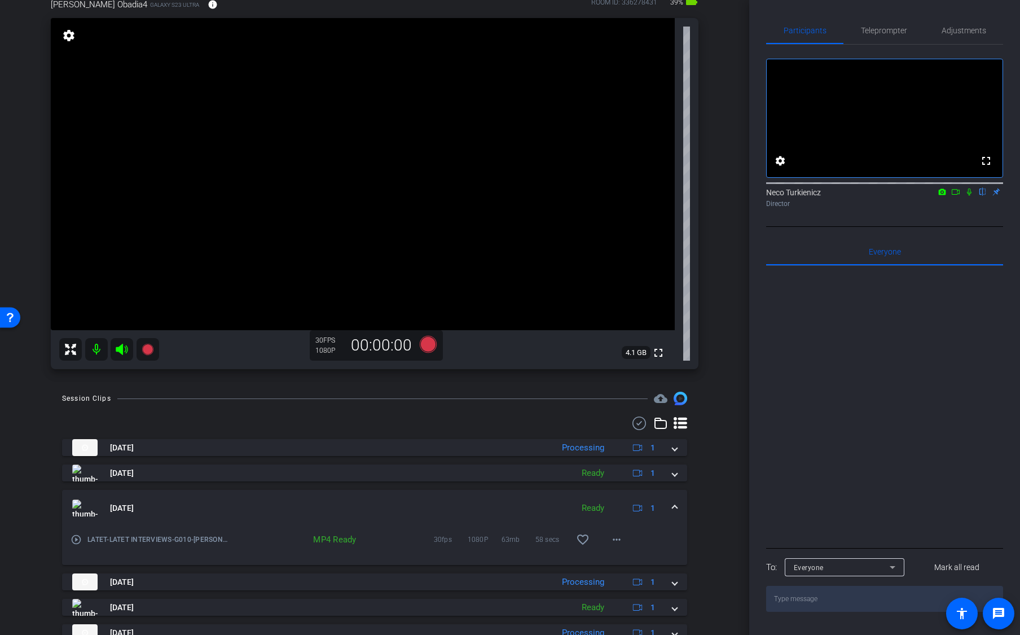
scroll to position [0, 0]
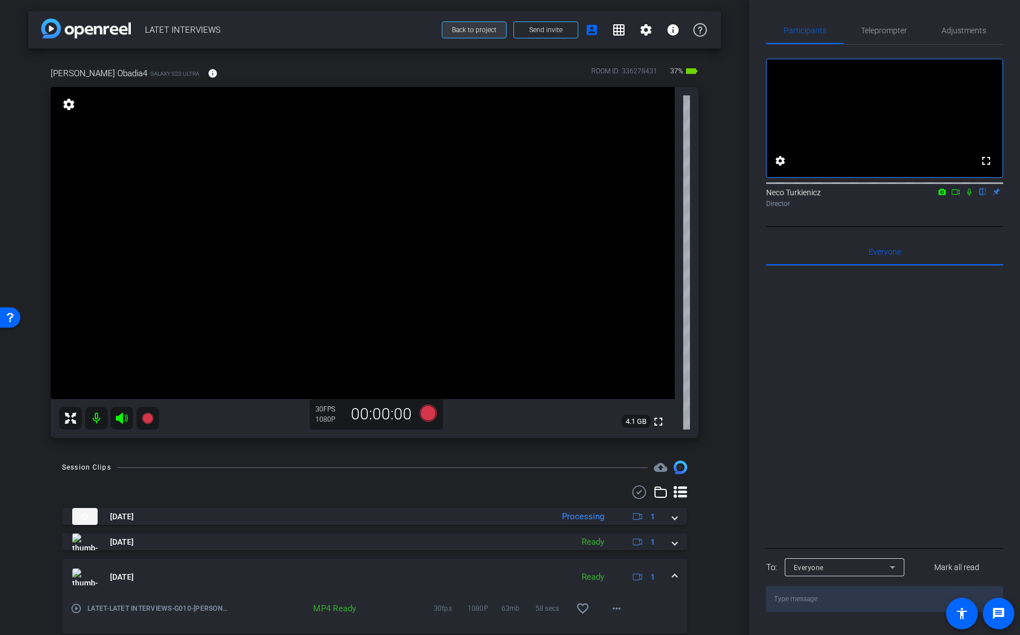
click at [477, 28] on span "Back to project" at bounding box center [474, 30] width 45 height 8
